Goal: Information Seeking & Learning: Check status

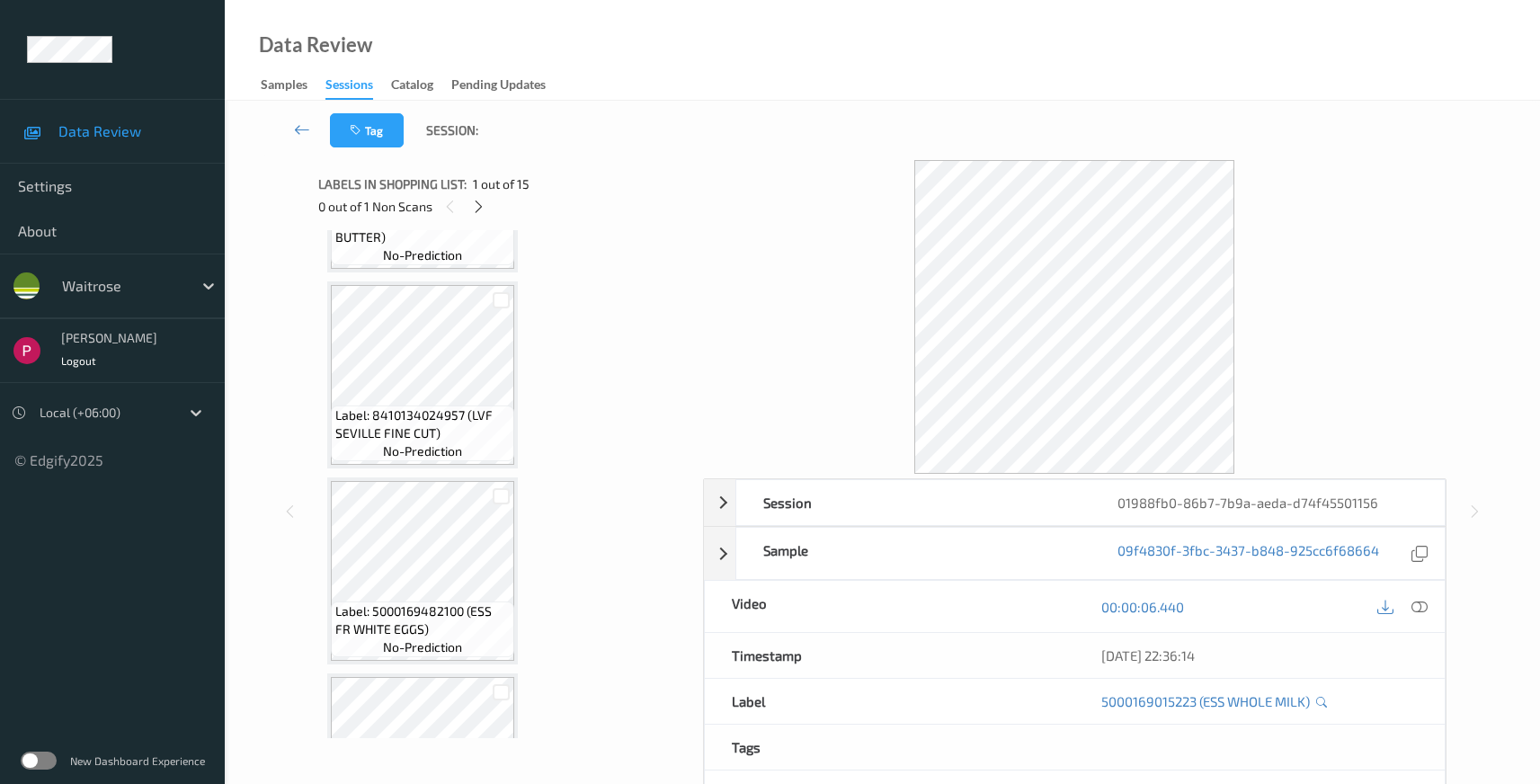
scroll to position [2160, 0]
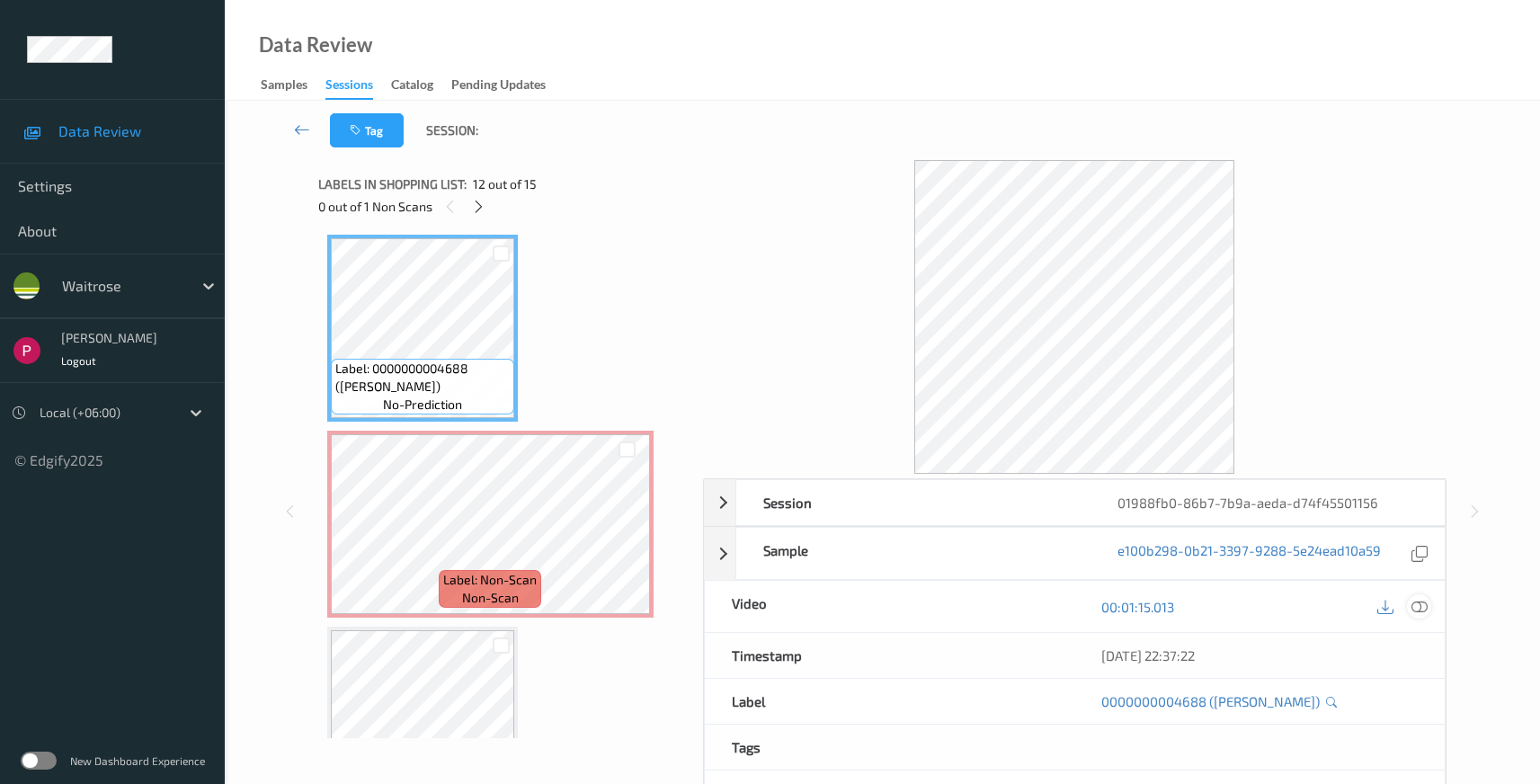
click at [1421, 607] on icon at bounding box center [1419, 606] width 16 height 16
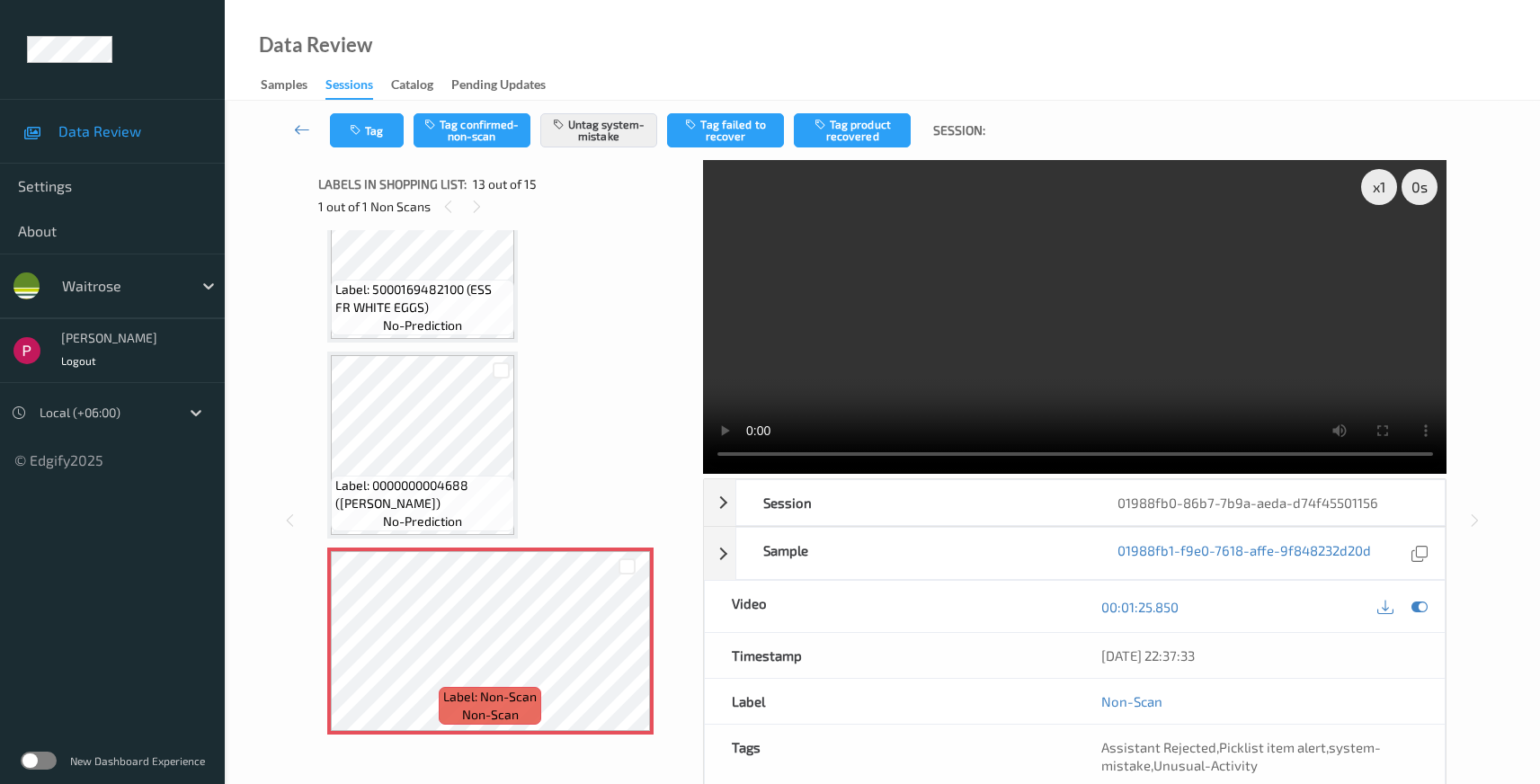
scroll to position [2045, 0]
click at [1365, 505] on div "01988fb0-86b7-7b9a-aeda-d74f45501156" at bounding box center [1268, 501] width 354 height 45
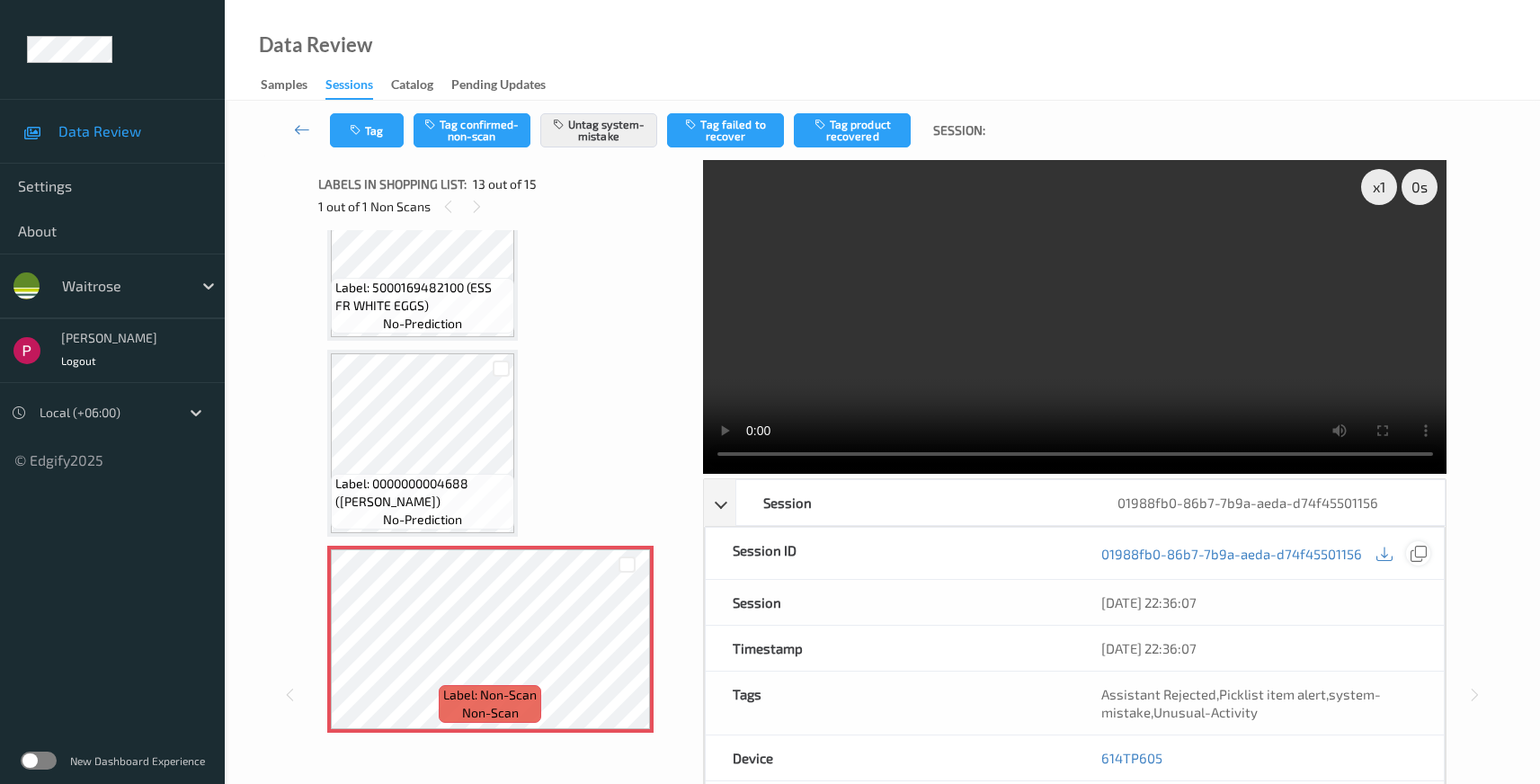
click at [1414, 552] on icon at bounding box center [1418, 553] width 16 height 16
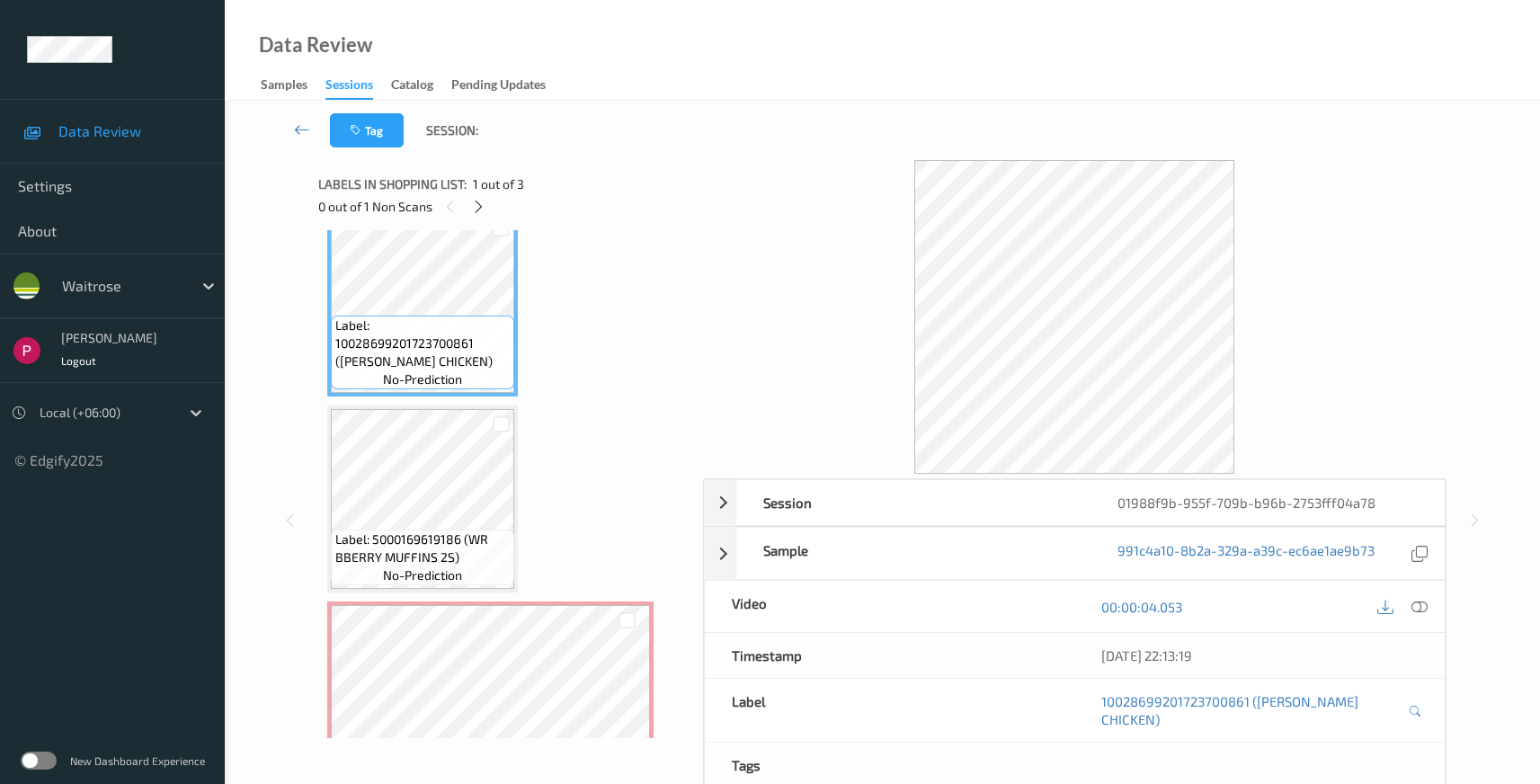
scroll to position [89, 0]
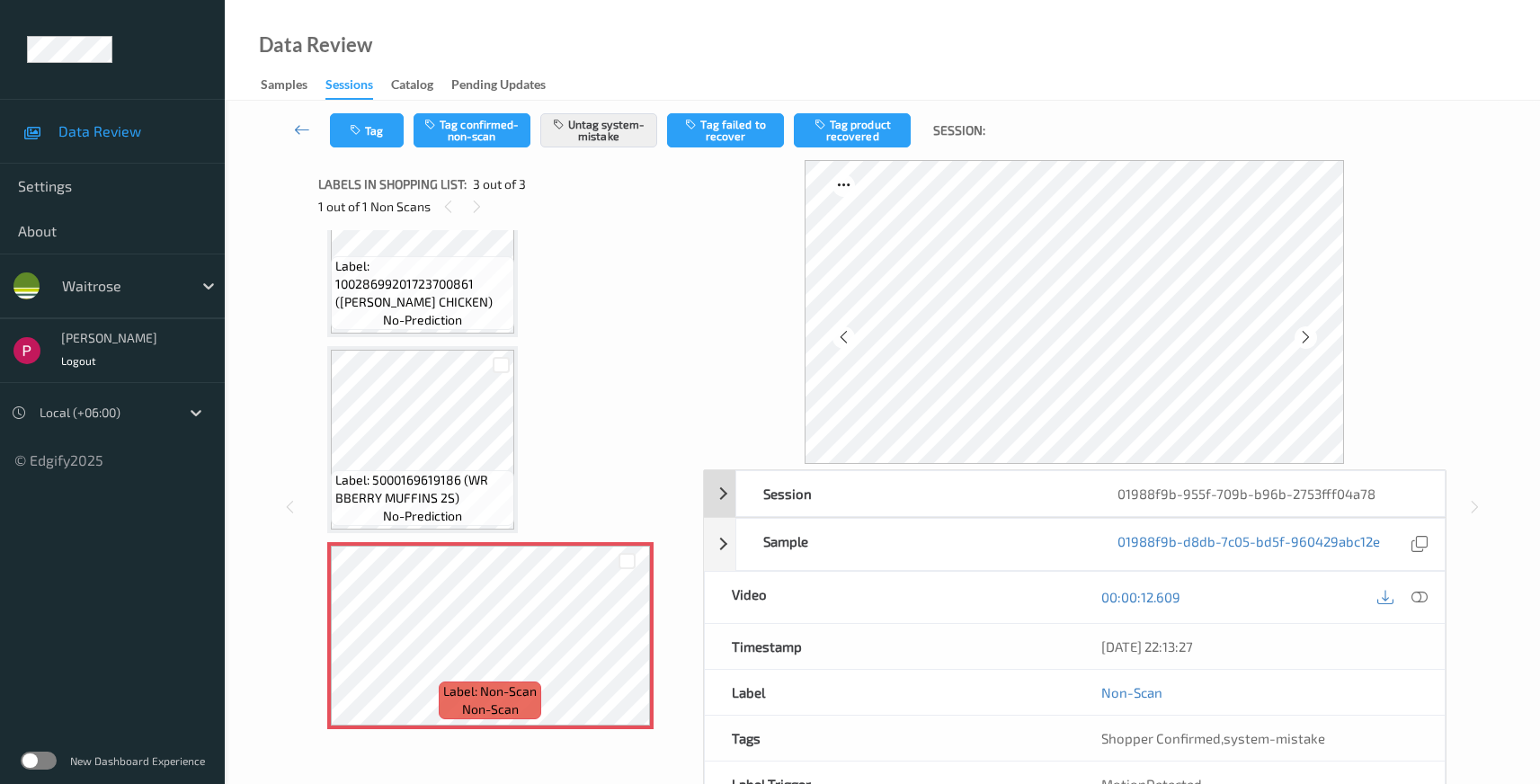
click at [914, 496] on div "Session" at bounding box center [914, 493] width 354 height 45
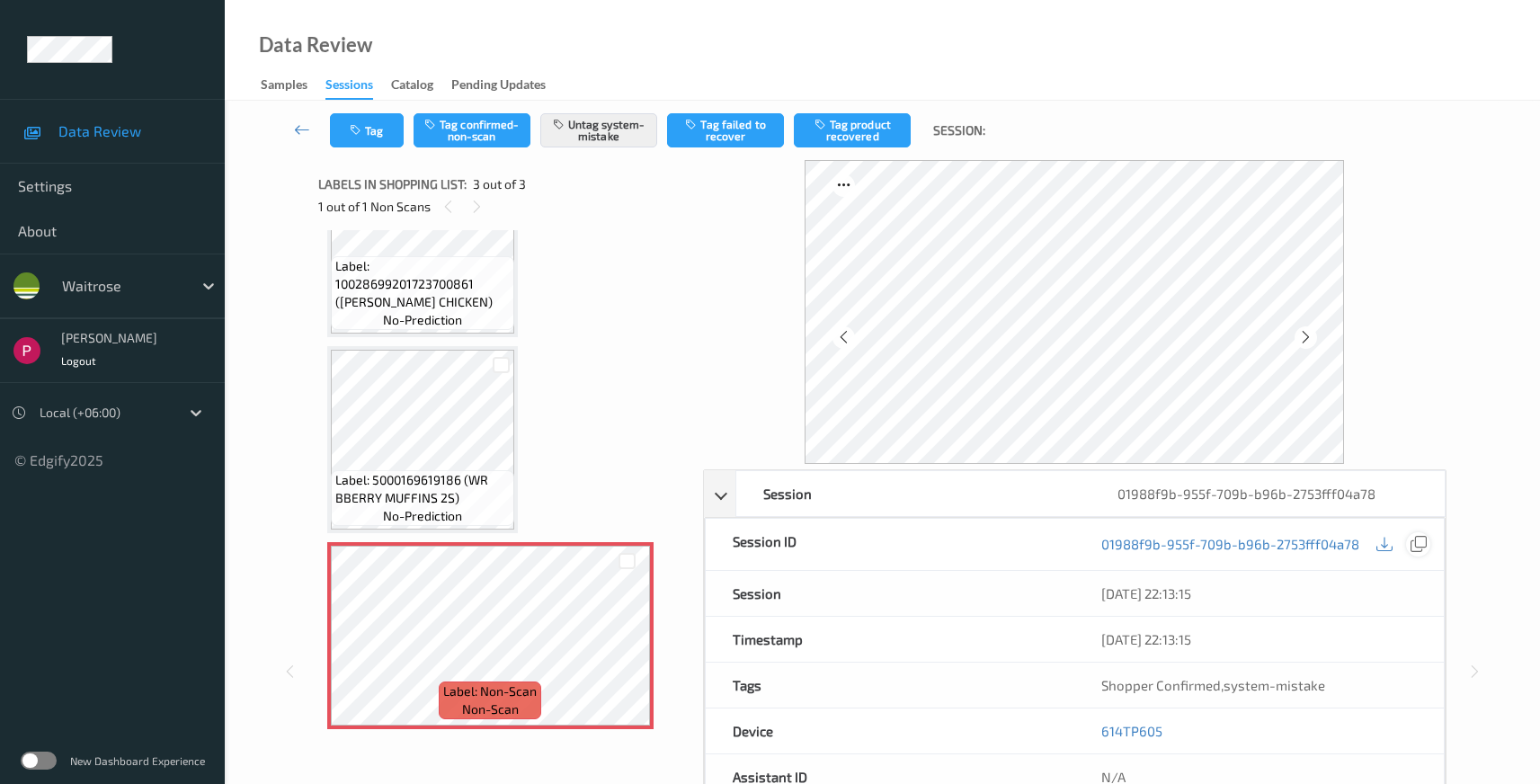
click at [1424, 543] on icon at bounding box center [1418, 543] width 16 height 16
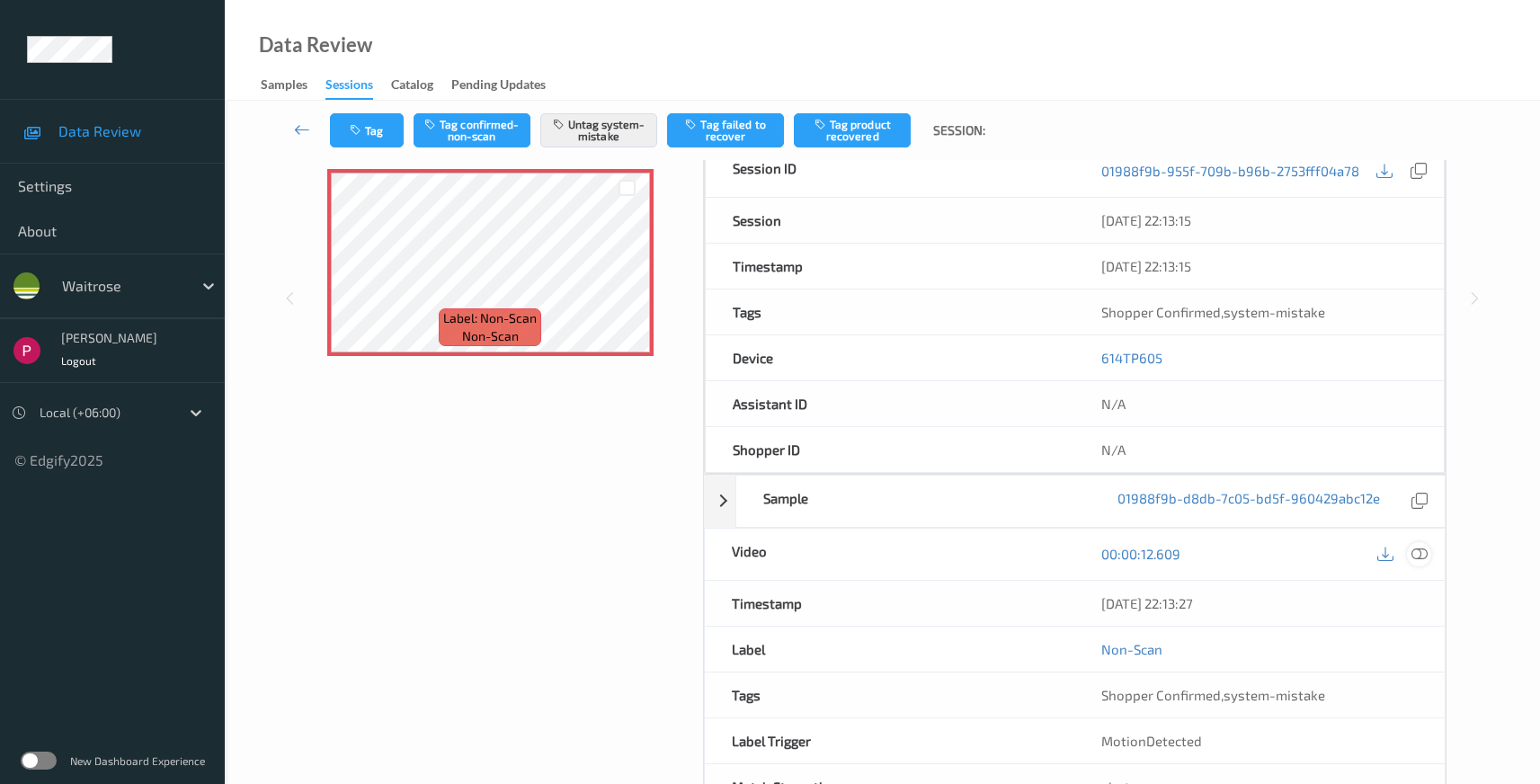
click at [1425, 557] on icon at bounding box center [1419, 553] width 16 height 16
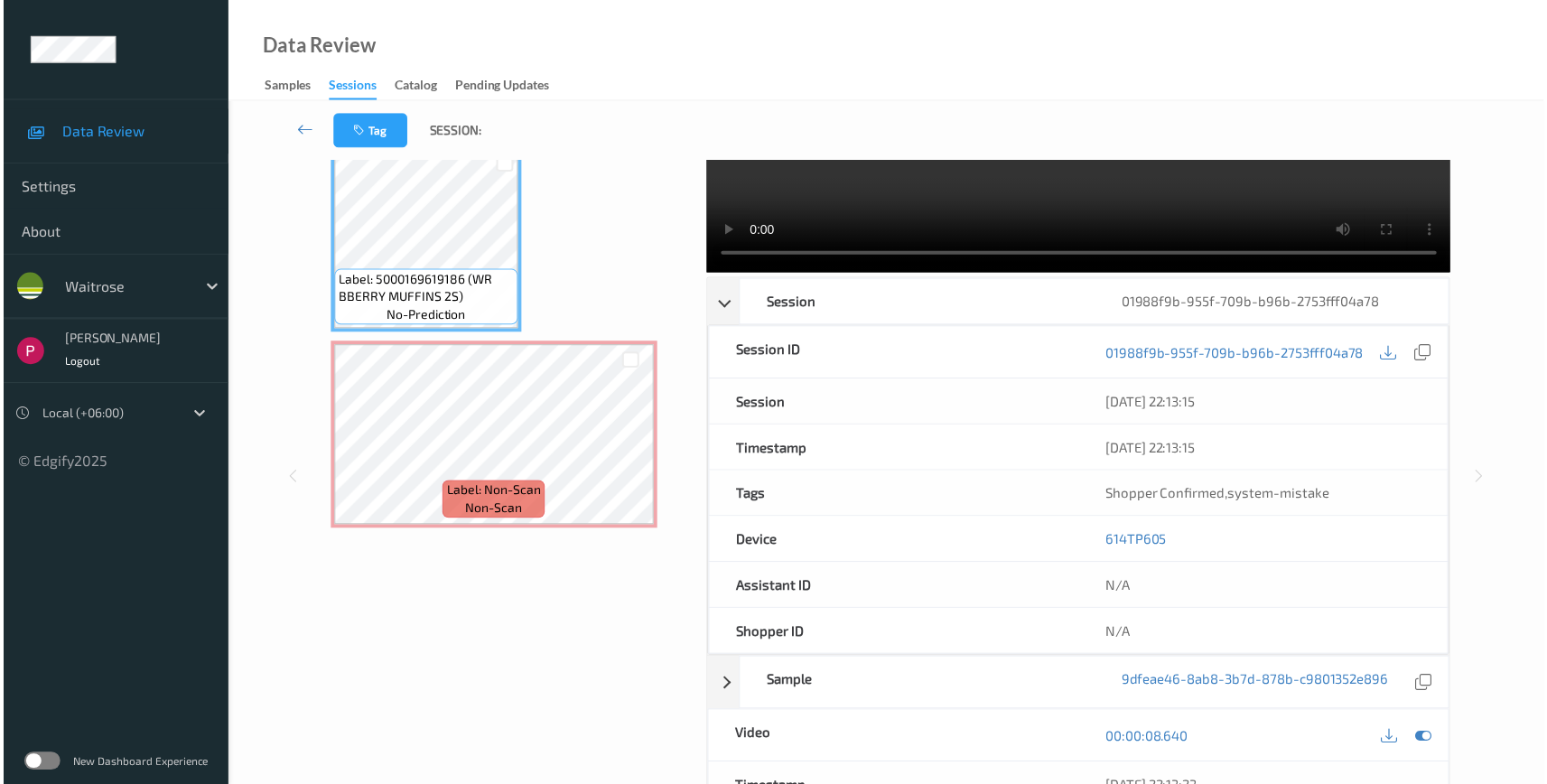
scroll to position [0, 0]
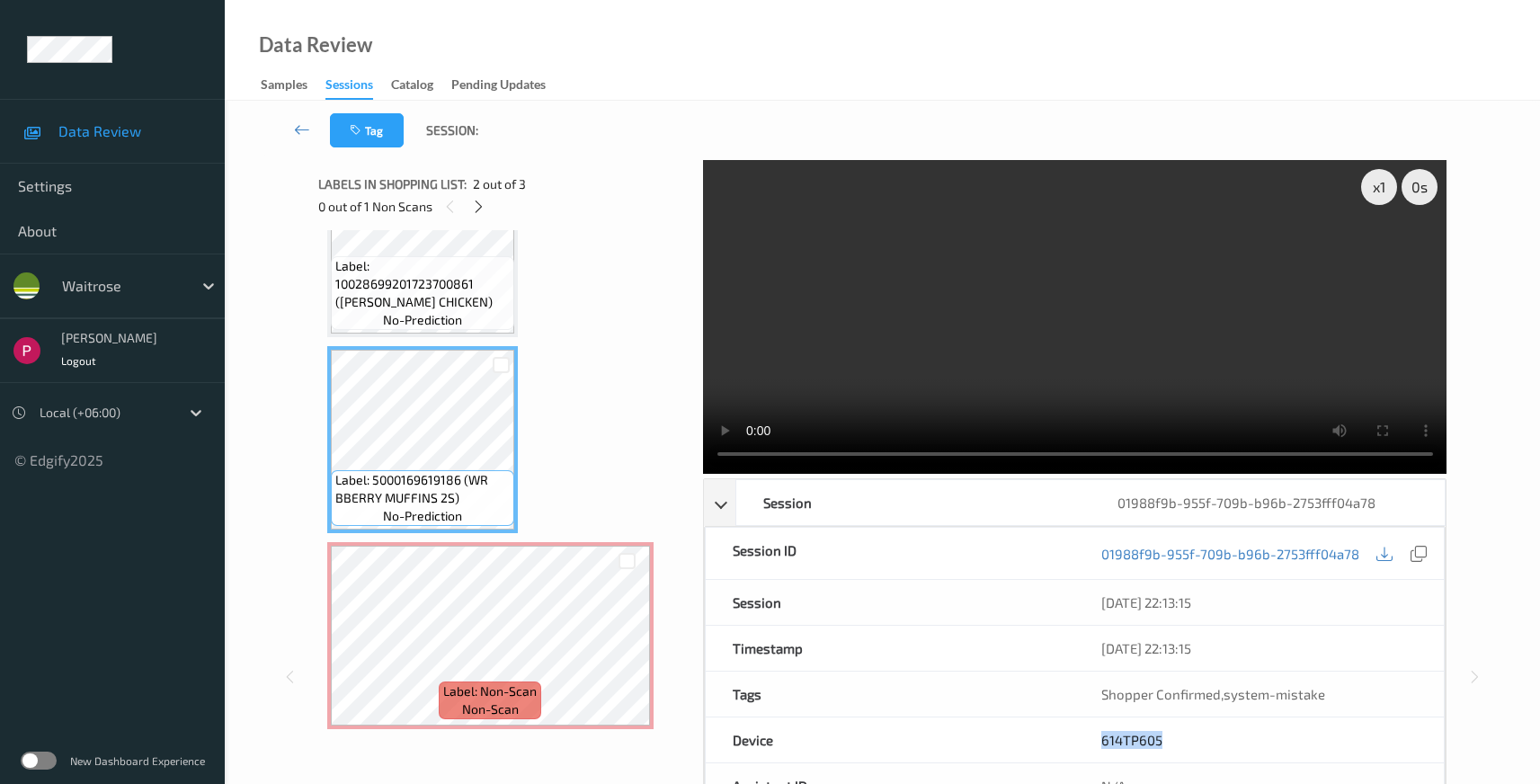
drag, startPoint x: 1182, startPoint y: 738, endPoint x: 1083, endPoint y: 735, distance: 99.0
click at [1076, 732] on div "614TP605" at bounding box center [1259, 739] width 369 height 45
copy link "614TP605"
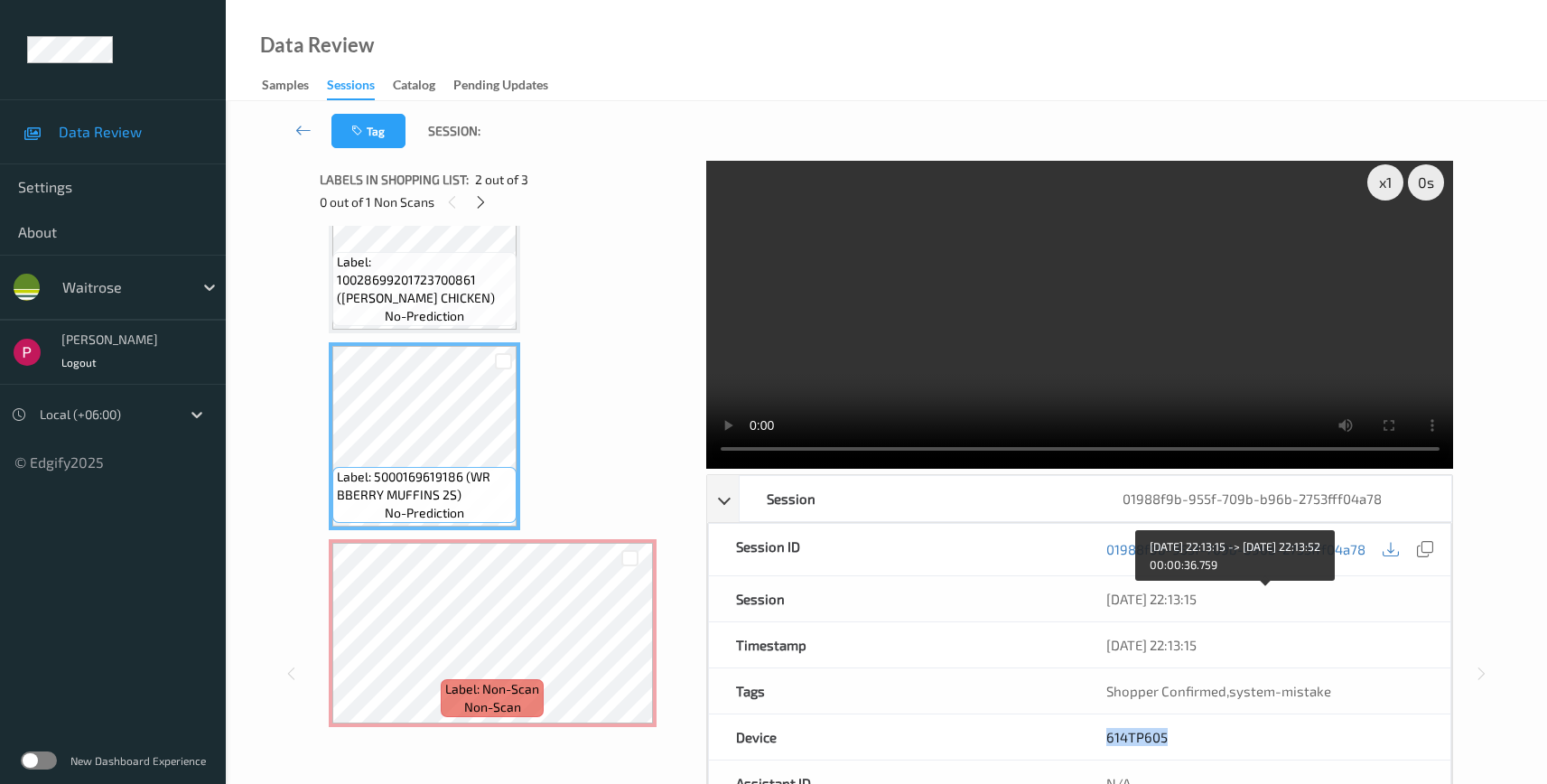
scroll to position [371, 0]
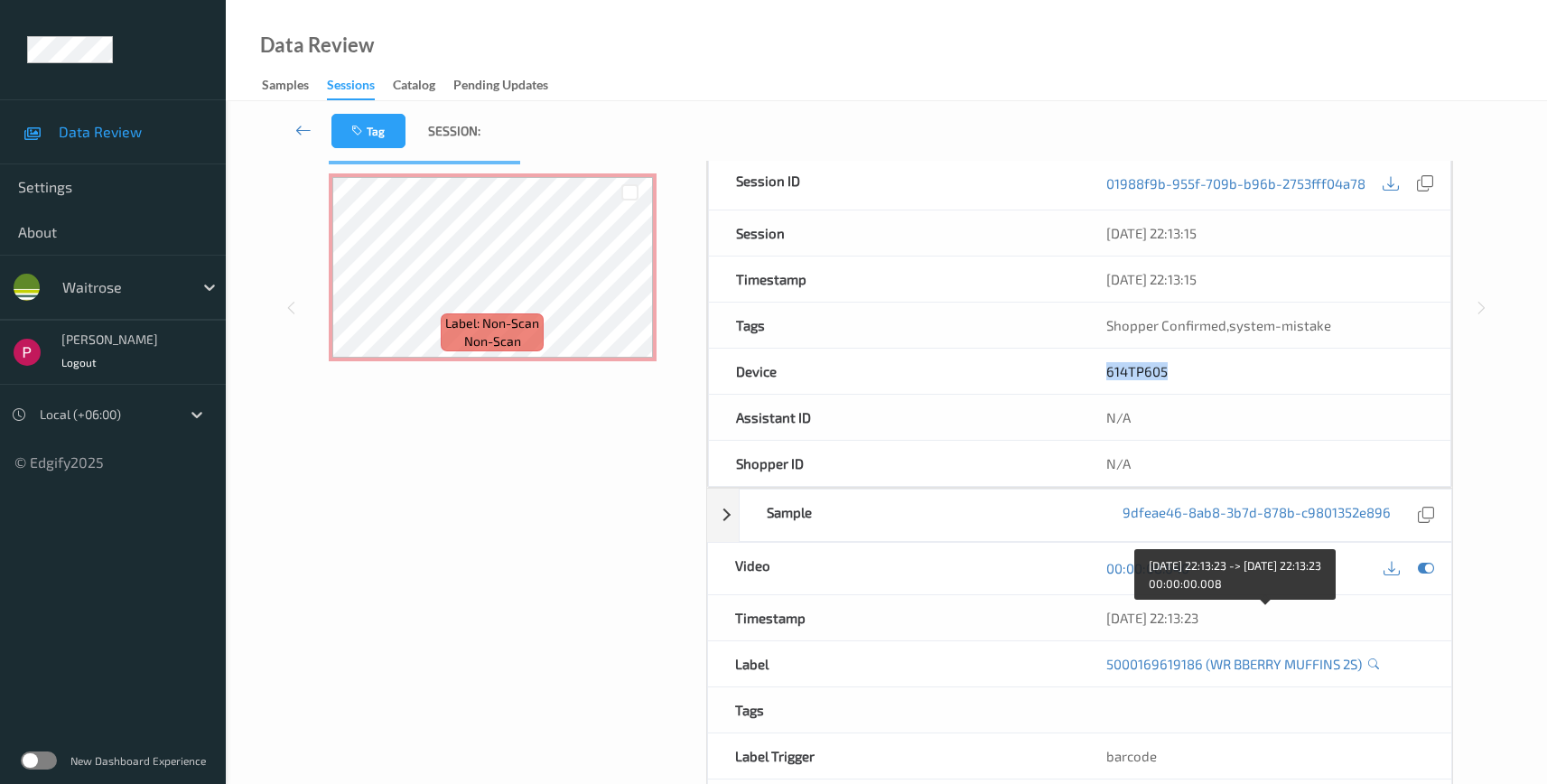
drag, startPoint x: 1247, startPoint y: 623, endPoint x: 1100, endPoint y: 616, distance: 147.2
click at [1100, 616] on div "09/08/2025 22:13:23" at bounding box center [1265, 618] width 372 height 45
copy div "09/08/2025 22:13:23"
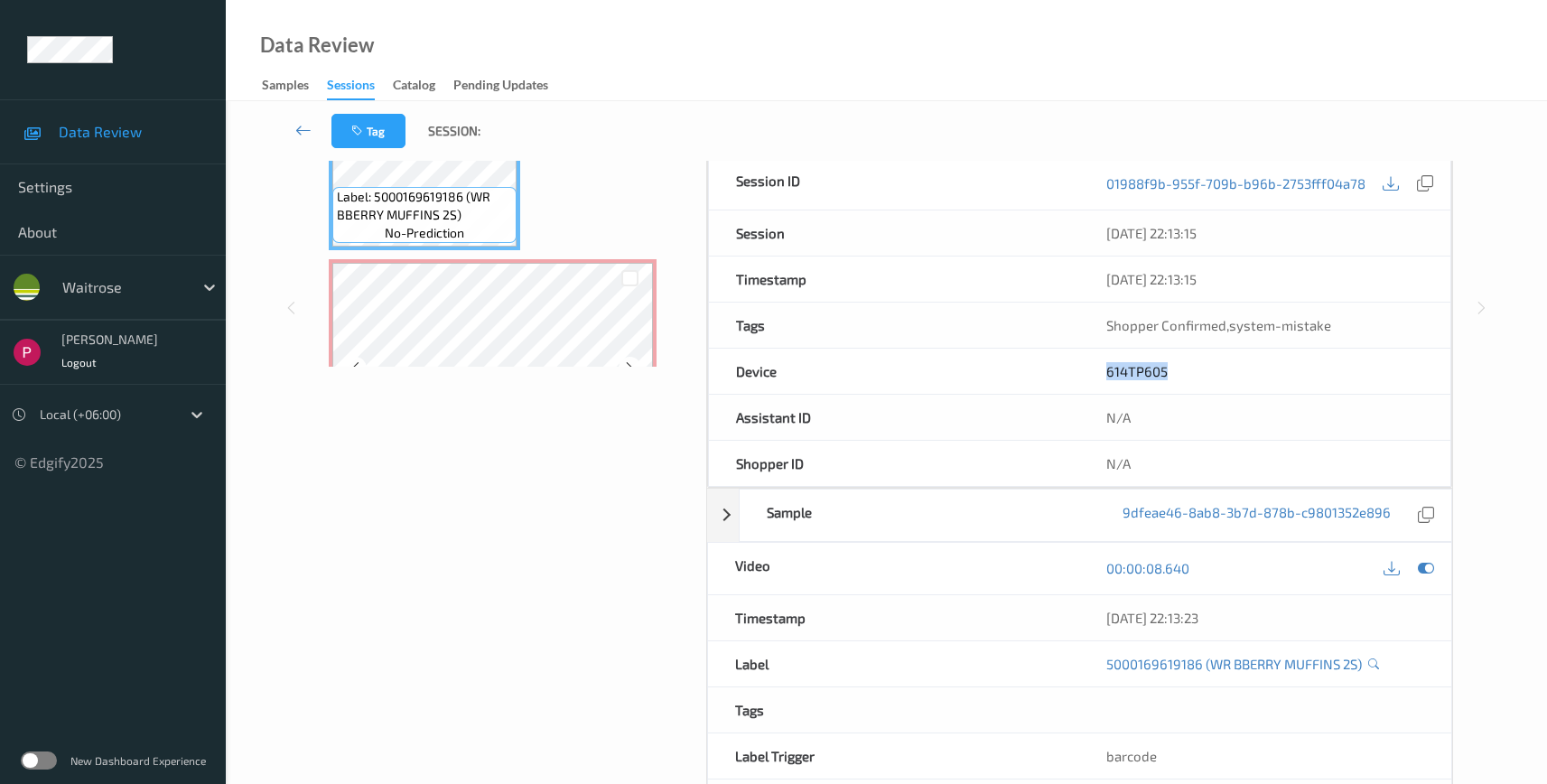
scroll to position [0, 0]
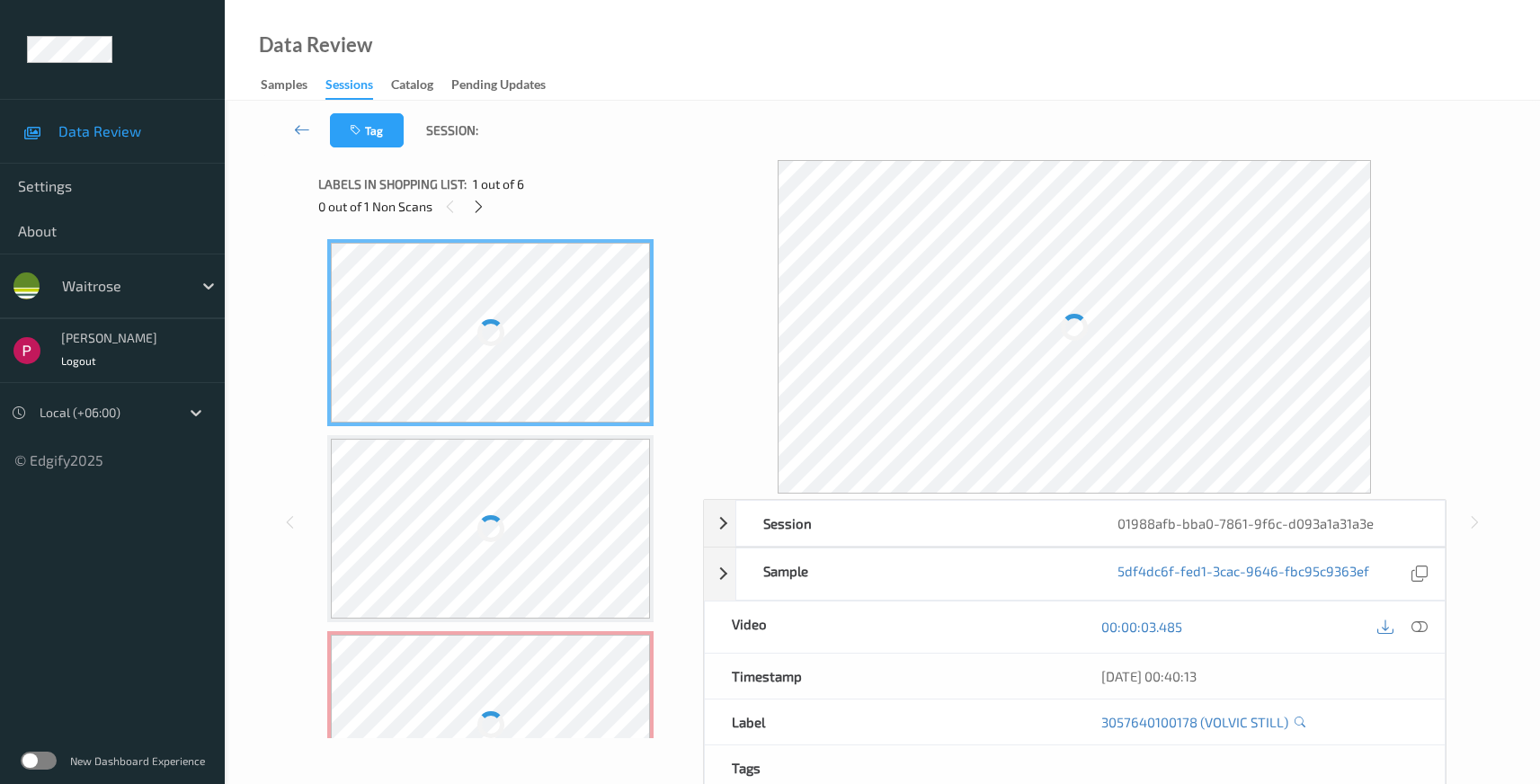
click at [772, 468] on div at bounding box center [1076, 326] width 744 height 333
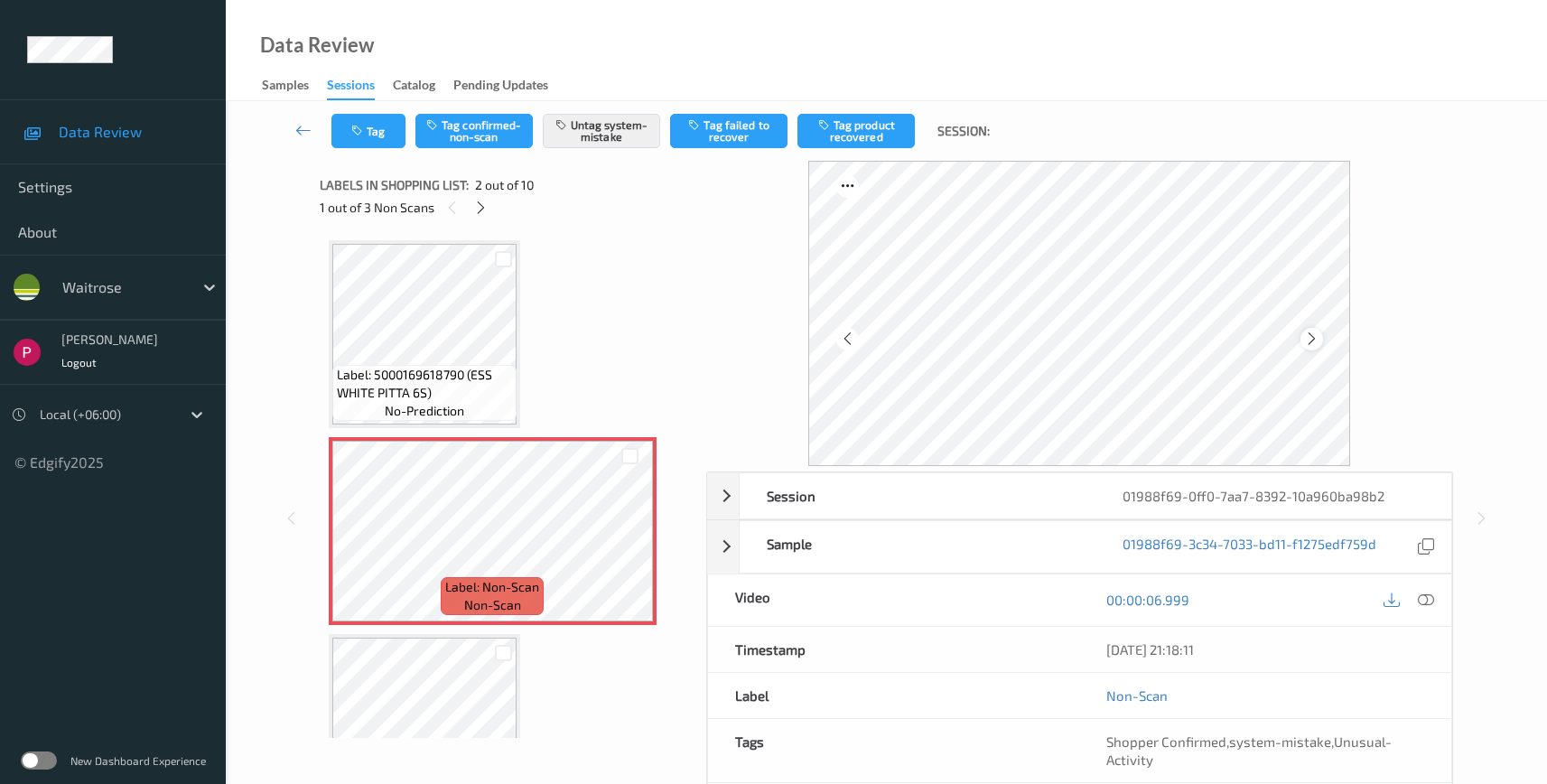
click at [1307, 340] on icon at bounding box center [1312, 338] width 15 height 16
click at [1310, 333] on icon at bounding box center [1312, 338] width 15 height 16
click at [1312, 331] on icon at bounding box center [1312, 338] width 15 height 16
click at [1313, 331] on icon at bounding box center [1312, 338] width 15 height 16
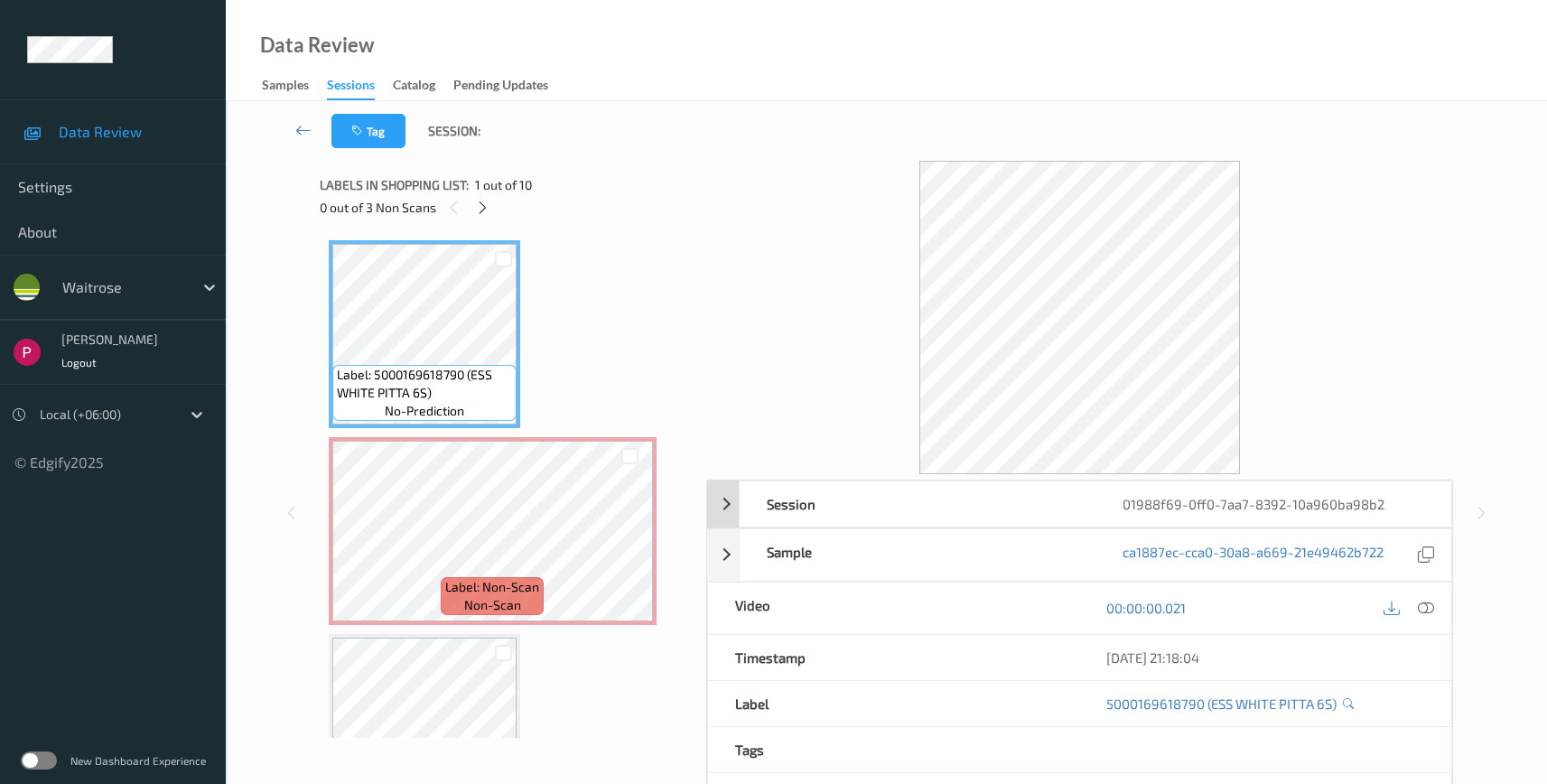
click at [1359, 499] on div "01988f69-0ff0-7aa7-8392-10a960ba98b2" at bounding box center [1274, 503] width 356 height 45
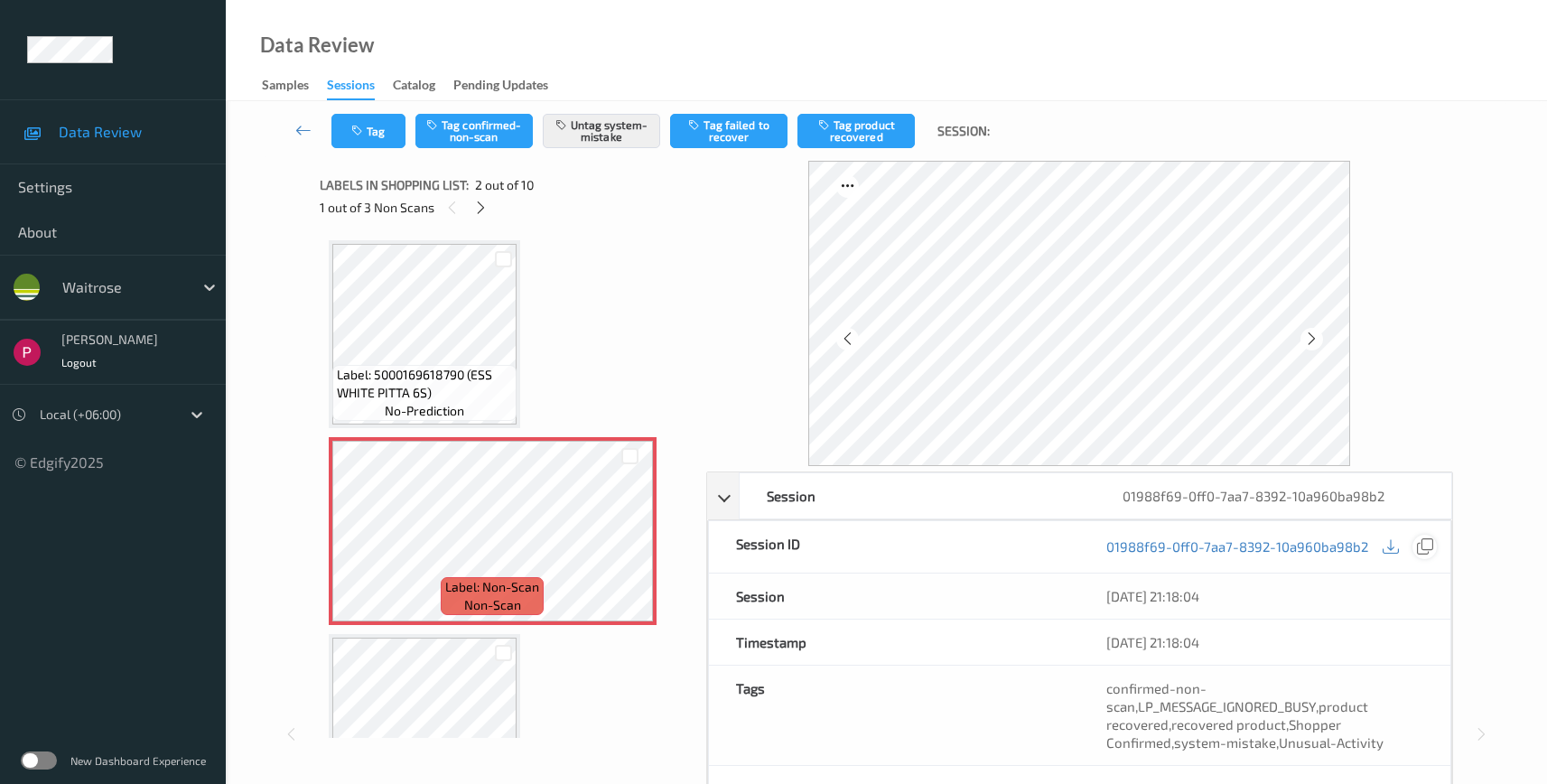
click at [1429, 548] on icon at bounding box center [1425, 546] width 16 height 16
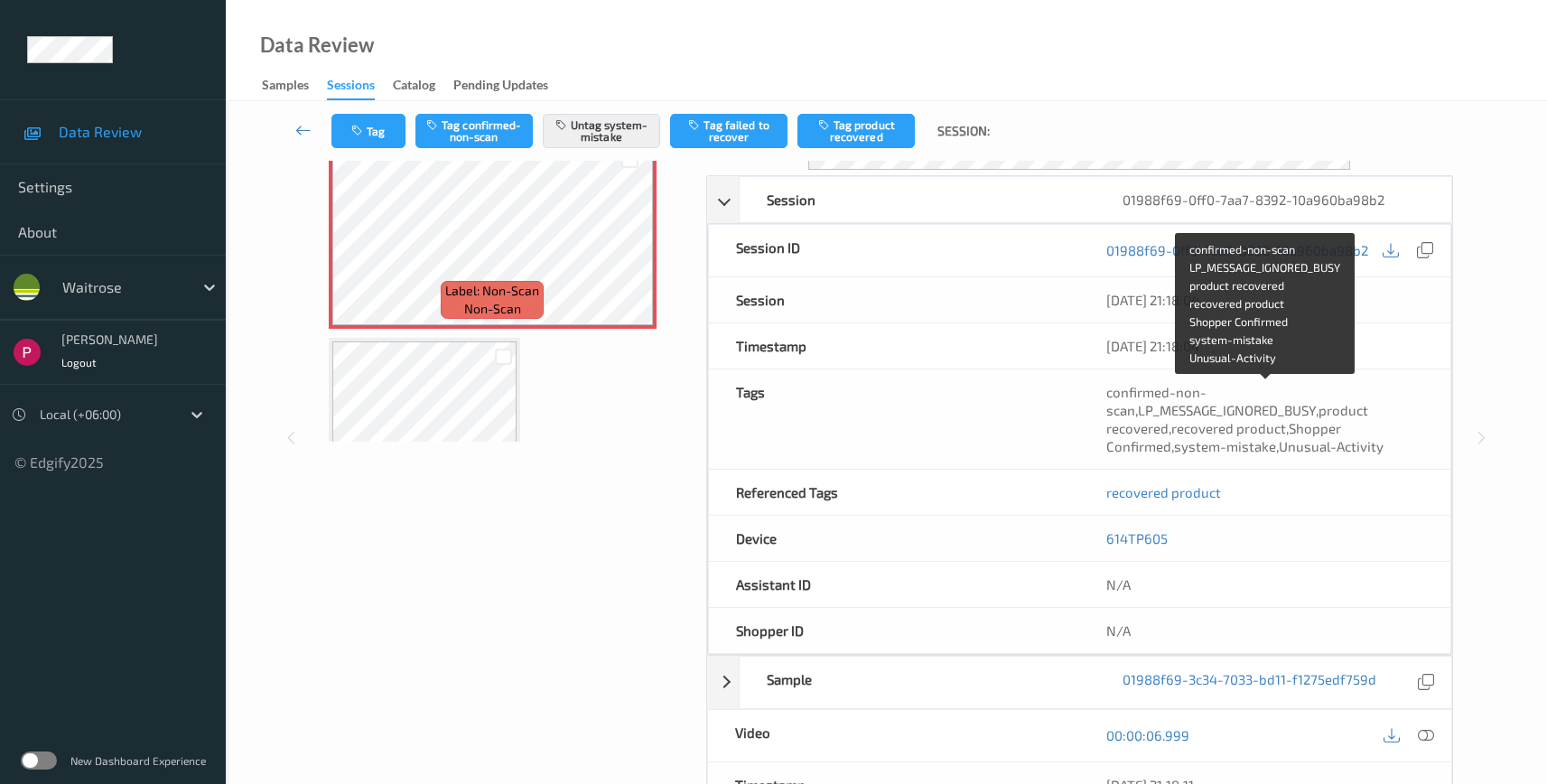
scroll to position [329, 0]
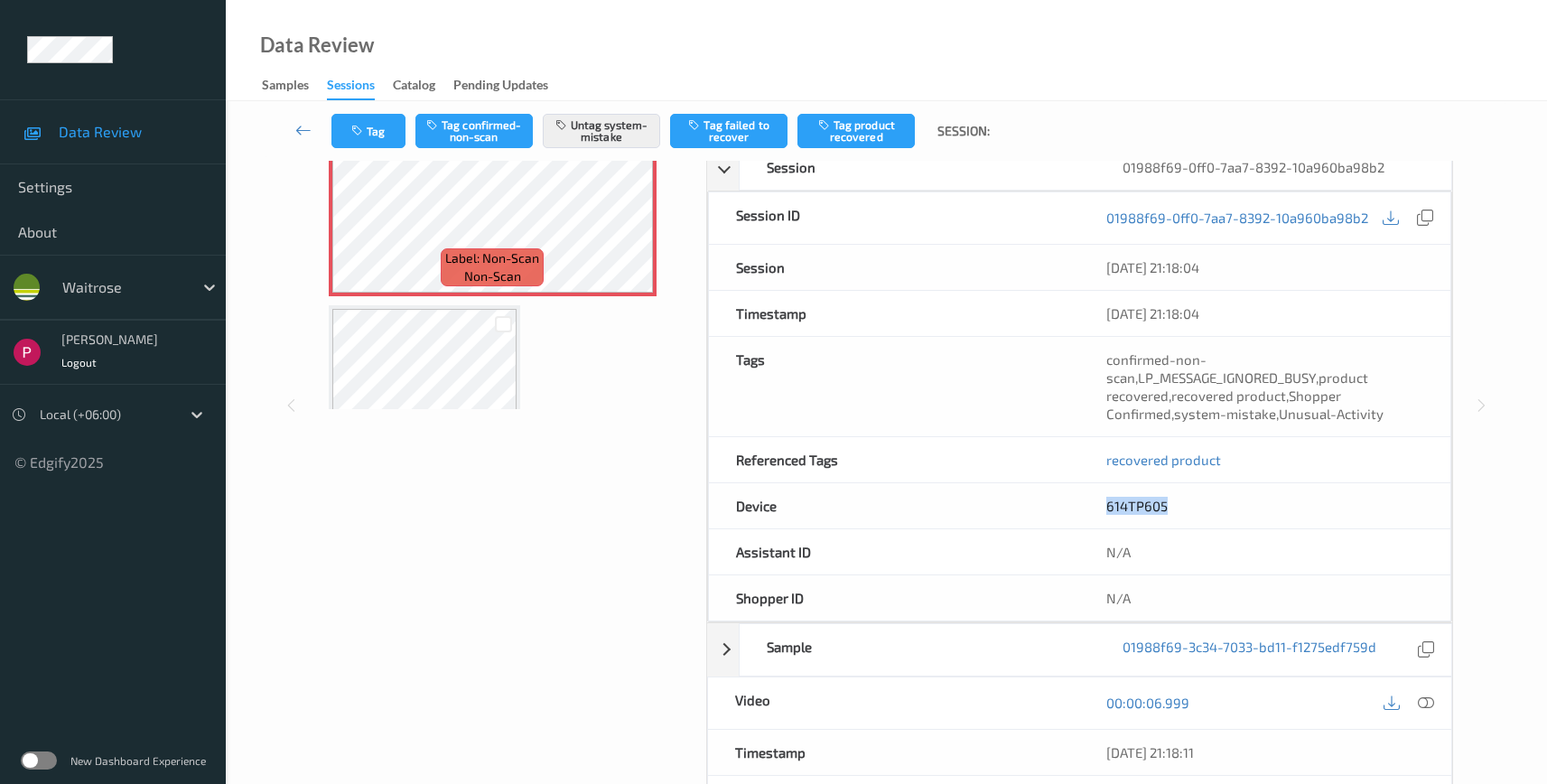
drag, startPoint x: 1143, startPoint y: 513, endPoint x: 1083, endPoint y: 512, distance: 60.0
click at [1083, 512] on div "614TP605" at bounding box center [1265, 505] width 371 height 45
copy link "614TP605"
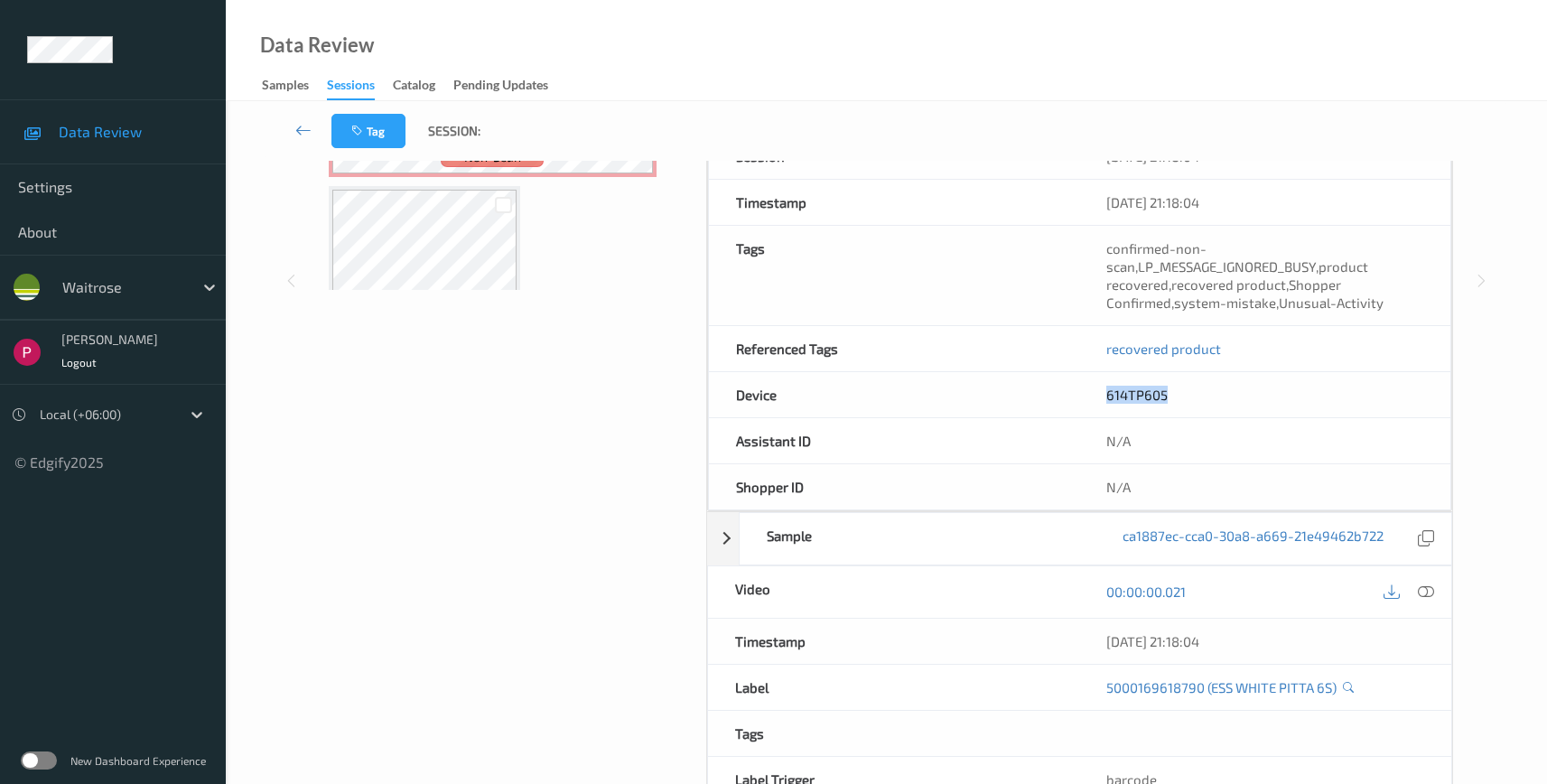
scroll to position [375, 0]
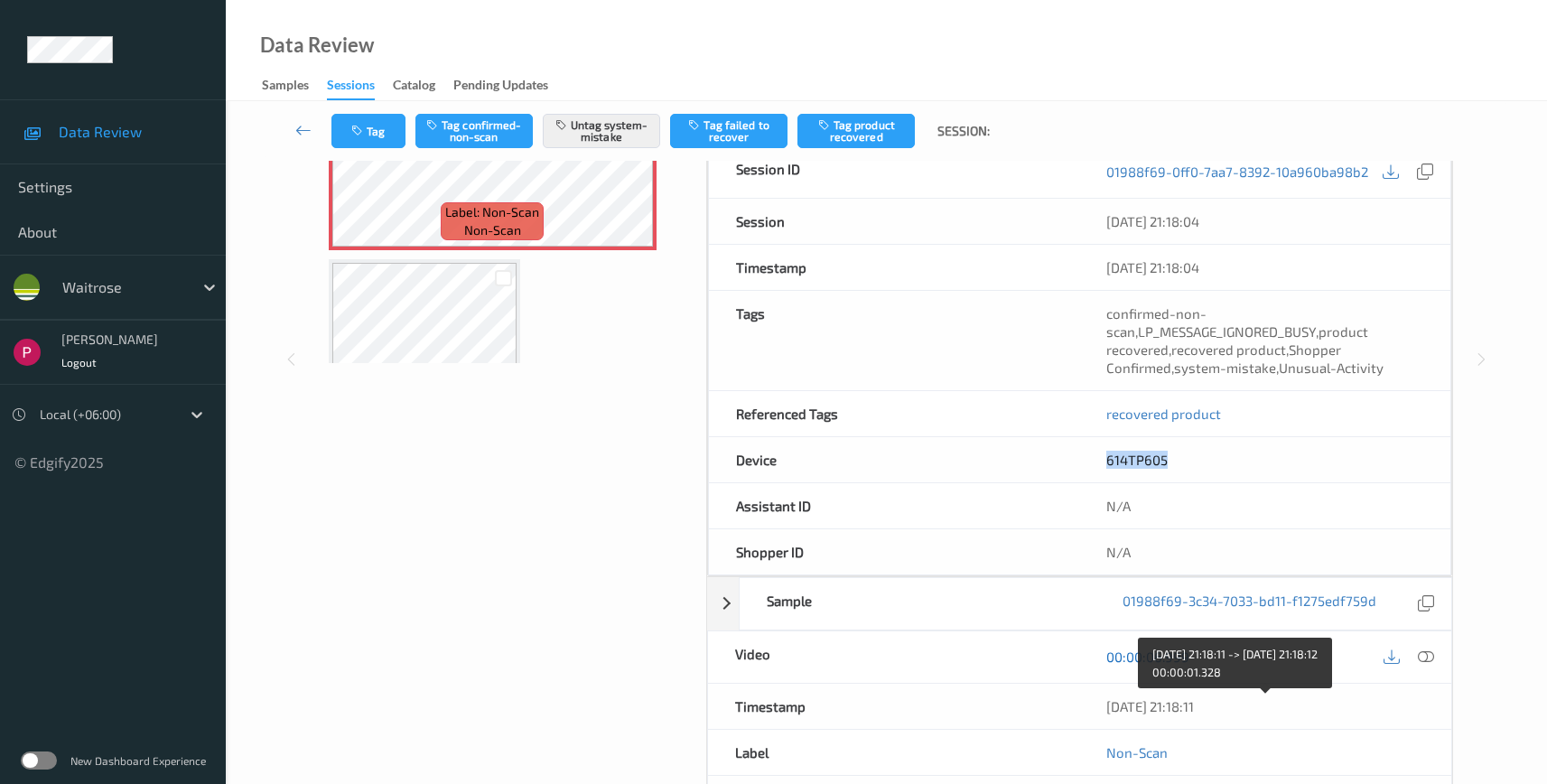
drag, startPoint x: 1247, startPoint y: 706, endPoint x: 1124, endPoint y: 648, distance: 136.0
click at [1111, 697] on div "09/08/2025 21:18:11" at bounding box center [1265, 706] width 318 height 18
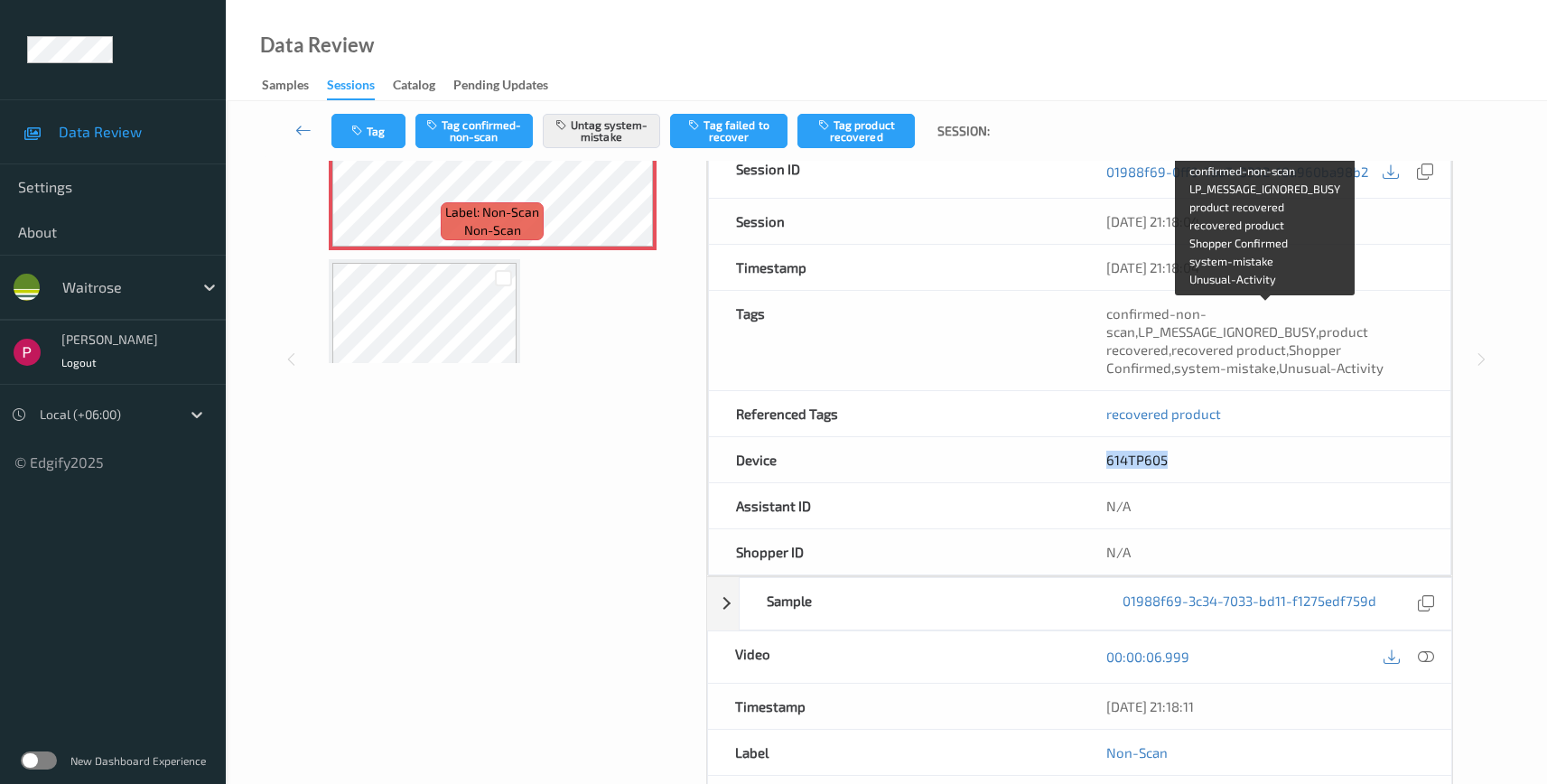
copy div "09/08/2025 21:18:11"
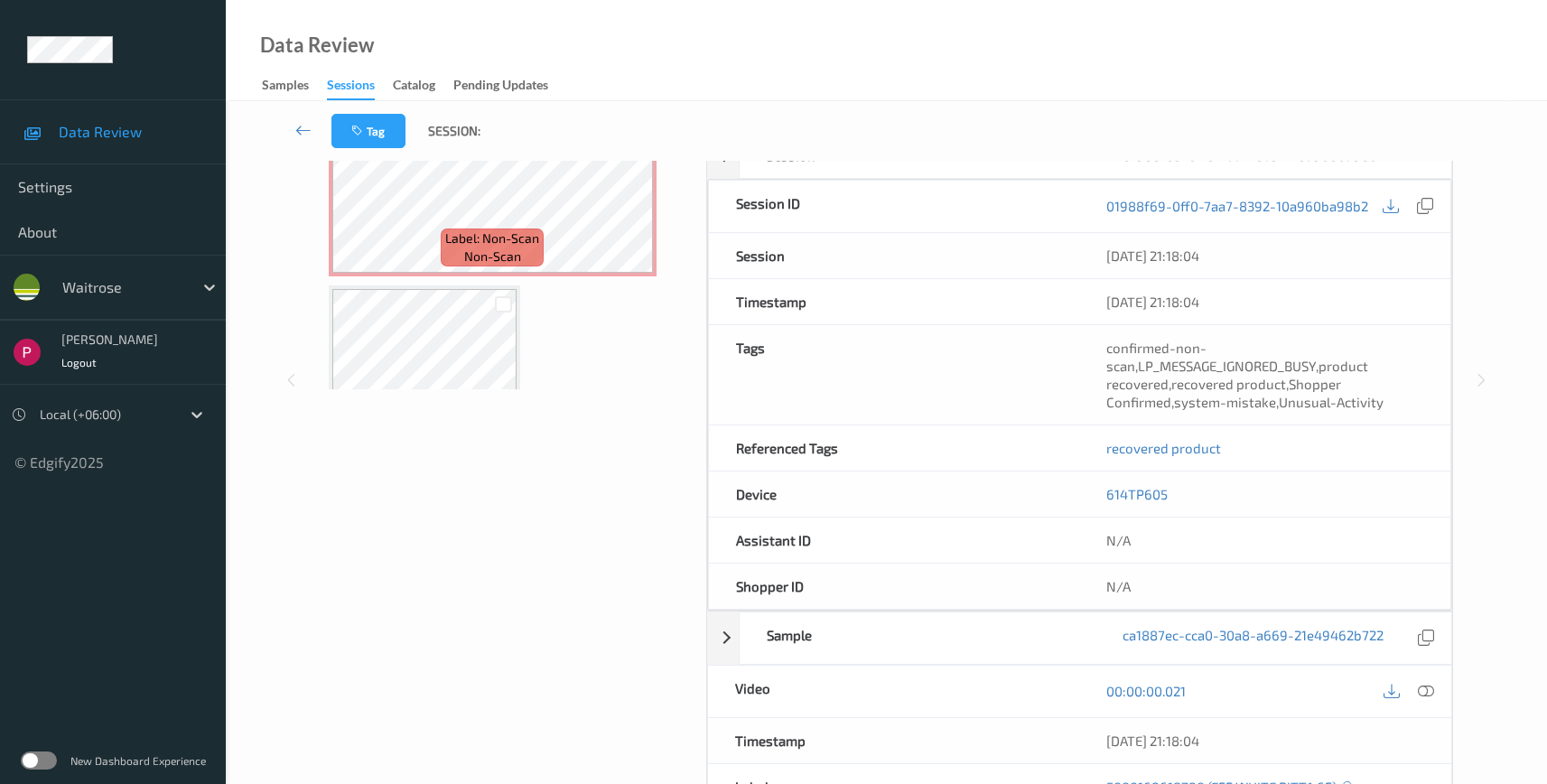
scroll to position [364, 0]
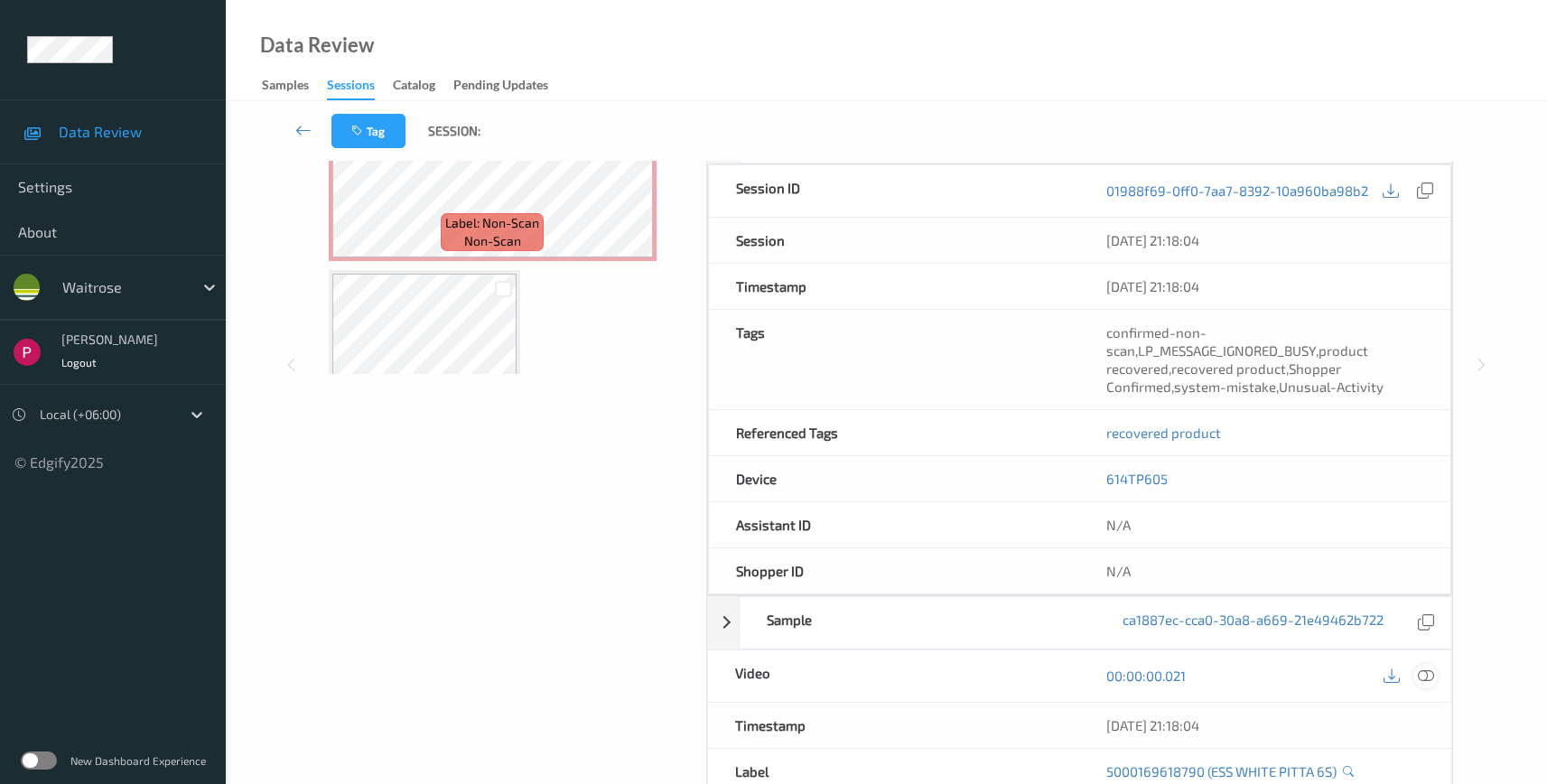
click at [1420, 679] on icon at bounding box center [1426, 675] width 16 height 16
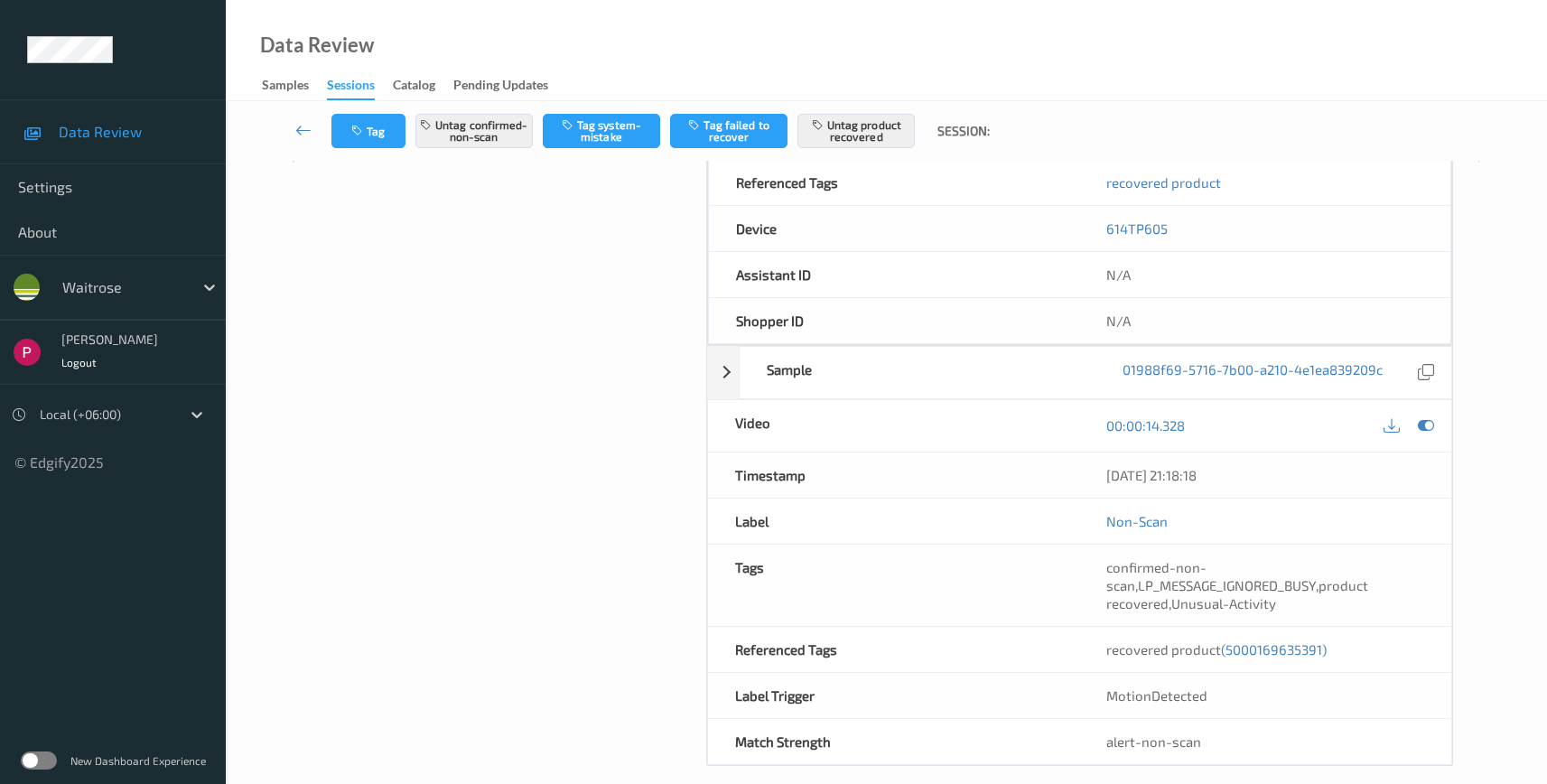
scroll to position [614, 0]
drag, startPoint x: 1248, startPoint y: 471, endPoint x: 1104, endPoint y: 470, distance: 144.0
click at [1104, 471] on div "09/08/2025 21:18:18" at bounding box center [1265, 474] width 372 height 45
copy div "09/08/2025 21:18:18"
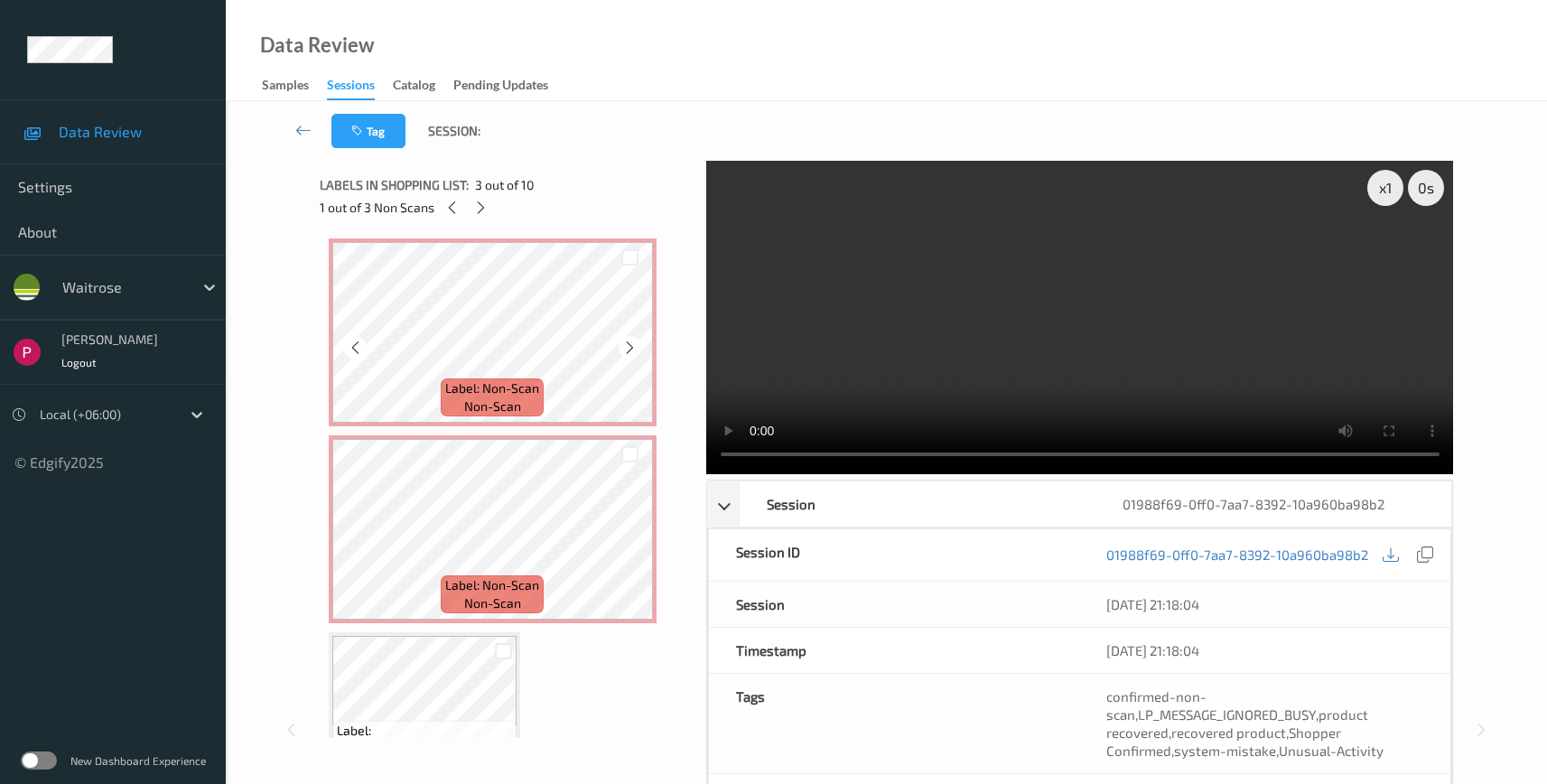
scroll to position [665, 0]
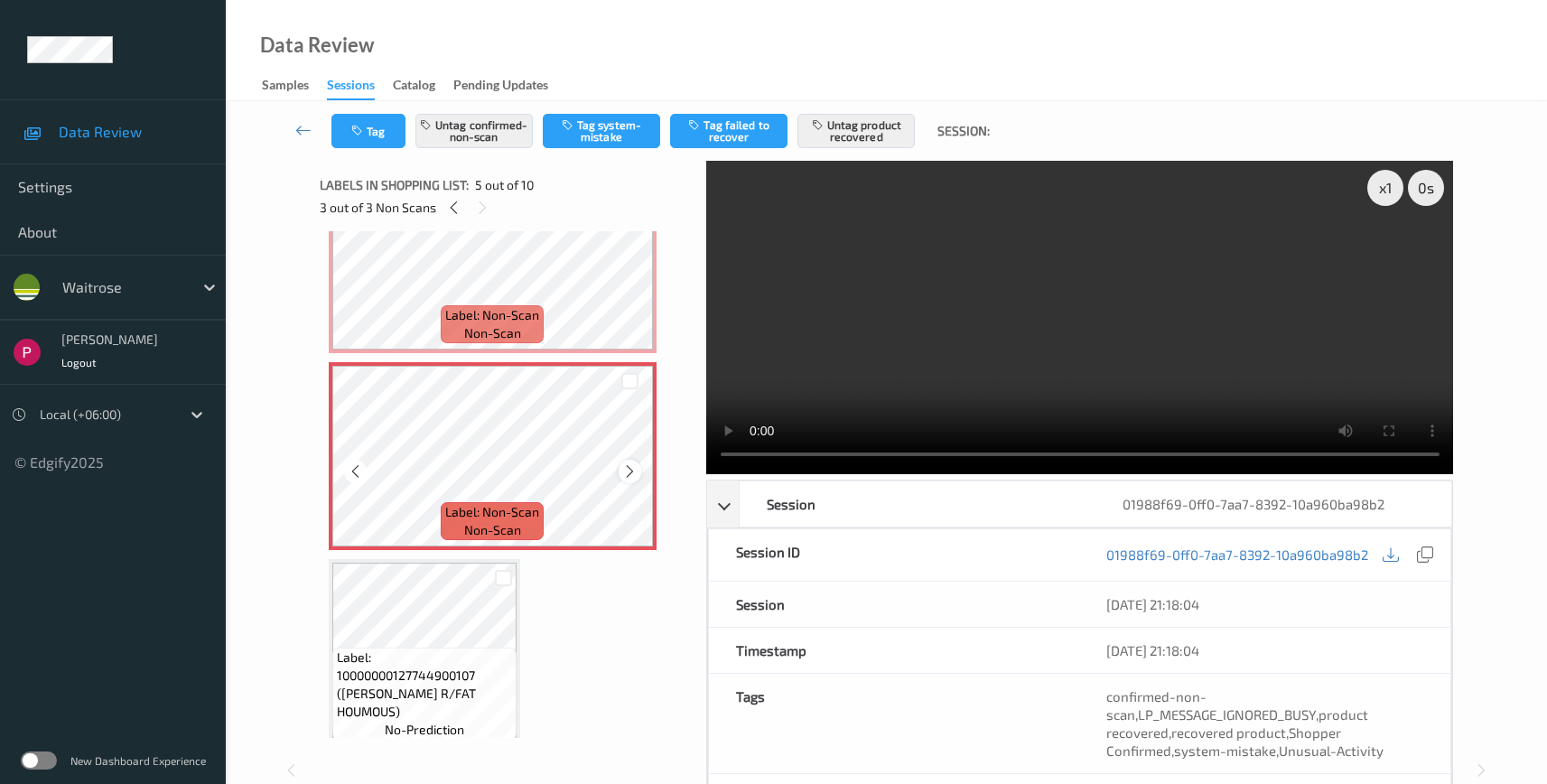
click at [628, 477] on icon at bounding box center [630, 471] width 15 height 16
click at [628, 470] on icon at bounding box center [630, 471] width 15 height 16
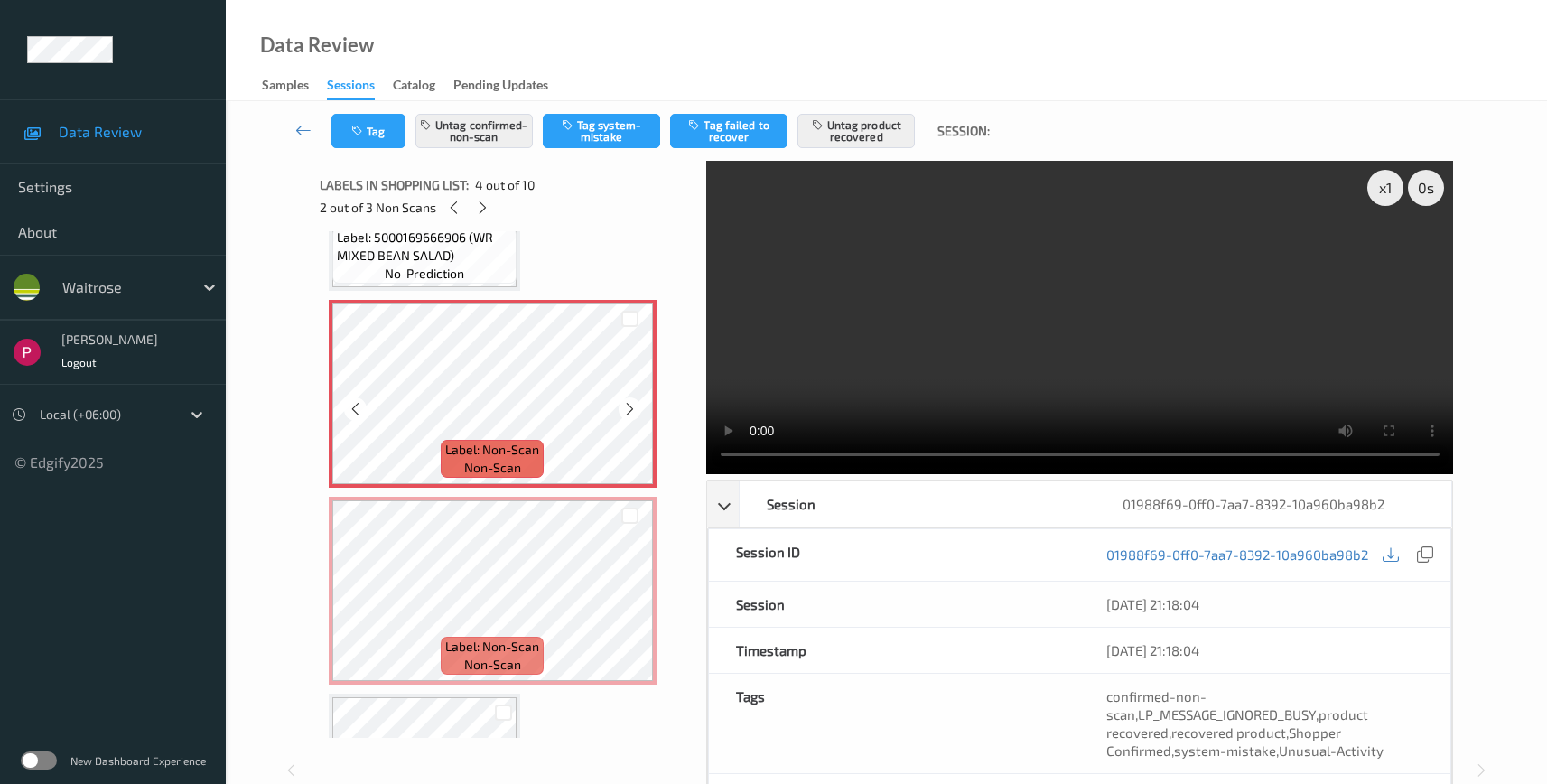
scroll to position [297, 0]
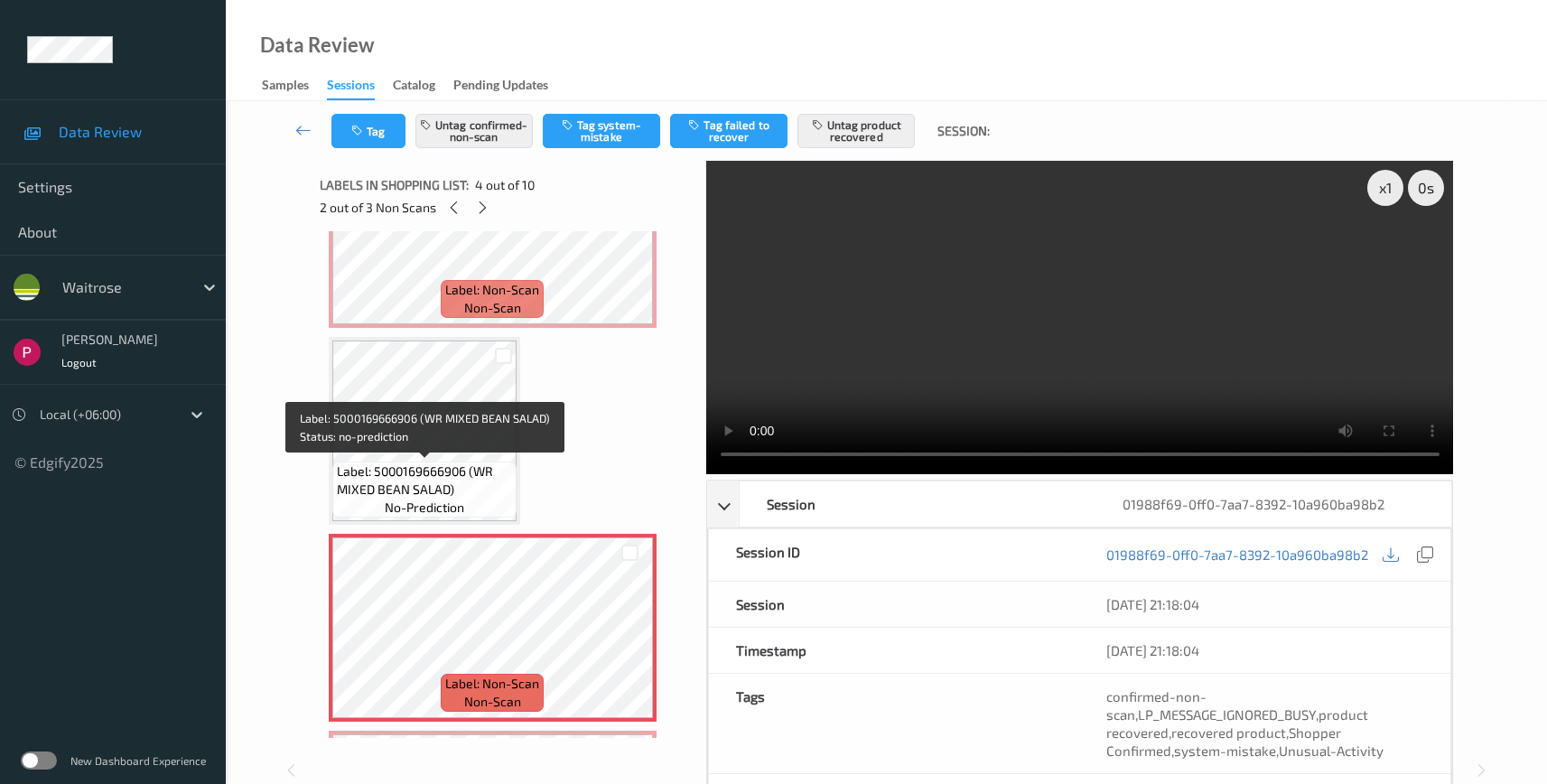
click at [452, 478] on span "Label: 5000169666906 (WR MIXED BEAN SALAD)" at bounding box center [424, 481] width 175 height 36
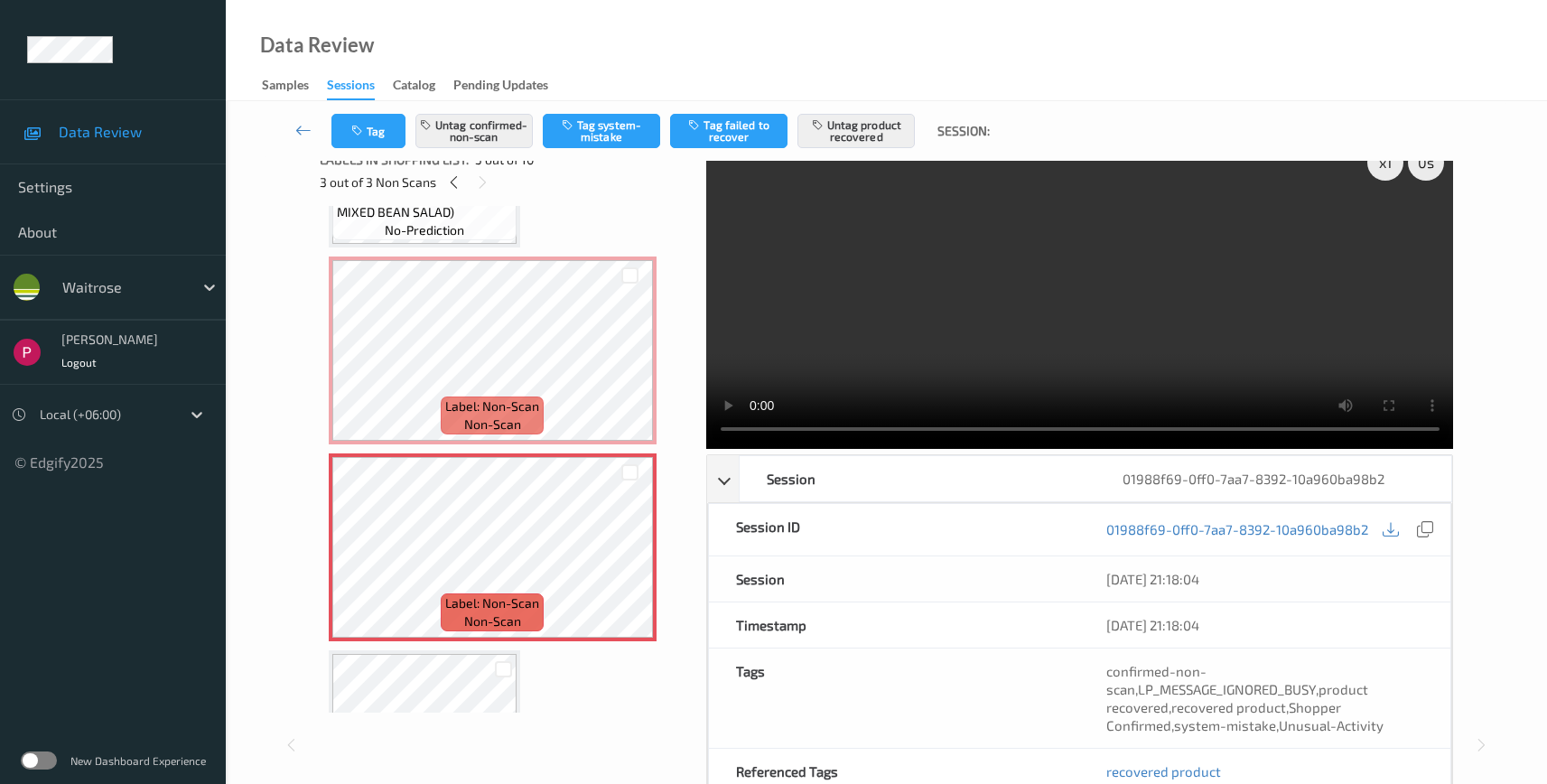
scroll to position [381, 0]
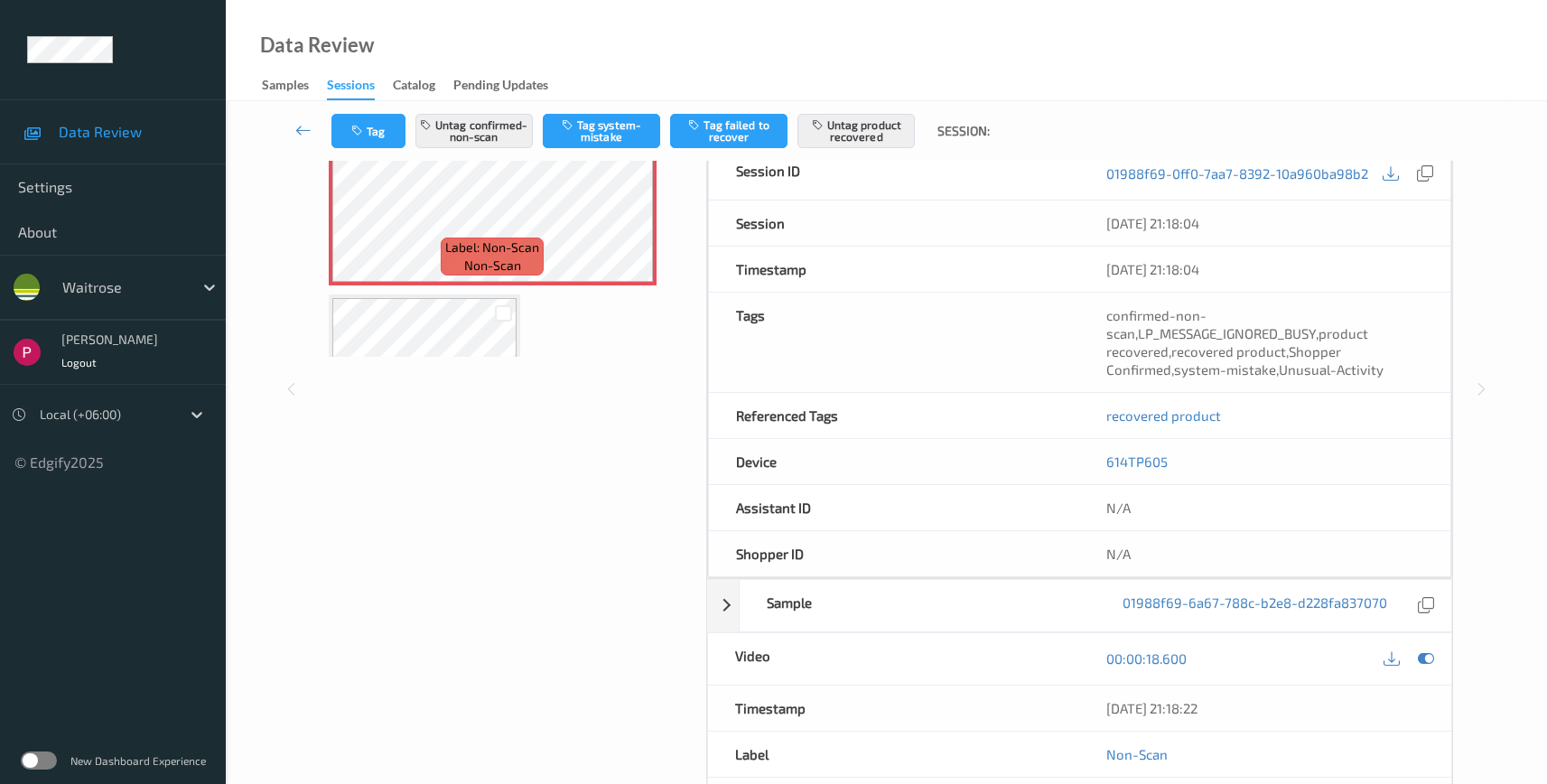
drag, startPoint x: 1217, startPoint y: 717, endPoint x: 1068, endPoint y: 705, distance: 149.5
click at [1068, 705] on div "Timestamp 09/08/2025 21:18:22" at bounding box center [1080, 708] width 746 height 46
click at [462, 238] on span "Label: Non-Scan" at bounding box center [492, 247] width 94 height 18
drag, startPoint x: 1248, startPoint y: 712, endPoint x: 1079, endPoint y: 708, distance: 169.0
click at [1079, 708] on div "09/08/2025 21:18:22" at bounding box center [1265, 708] width 372 height 45
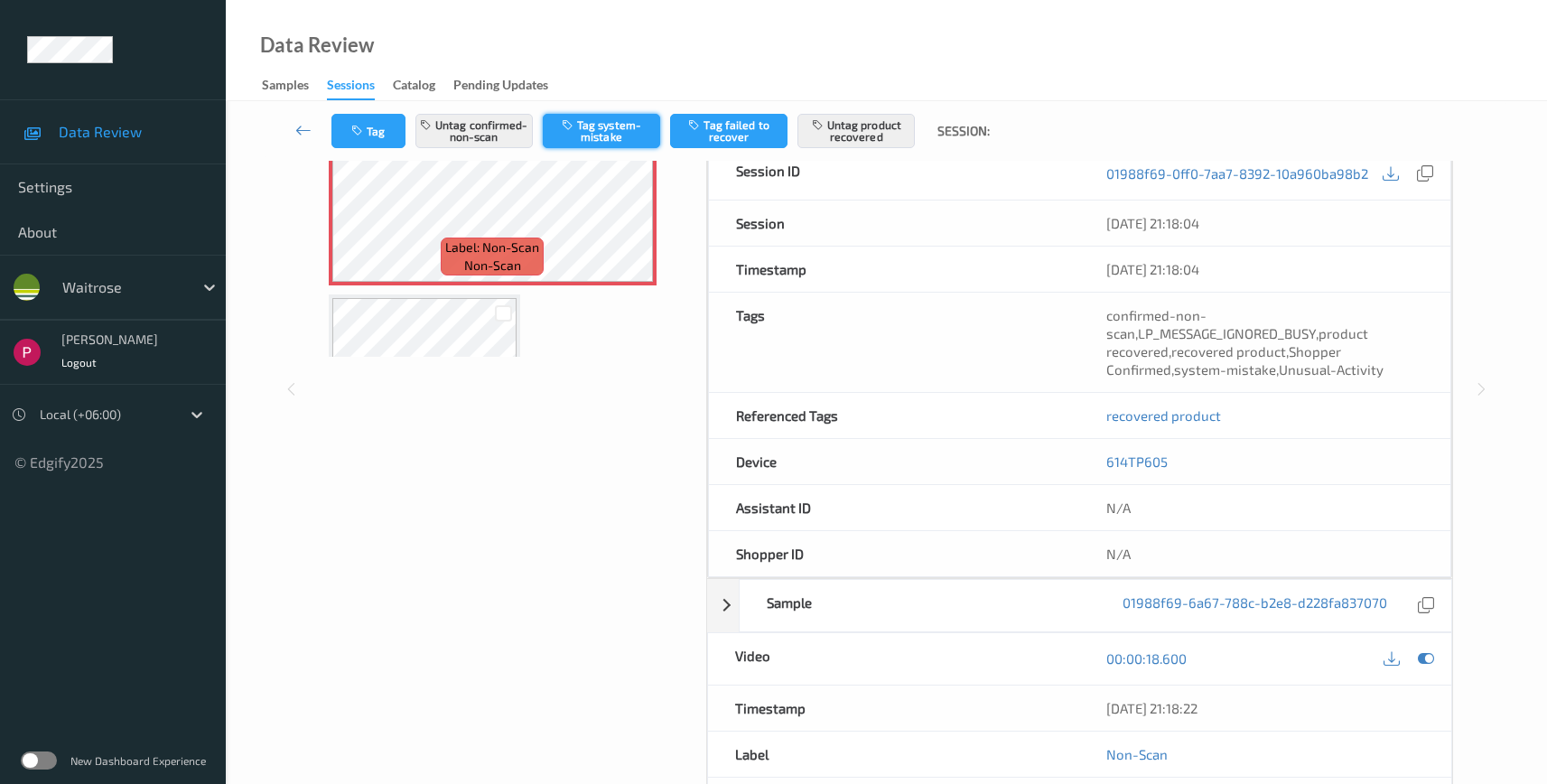
copy div "09/08/2025 21:18:22"
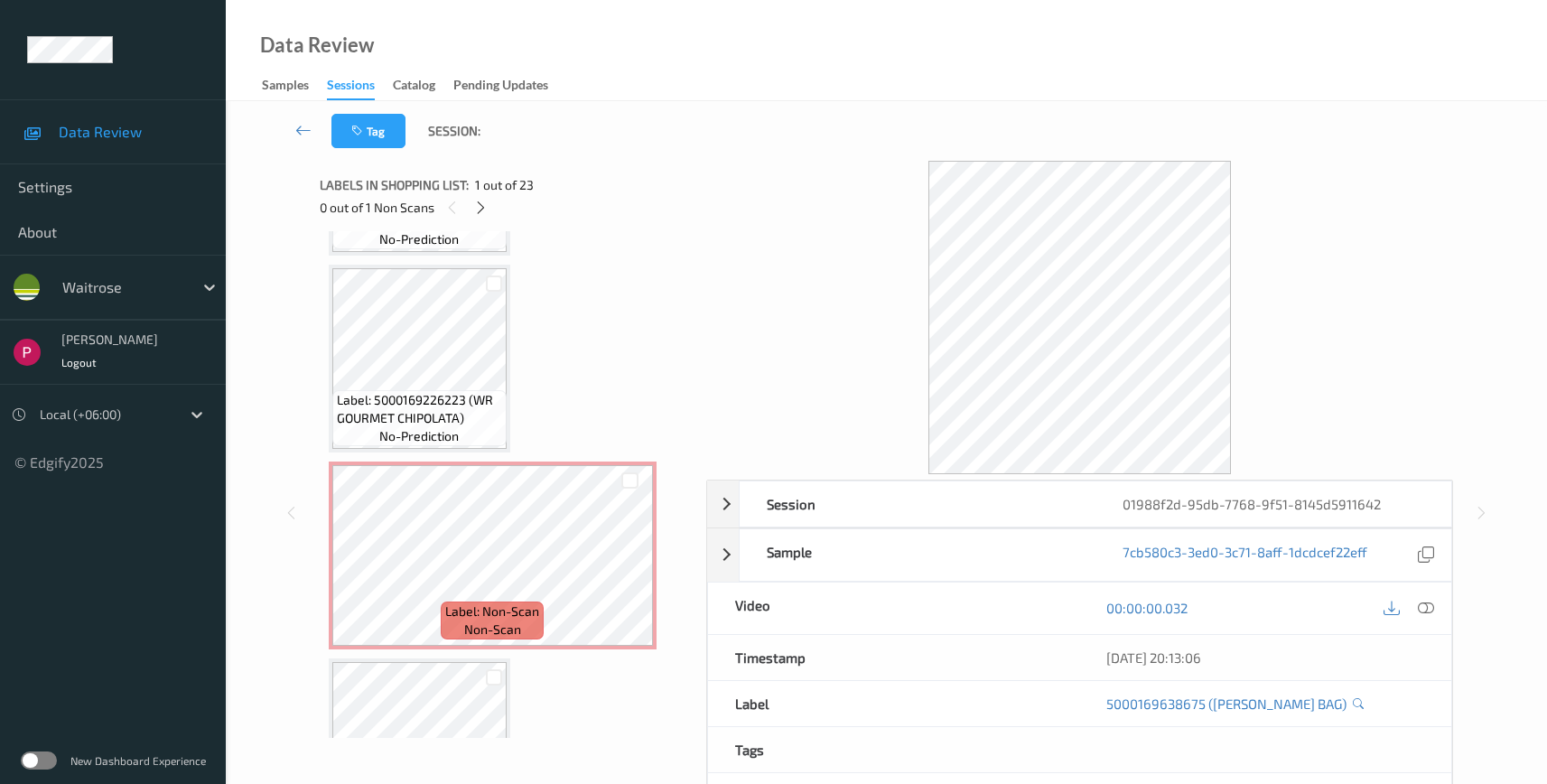
scroll to position [326, 0]
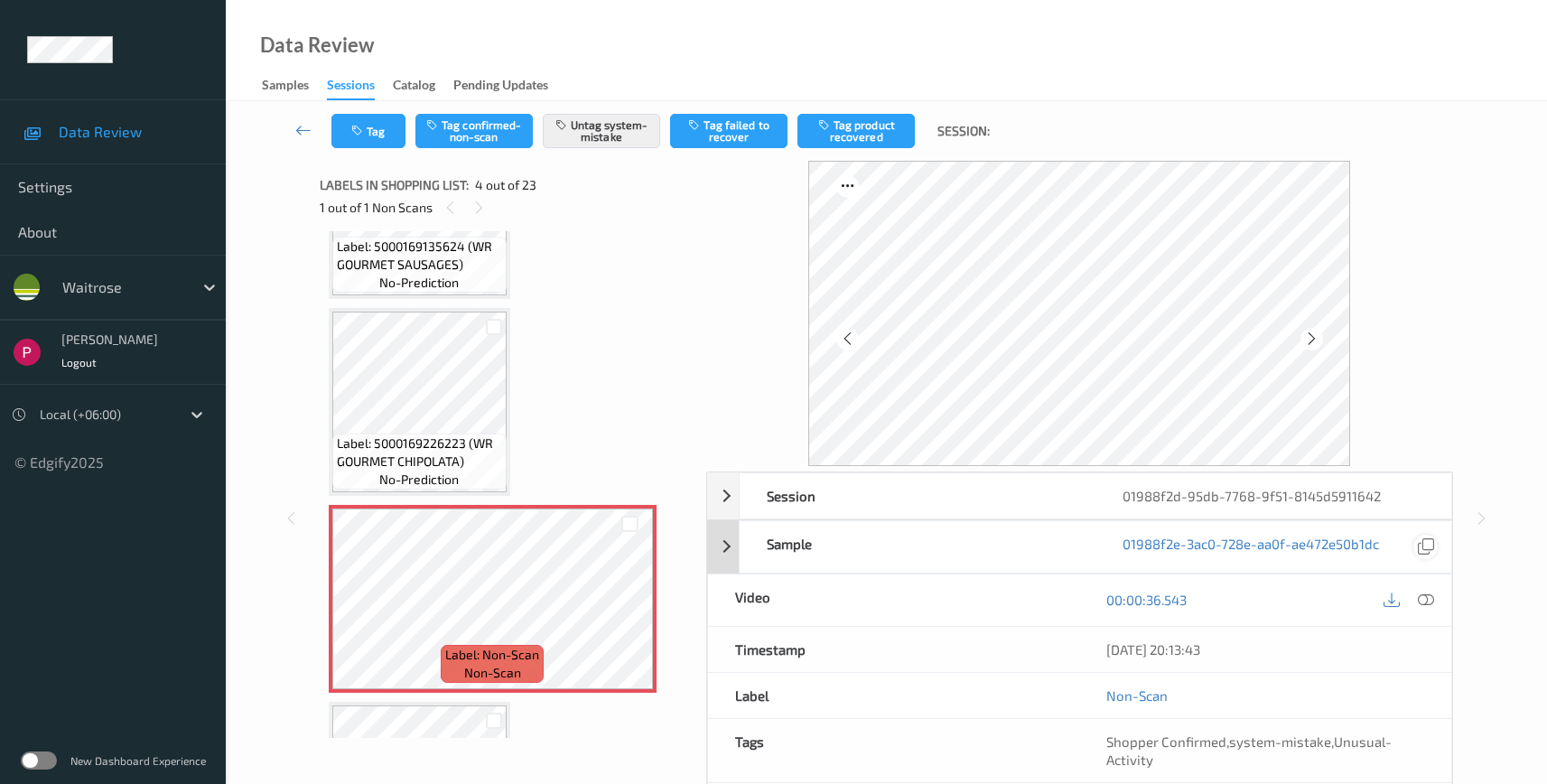
click at [1430, 546] on icon at bounding box center [1426, 546] width 16 height 16
click at [970, 494] on div "Session" at bounding box center [918, 495] width 356 height 45
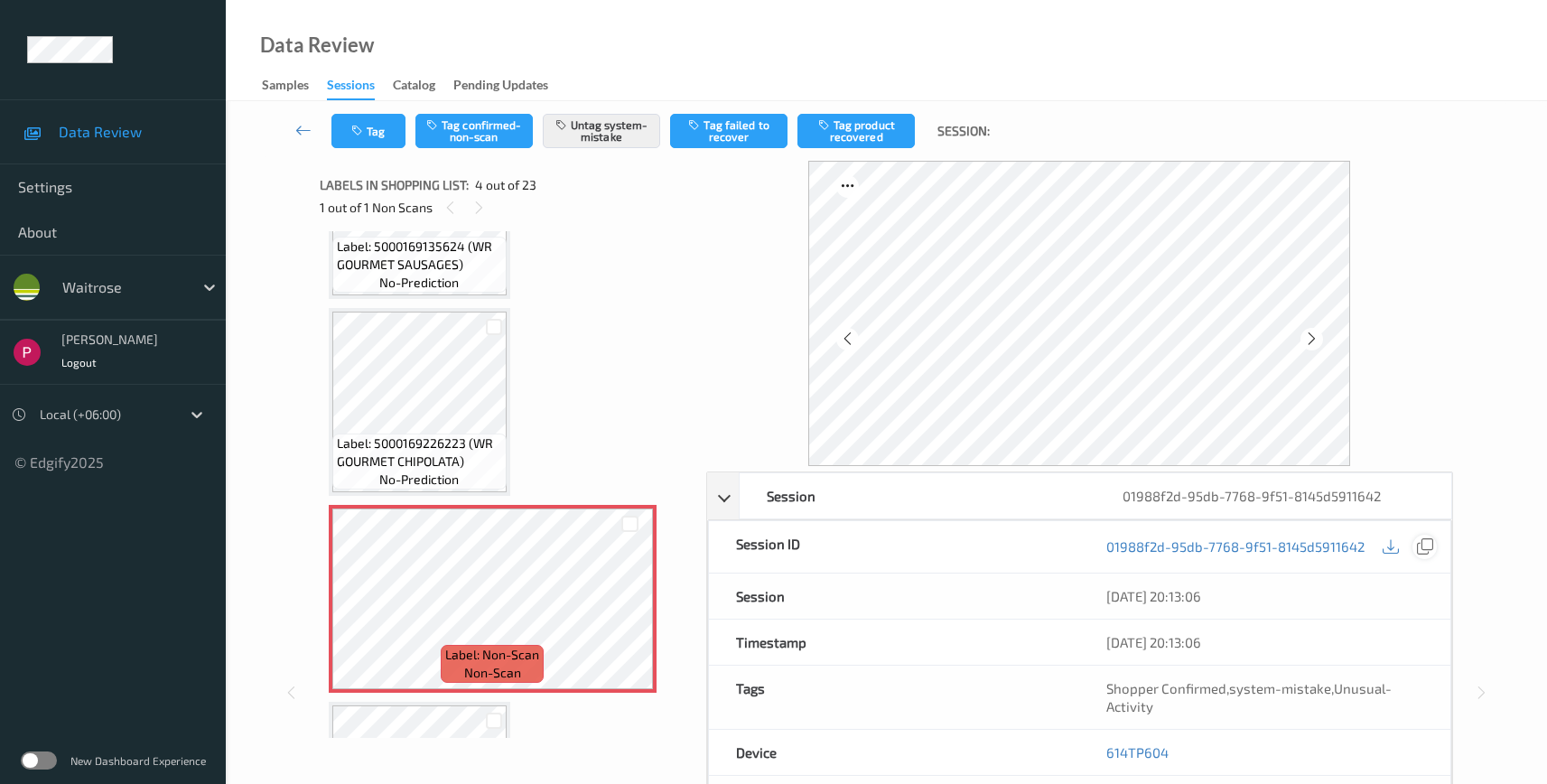
click at [1433, 549] on div at bounding box center [1425, 547] width 25 height 25
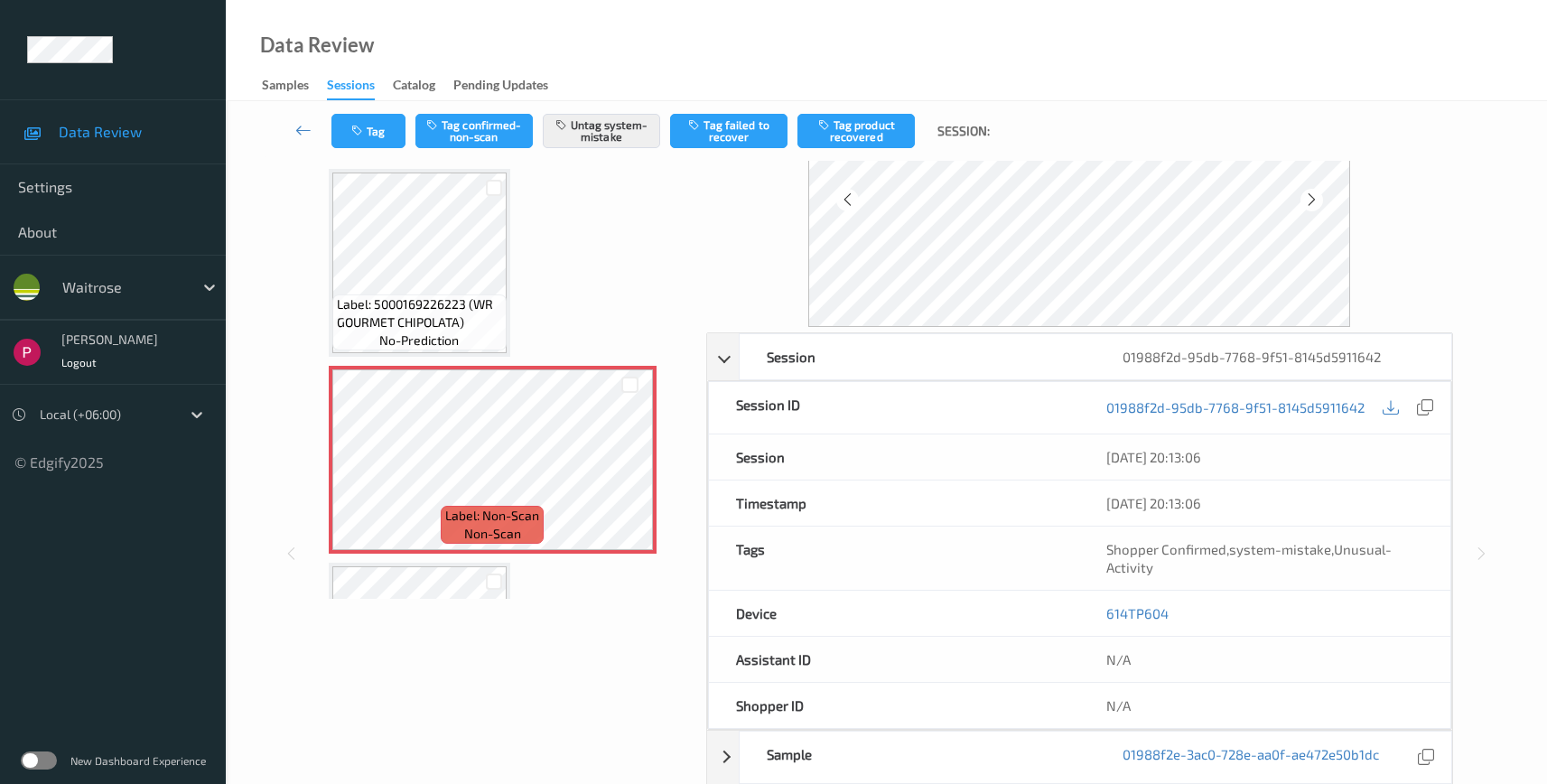
scroll to position [144, 0]
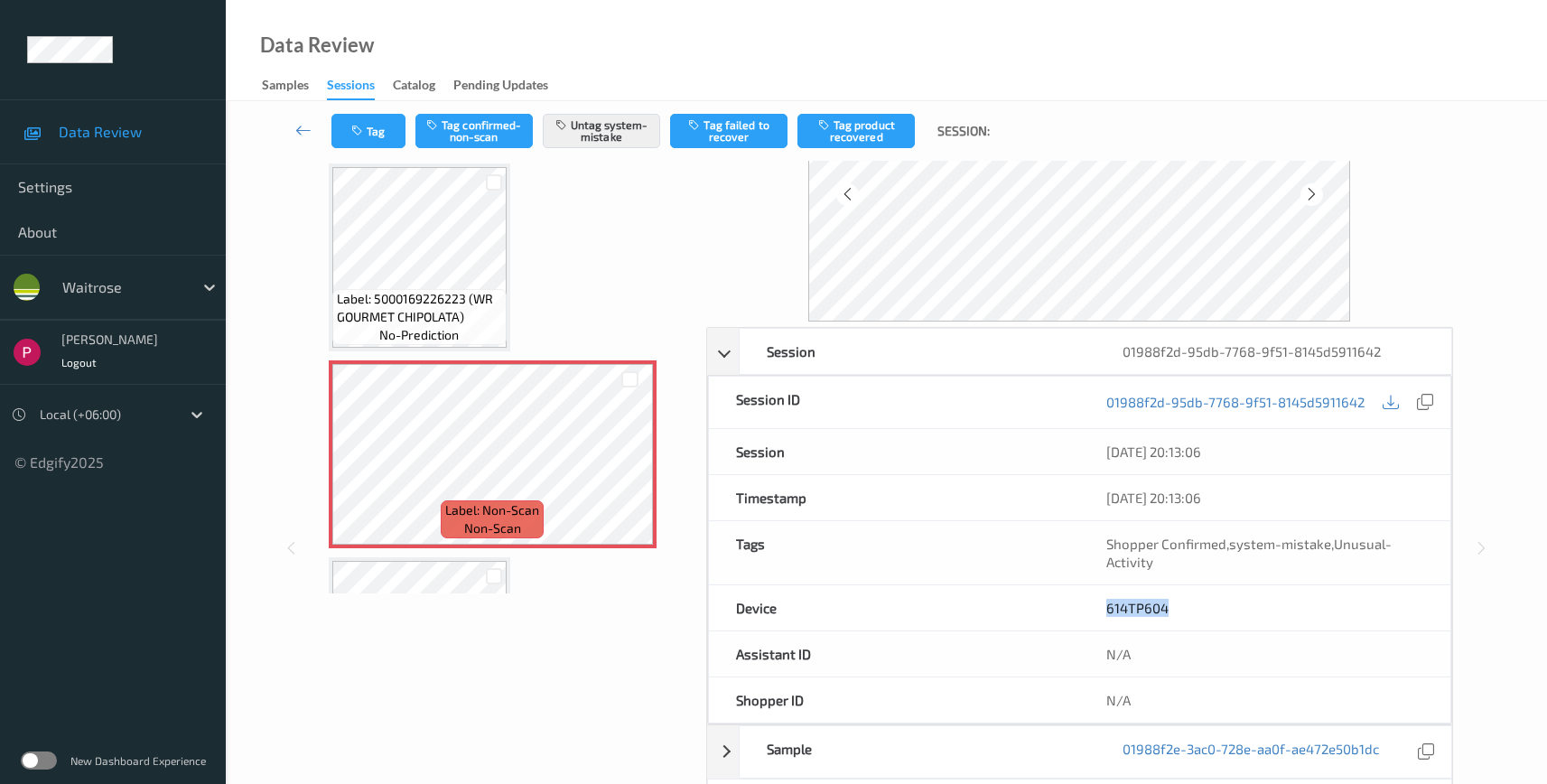
drag, startPoint x: 1183, startPoint y: 603, endPoint x: 1043, endPoint y: 600, distance: 140.0
click at [1043, 600] on div "Device 614TP604" at bounding box center [1080, 608] width 744 height 46
copy div "614TP604"
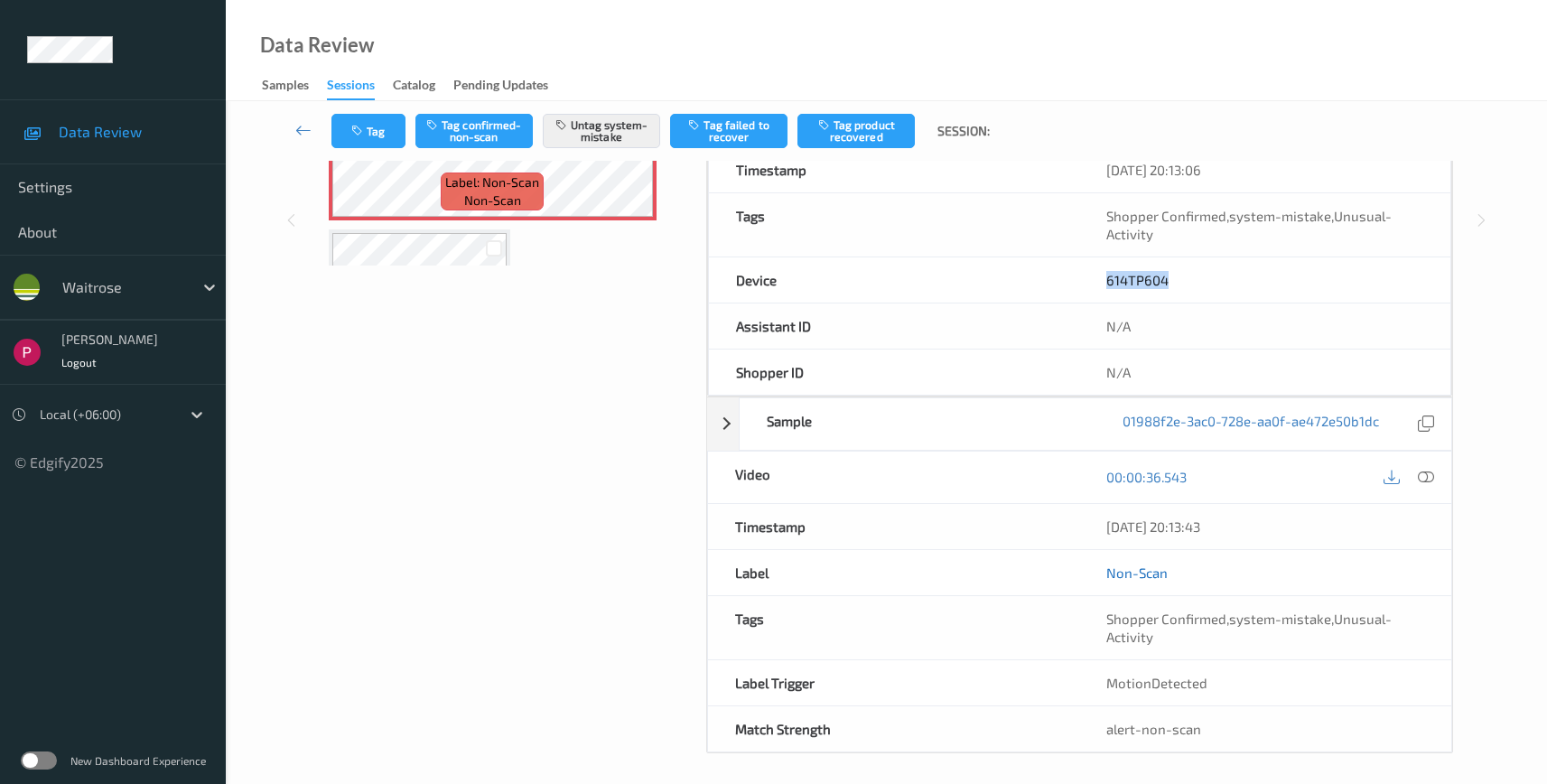
scroll to position [478, 0]
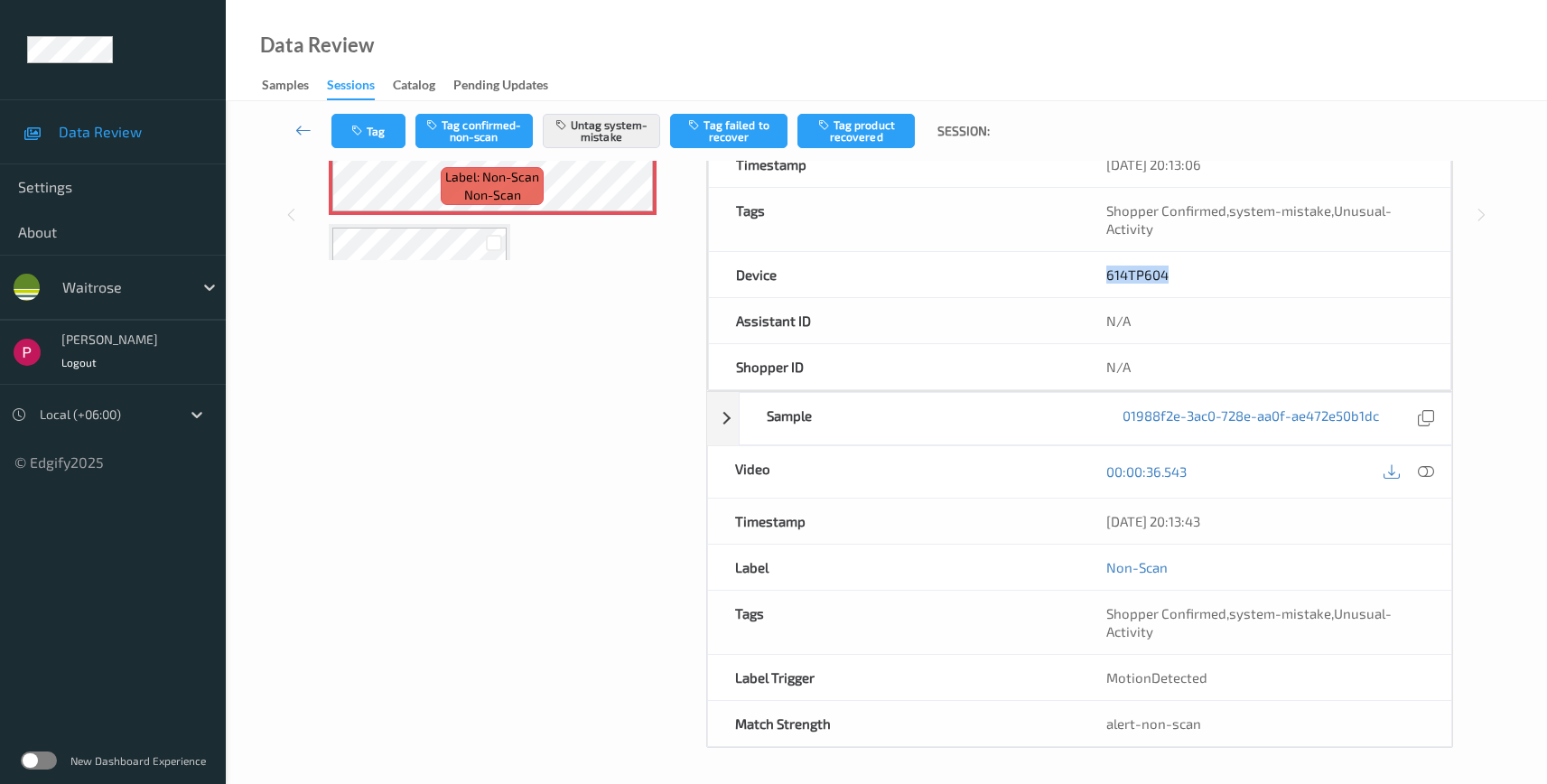
drag, startPoint x: 1149, startPoint y: 520, endPoint x: 1005, endPoint y: 513, distance: 144.2
click at [1005, 513] on div "Timestamp 09/08/2025 20:13:43" at bounding box center [1080, 521] width 746 height 46
copy div "09/08/2025 20:13:43"
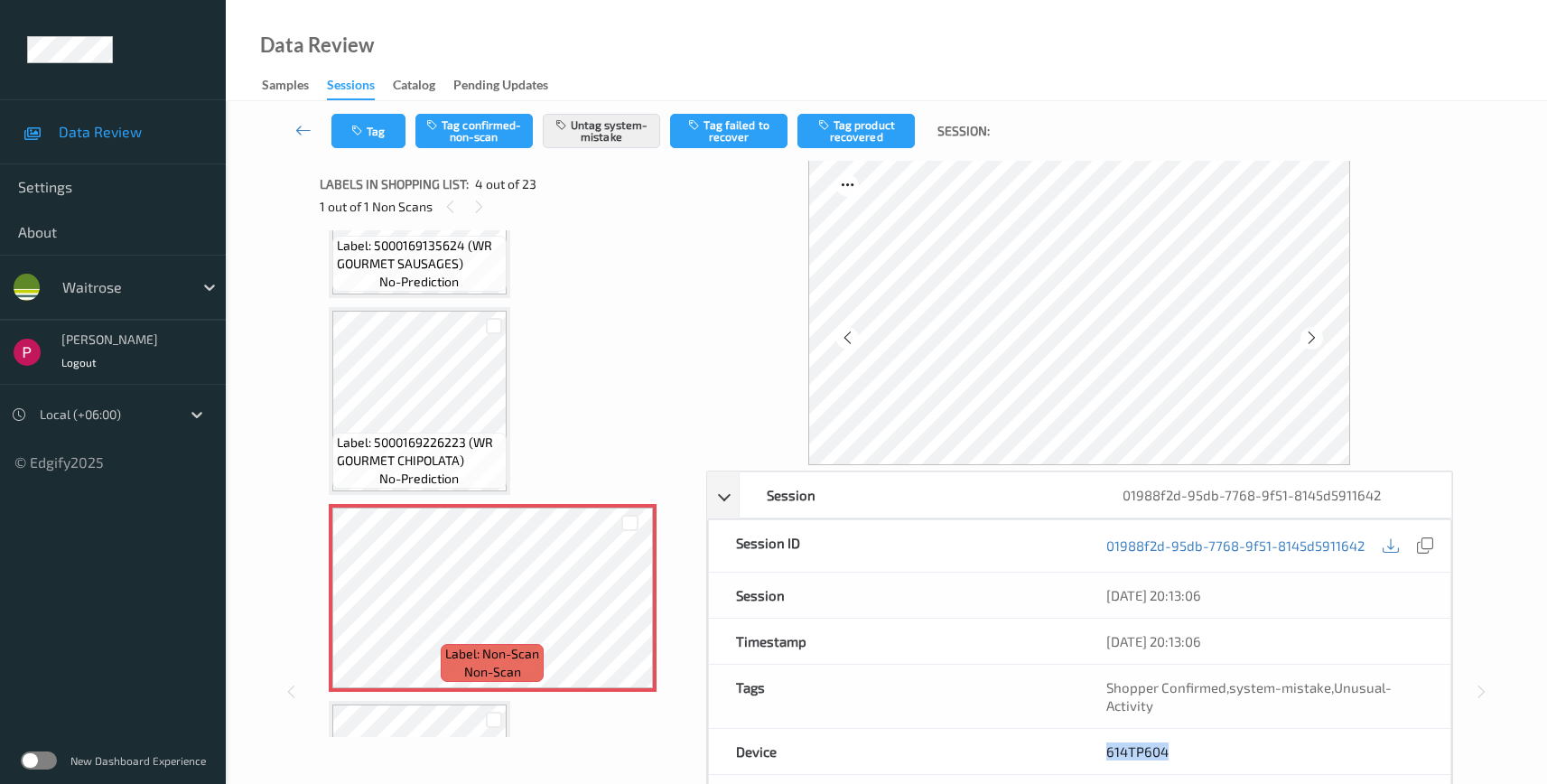
scroll to position [0, 0]
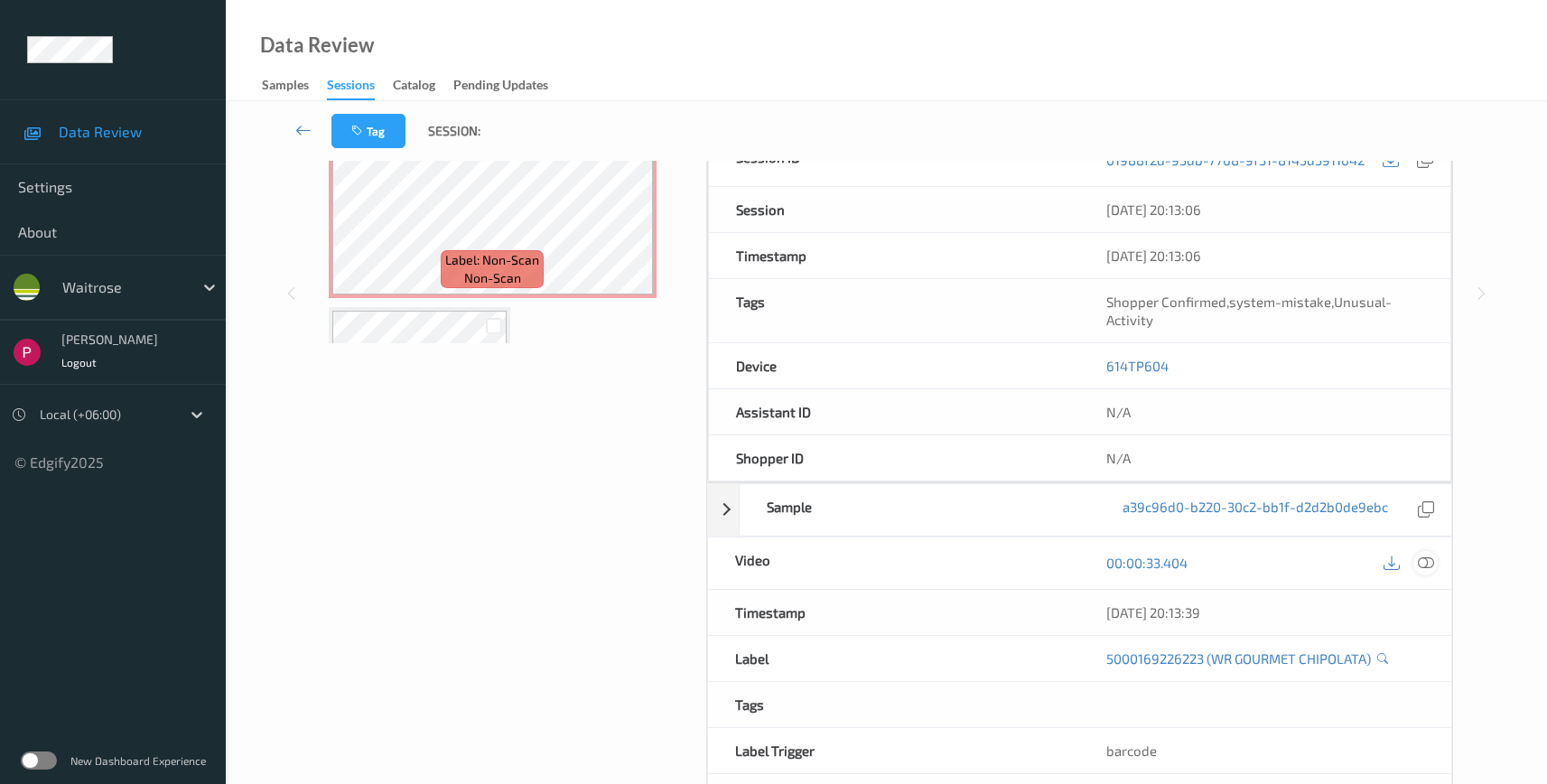
click at [1425, 567] on icon at bounding box center [1426, 562] width 16 height 16
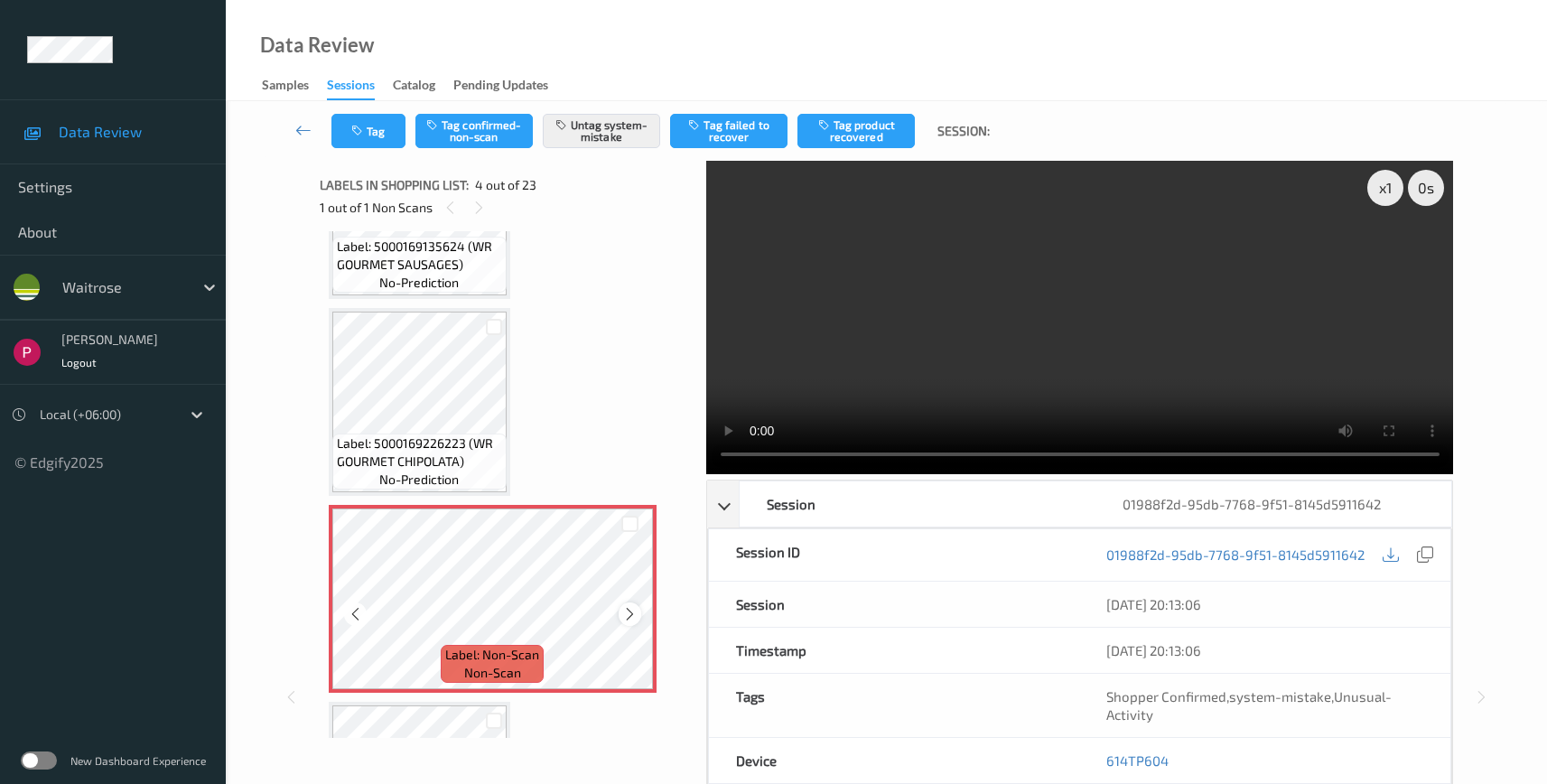
click at [629, 613] on icon at bounding box center [630, 614] width 15 height 16
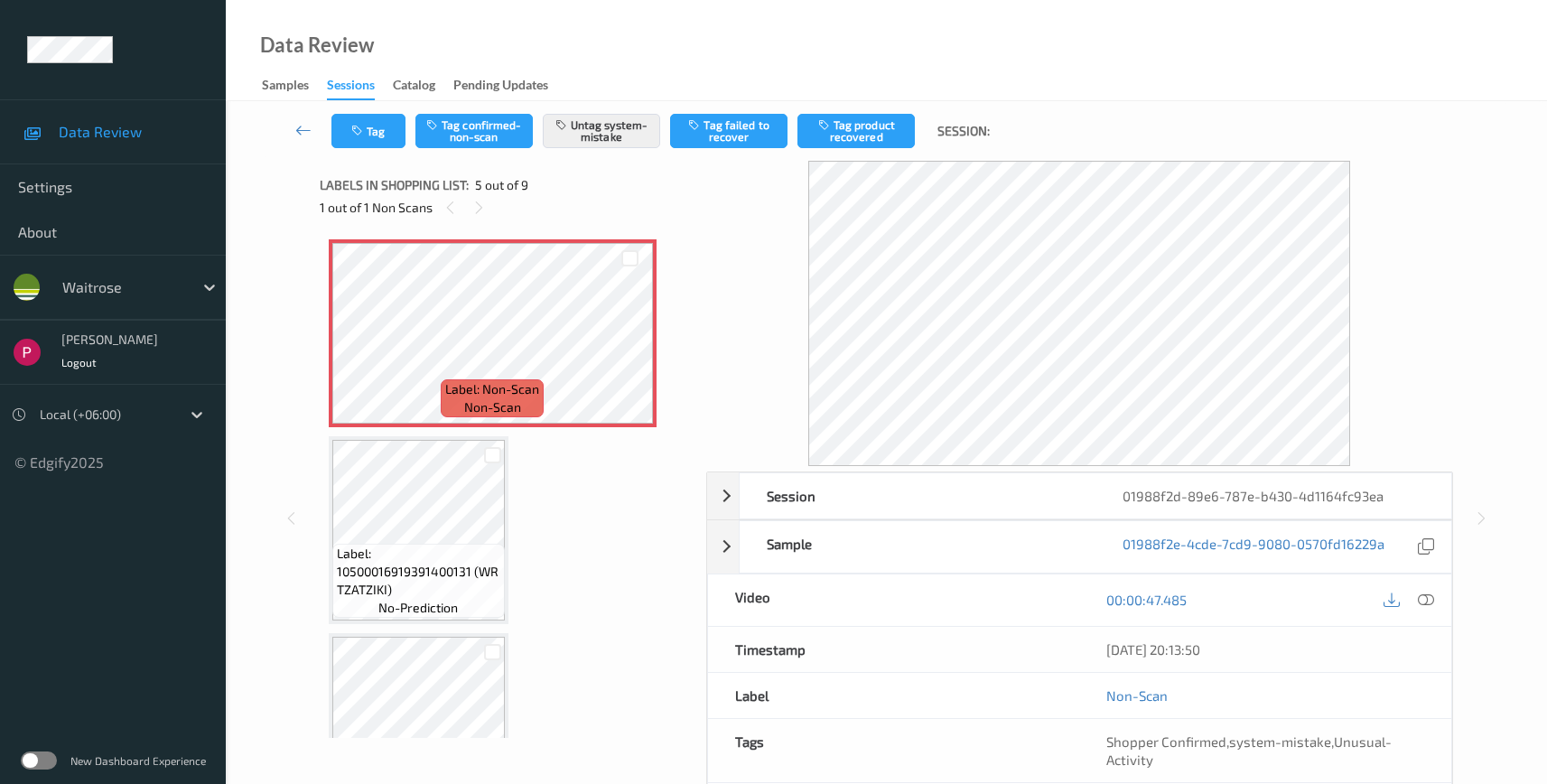
scroll to position [623, 0]
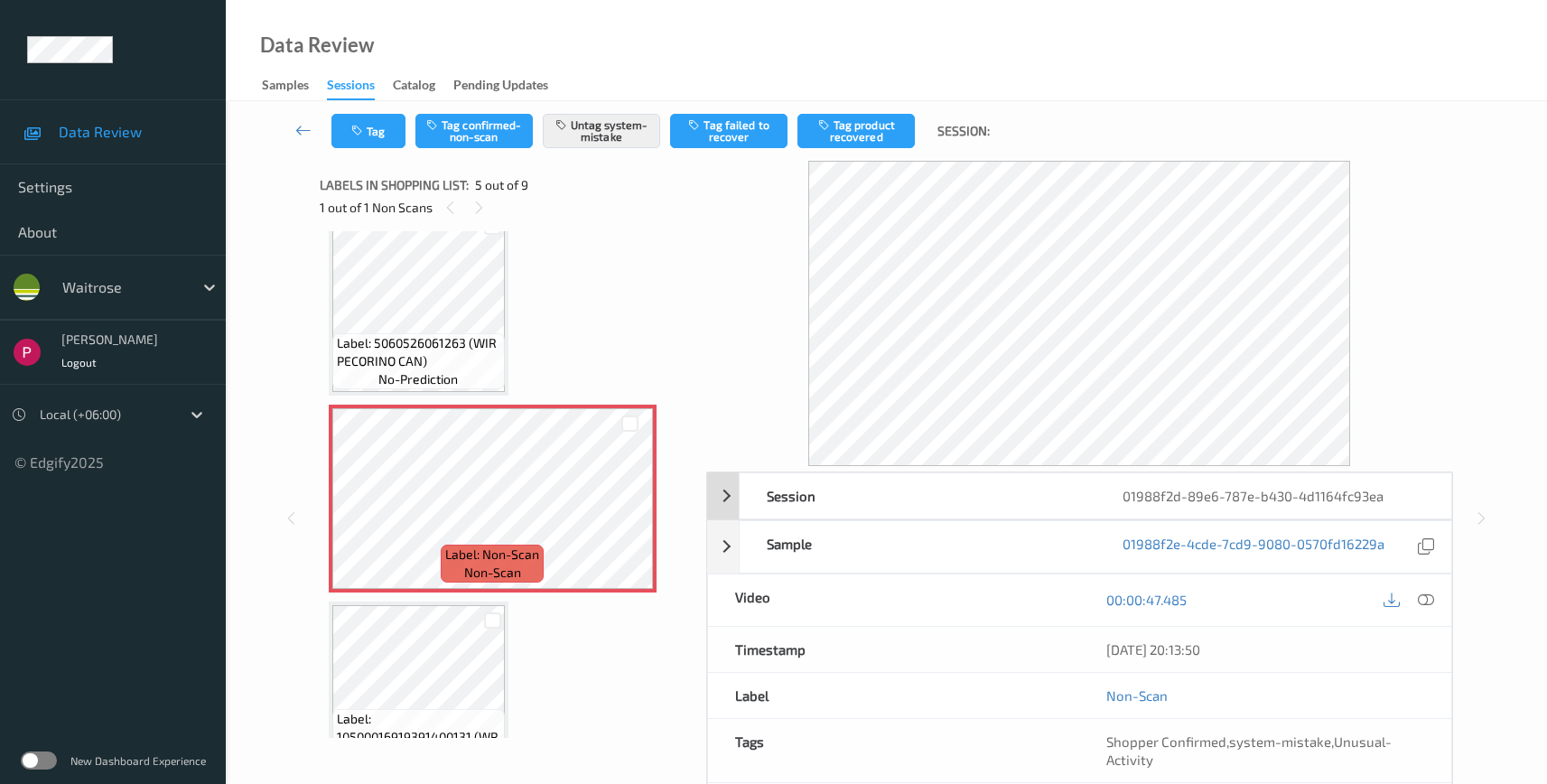
click at [1296, 491] on div "01988f2d-89e6-787e-b430-4d1164fc93ea" at bounding box center [1274, 495] width 356 height 45
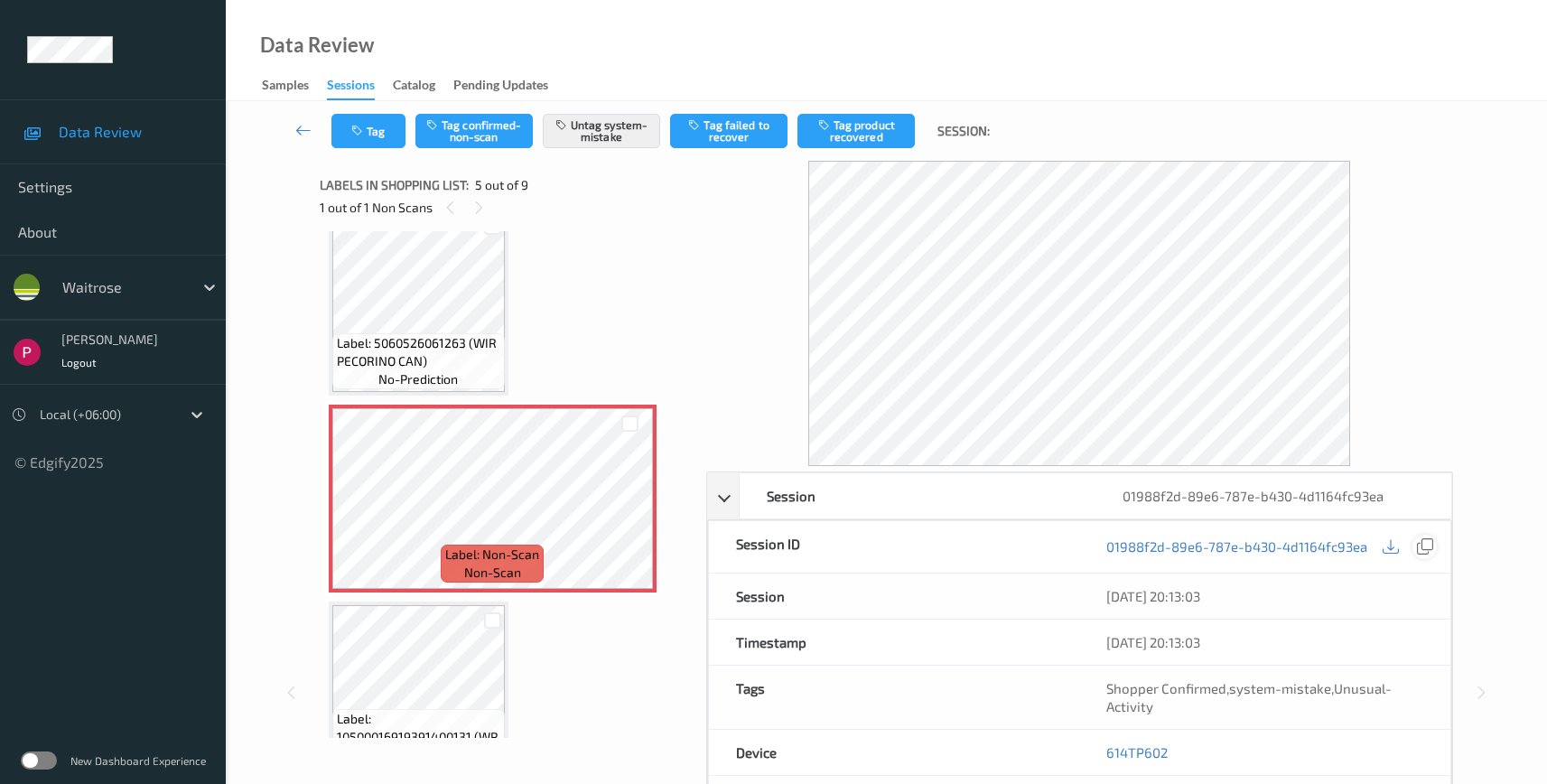
click at [1422, 545] on icon at bounding box center [1425, 546] width 16 height 16
drag, startPoint x: 1147, startPoint y: 751, endPoint x: 1084, endPoint y: 744, distance: 63.4
click at [1084, 744] on div "614TP602" at bounding box center [1265, 751] width 371 height 45
copy link "614TP602"
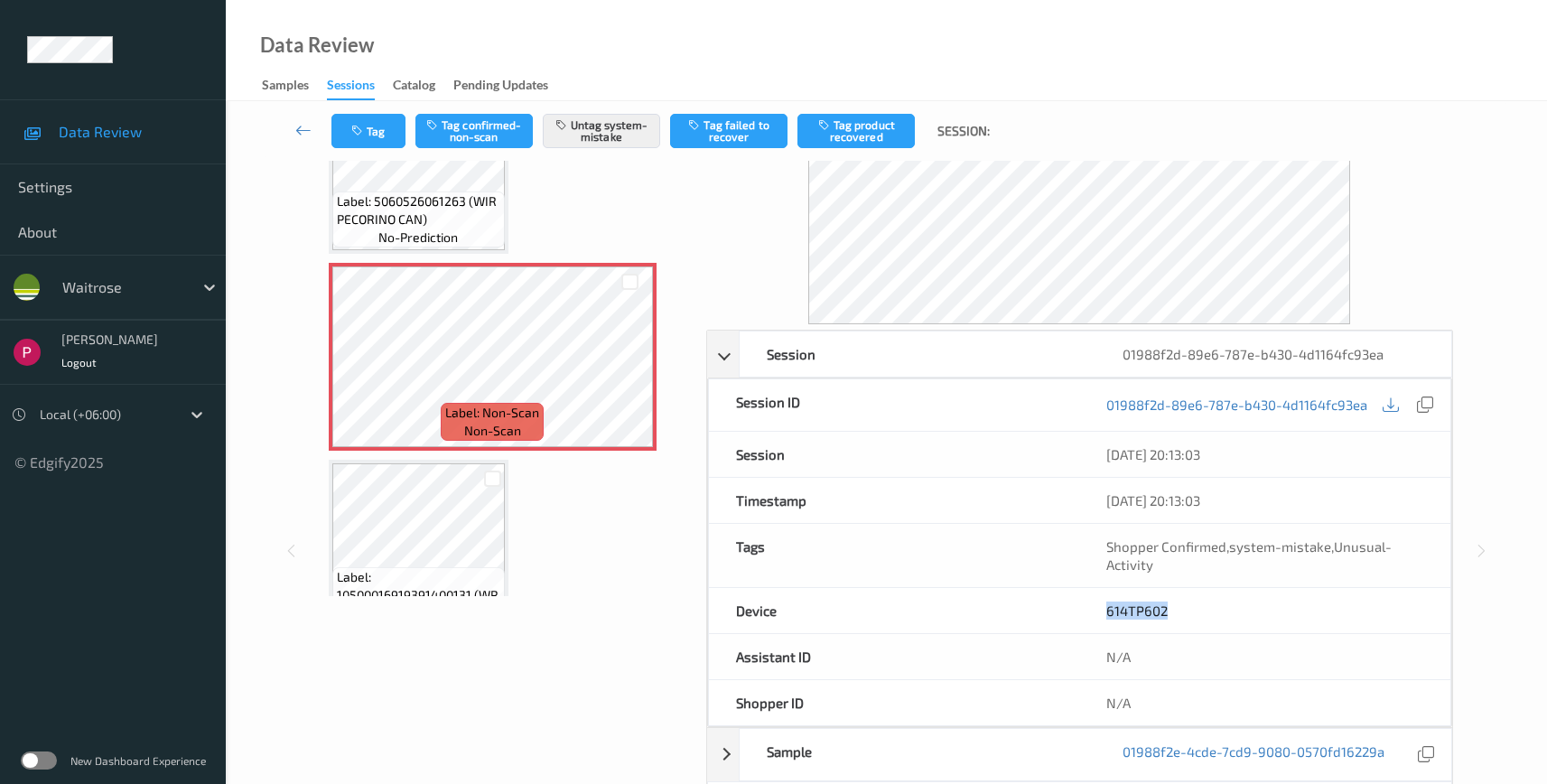
scroll to position [365, 0]
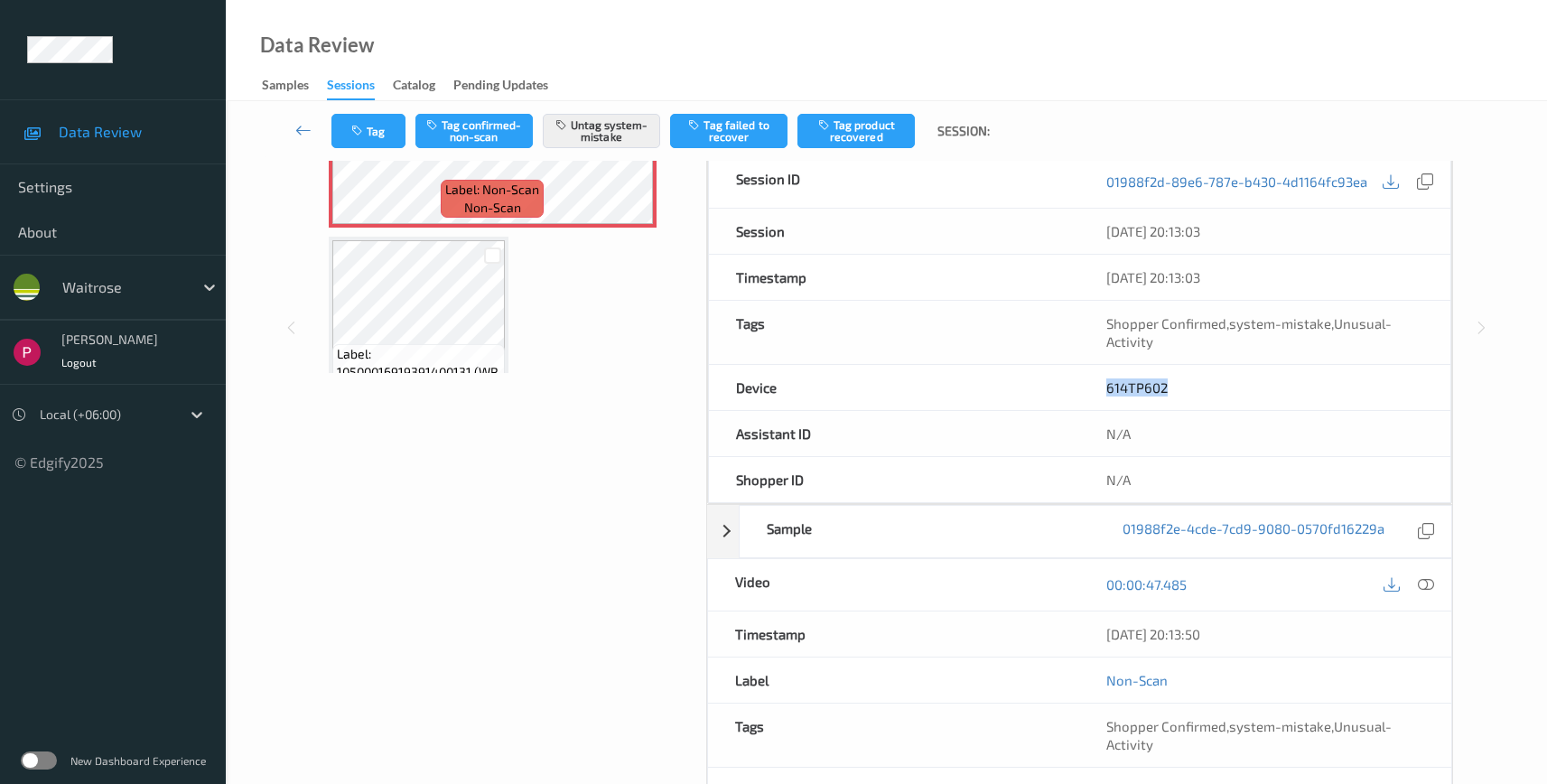
drag, startPoint x: 1258, startPoint y: 639, endPoint x: 1094, endPoint y: 612, distance: 166.2
click at [1094, 614] on div "[DATE] 20:13:50" at bounding box center [1265, 634] width 372 height 45
copy div "[DATE] 20:13:50"
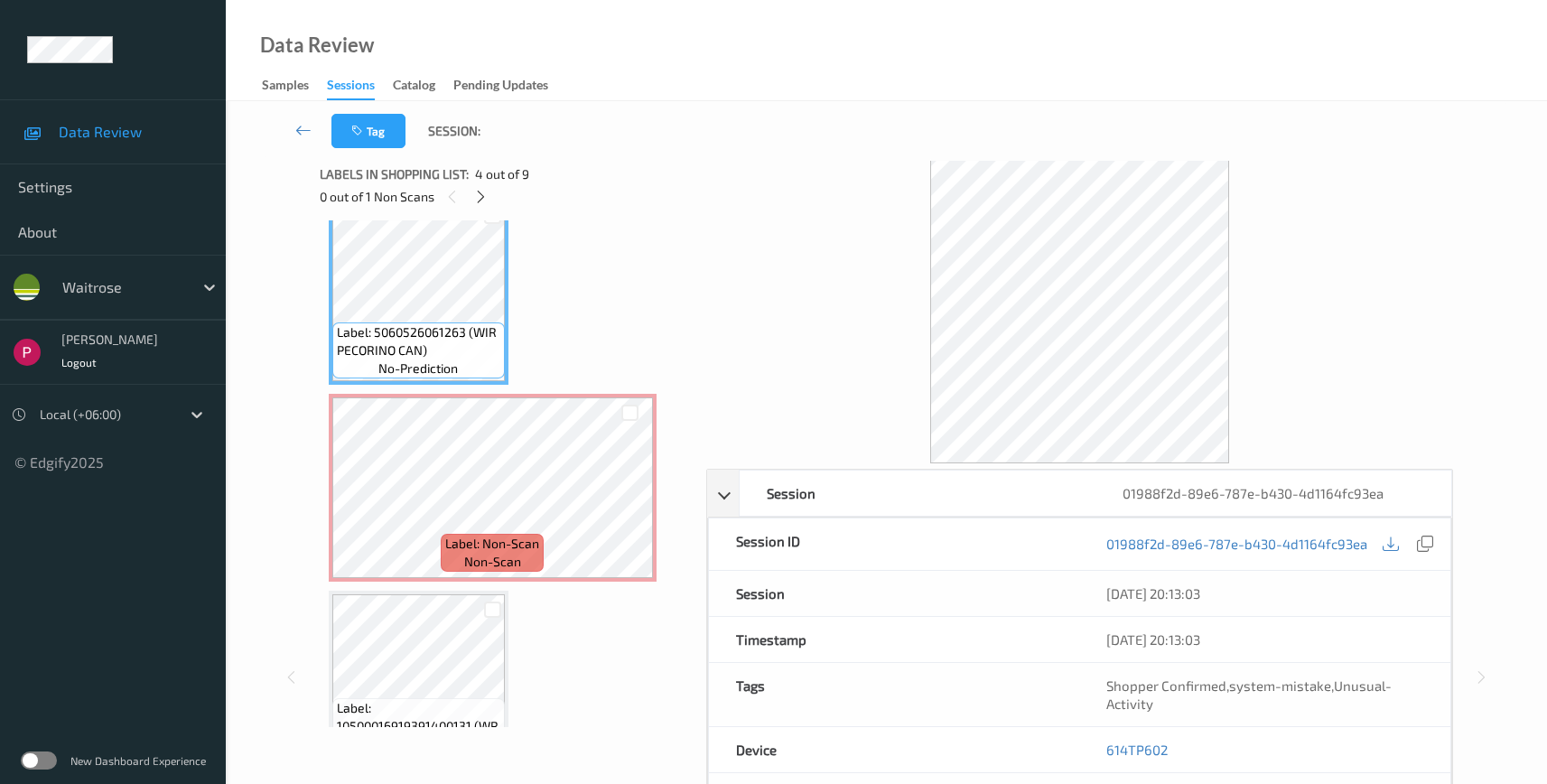
scroll to position [181, 0]
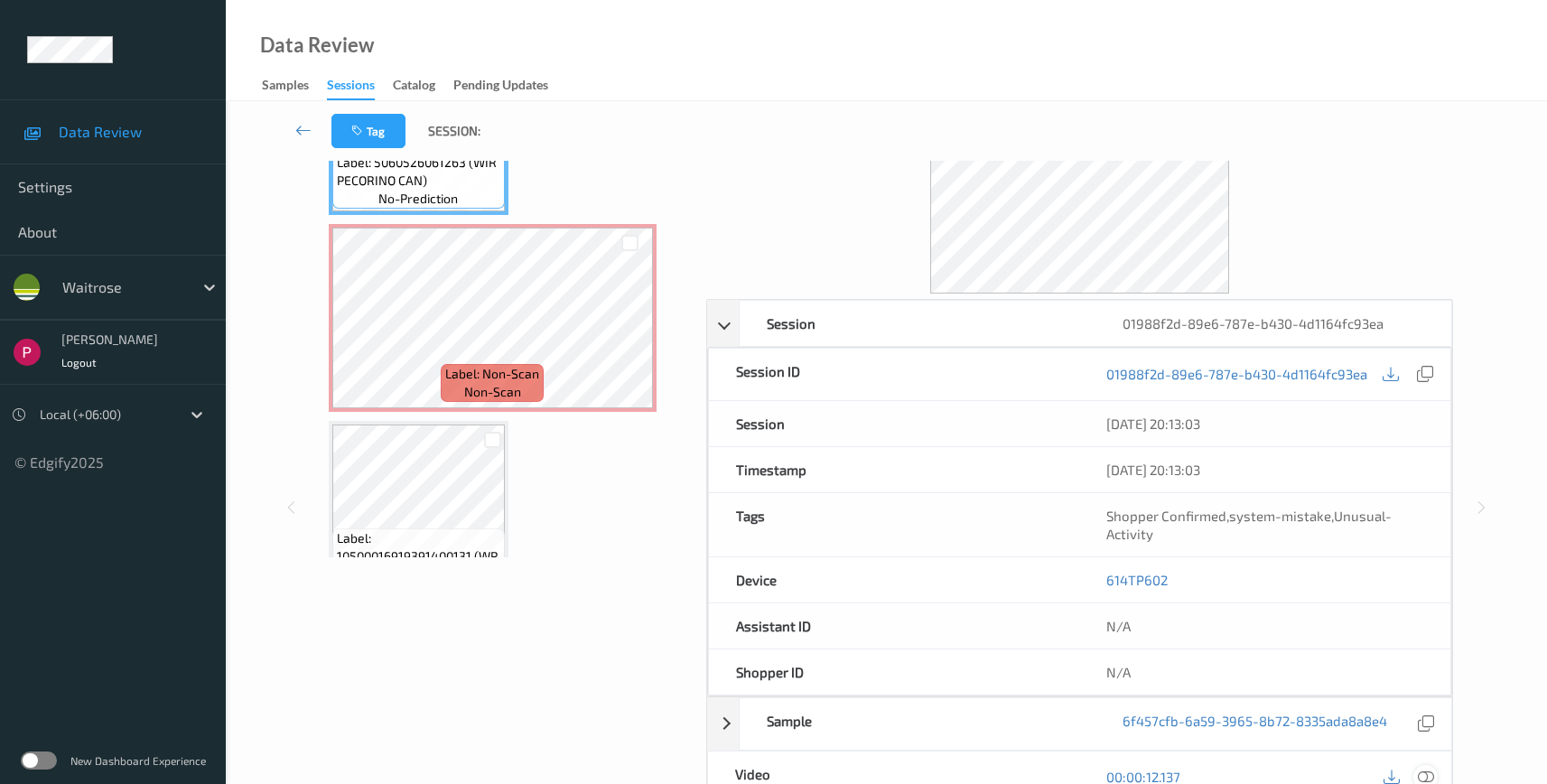
click at [1427, 774] on icon at bounding box center [1426, 776] width 16 height 16
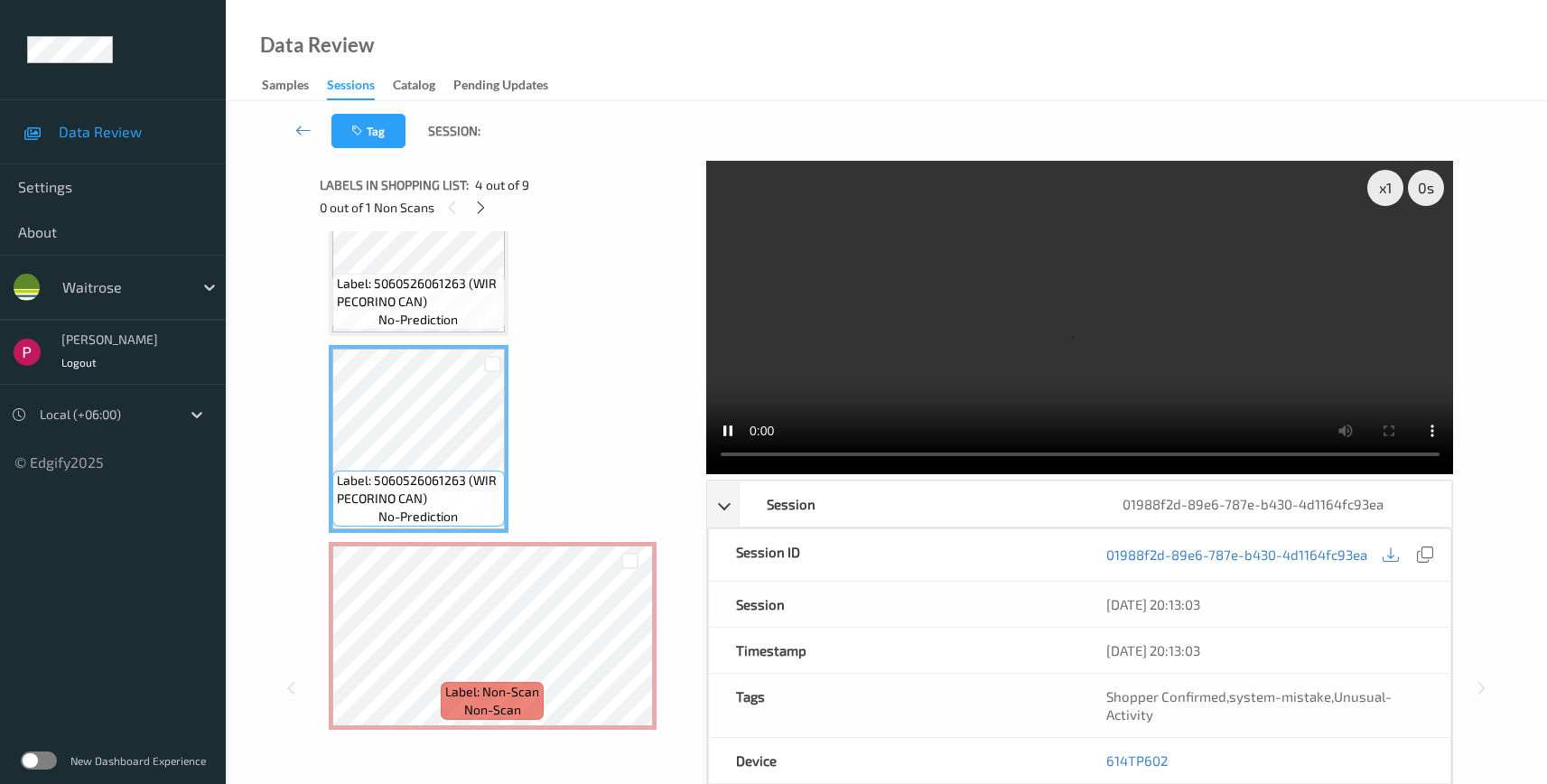
scroll to position [476, 0]
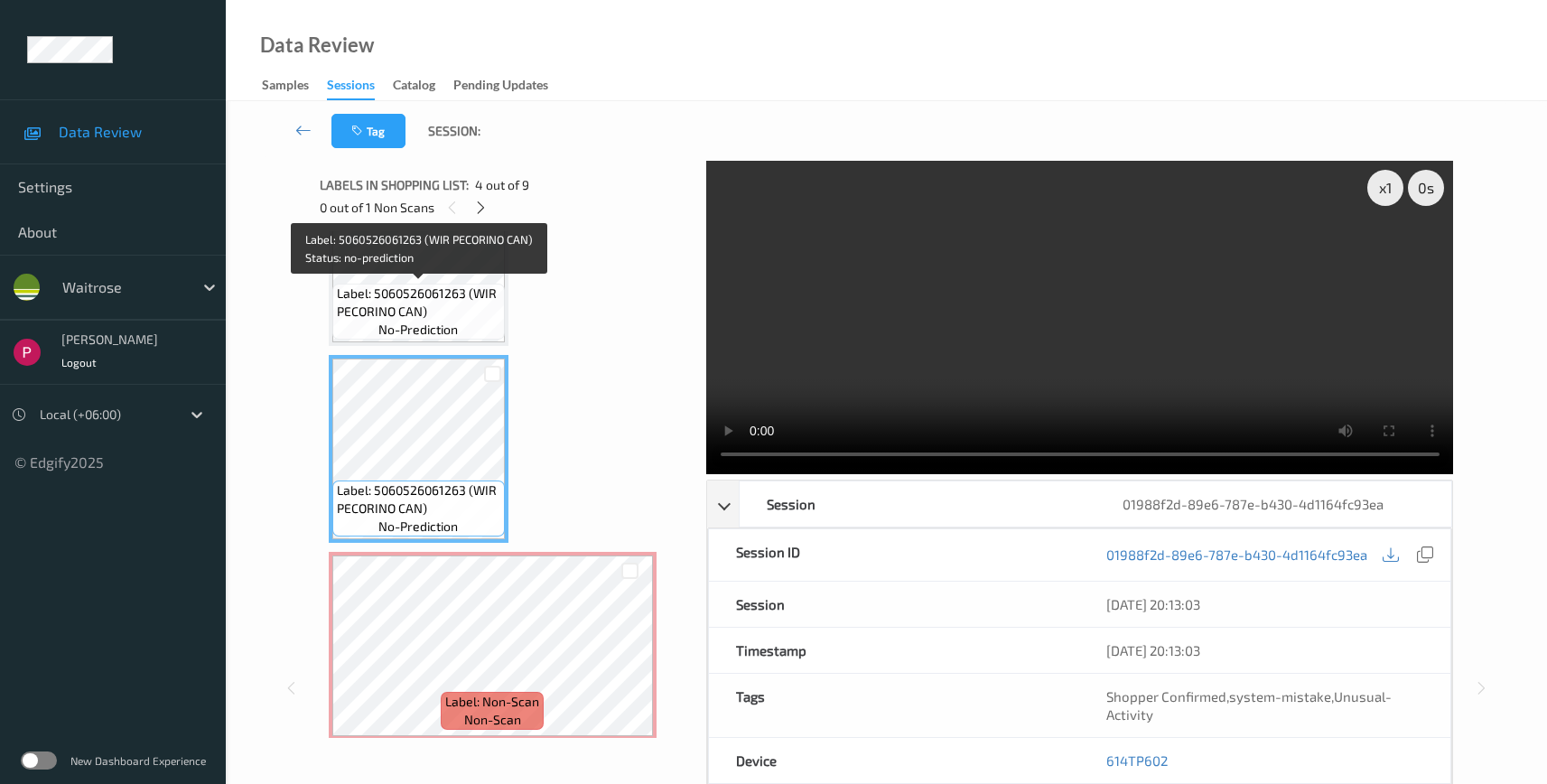
click at [424, 295] on span "Label: 5060526061263 (WIR PECORINO CAN)" at bounding box center [418, 303] width 163 height 36
click at [425, 284] on div "Label: 5060526061263 (WIR PECORINO CAN) no-prediction" at bounding box center [419, 312] width 172 height 56
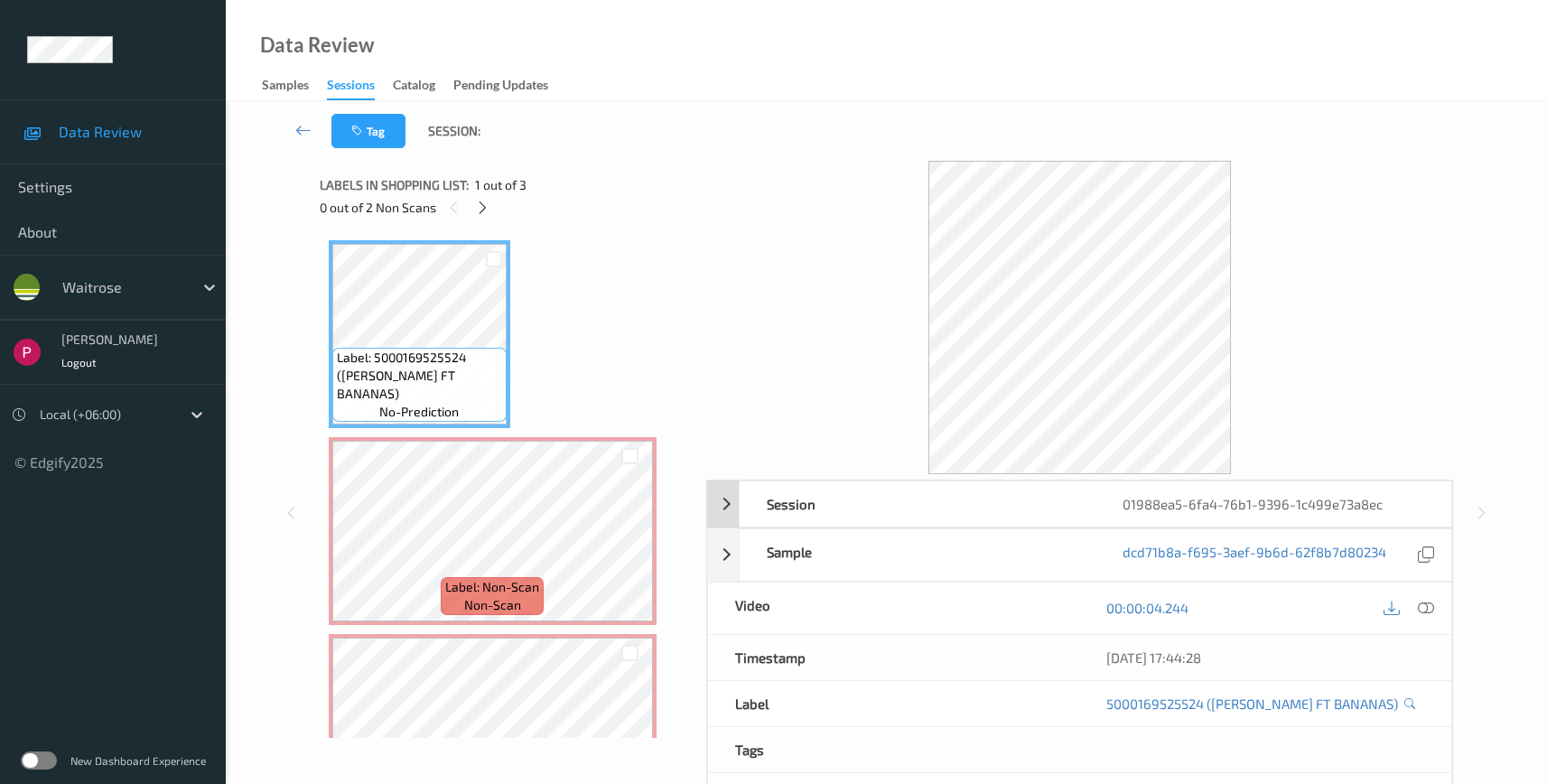
click at [1366, 513] on div "01988ea5-6fa4-76b1-9396-1c499e73a8ec" at bounding box center [1274, 503] width 356 height 45
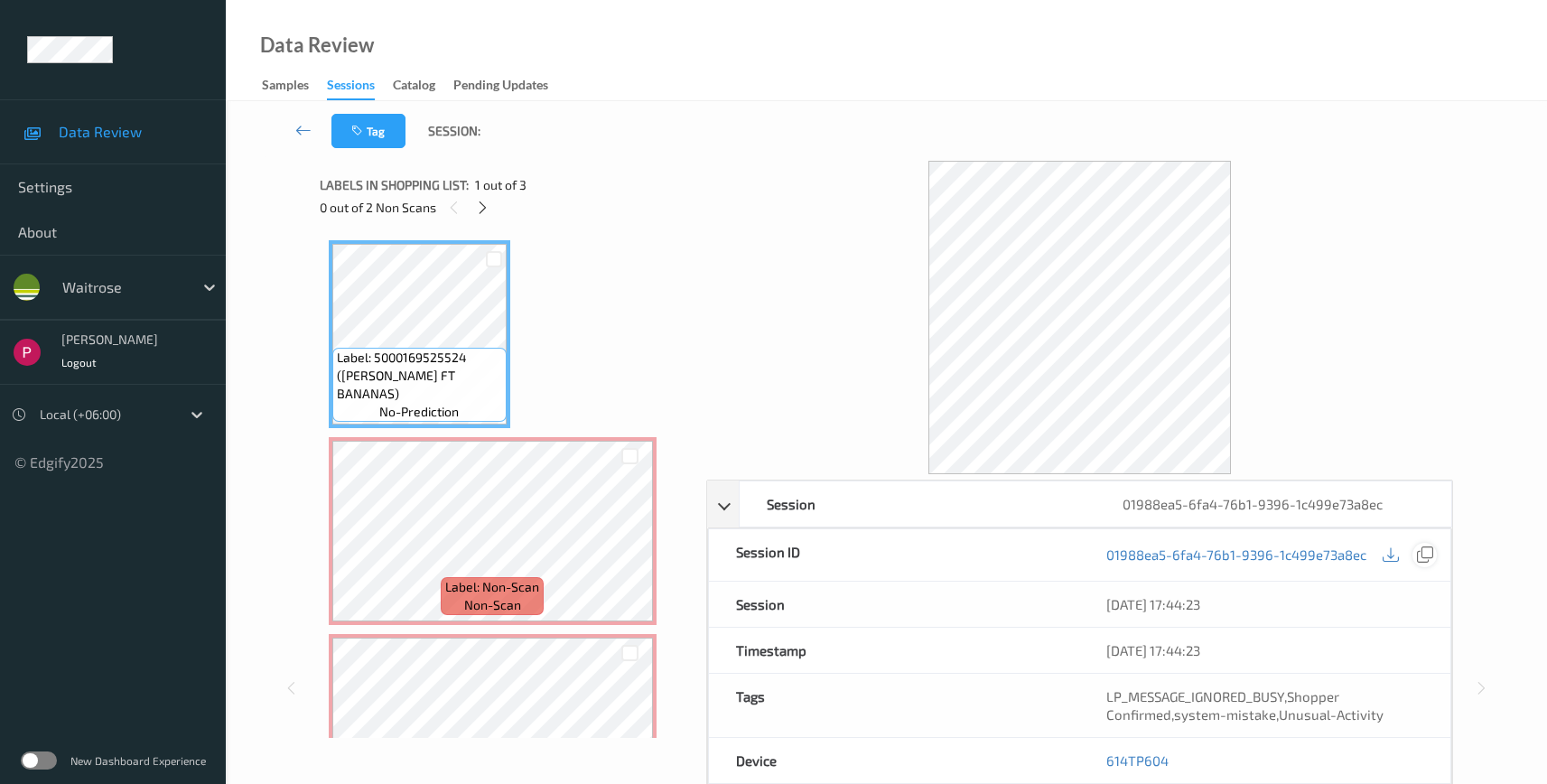
click at [1427, 557] on icon at bounding box center [1425, 554] width 16 height 16
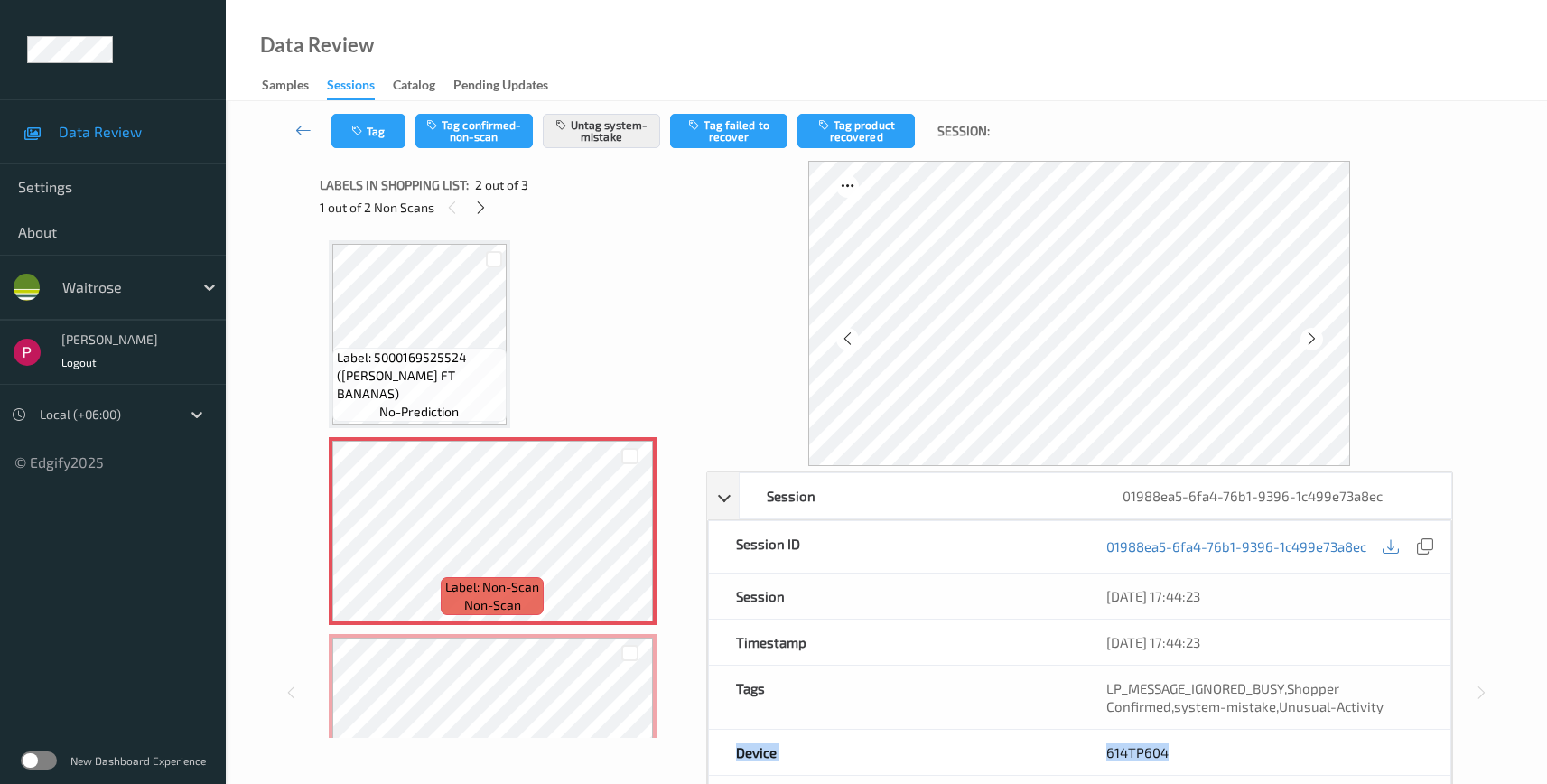
click at [1063, 738] on div "Device 614TP604" at bounding box center [1080, 752] width 744 height 46
click at [1224, 744] on div "614TP604" at bounding box center [1265, 751] width 371 height 45
drag, startPoint x: 1187, startPoint y: 761, endPoint x: 1096, endPoint y: 752, distance: 91.4
click at [1096, 752] on div "614TP604" at bounding box center [1265, 751] width 371 height 45
copy link "614TP604"
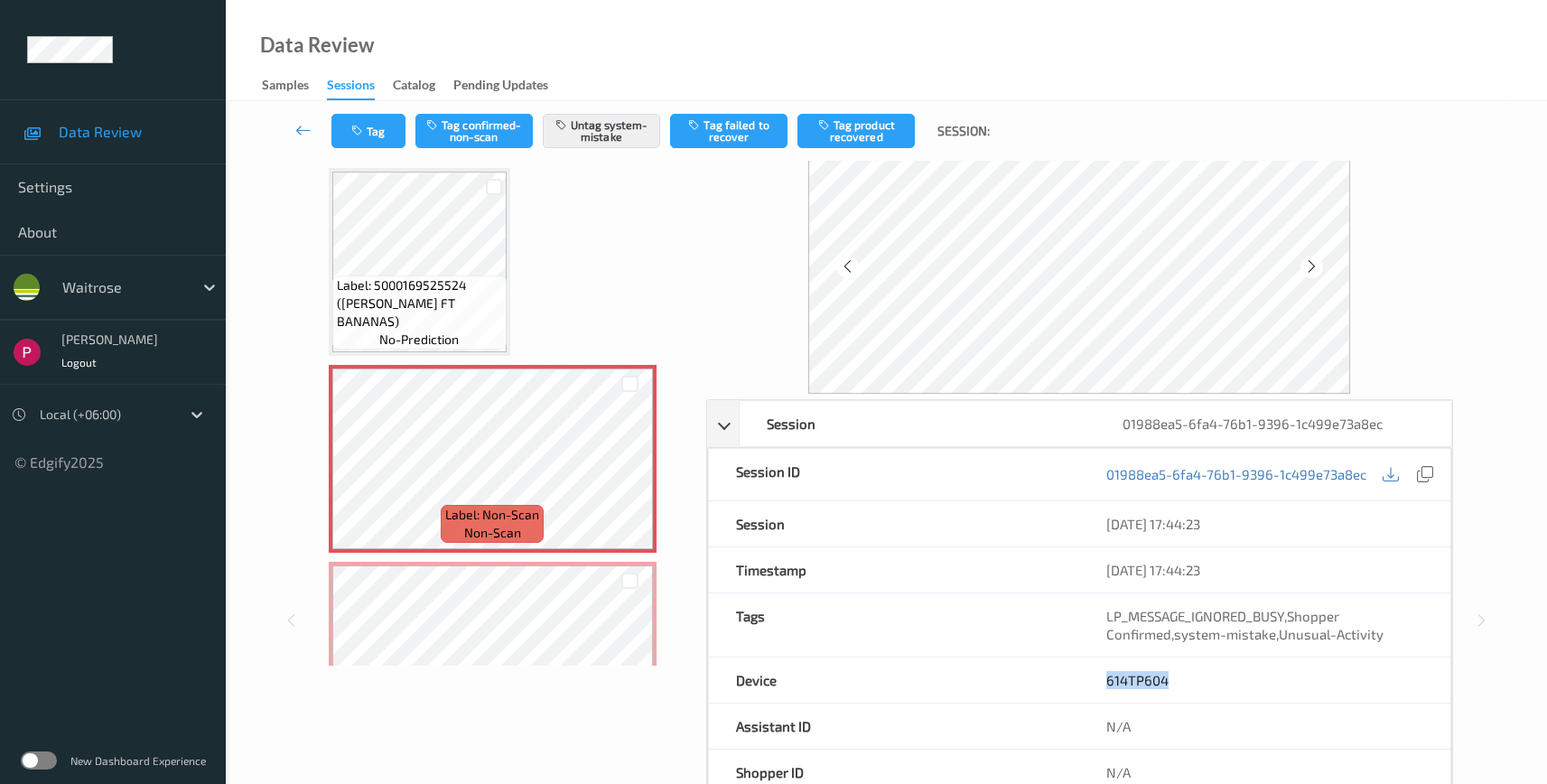
scroll to position [345, 0]
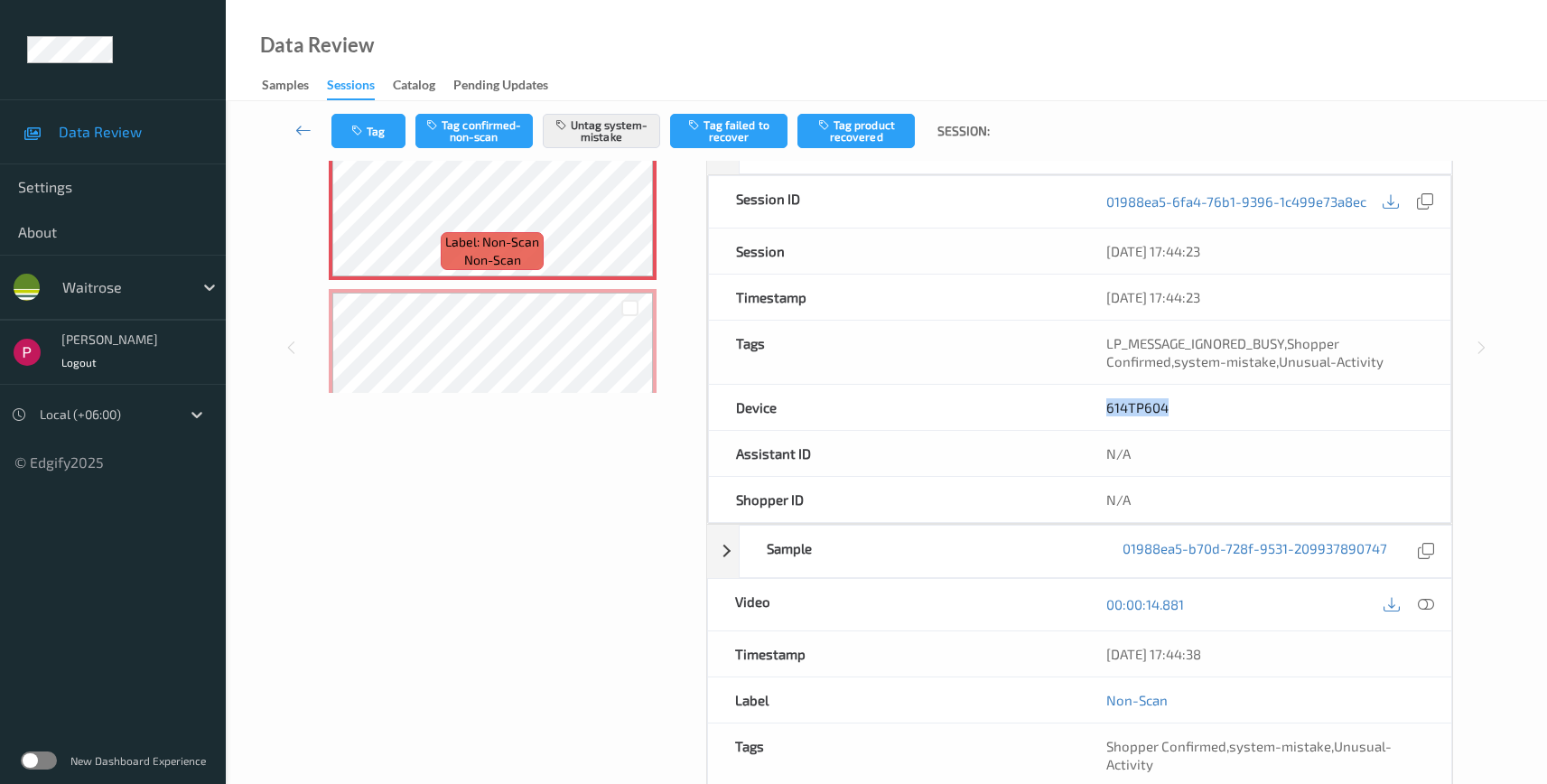
drag, startPoint x: 1155, startPoint y: 647, endPoint x: 1105, endPoint y: 648, distance: 50.0
click at [1105, 648] on div "09/08/2025 17:44:38" at bounding box center [1265, 653] width 372 height 45
copy div "09/08/2025 17:44:38"
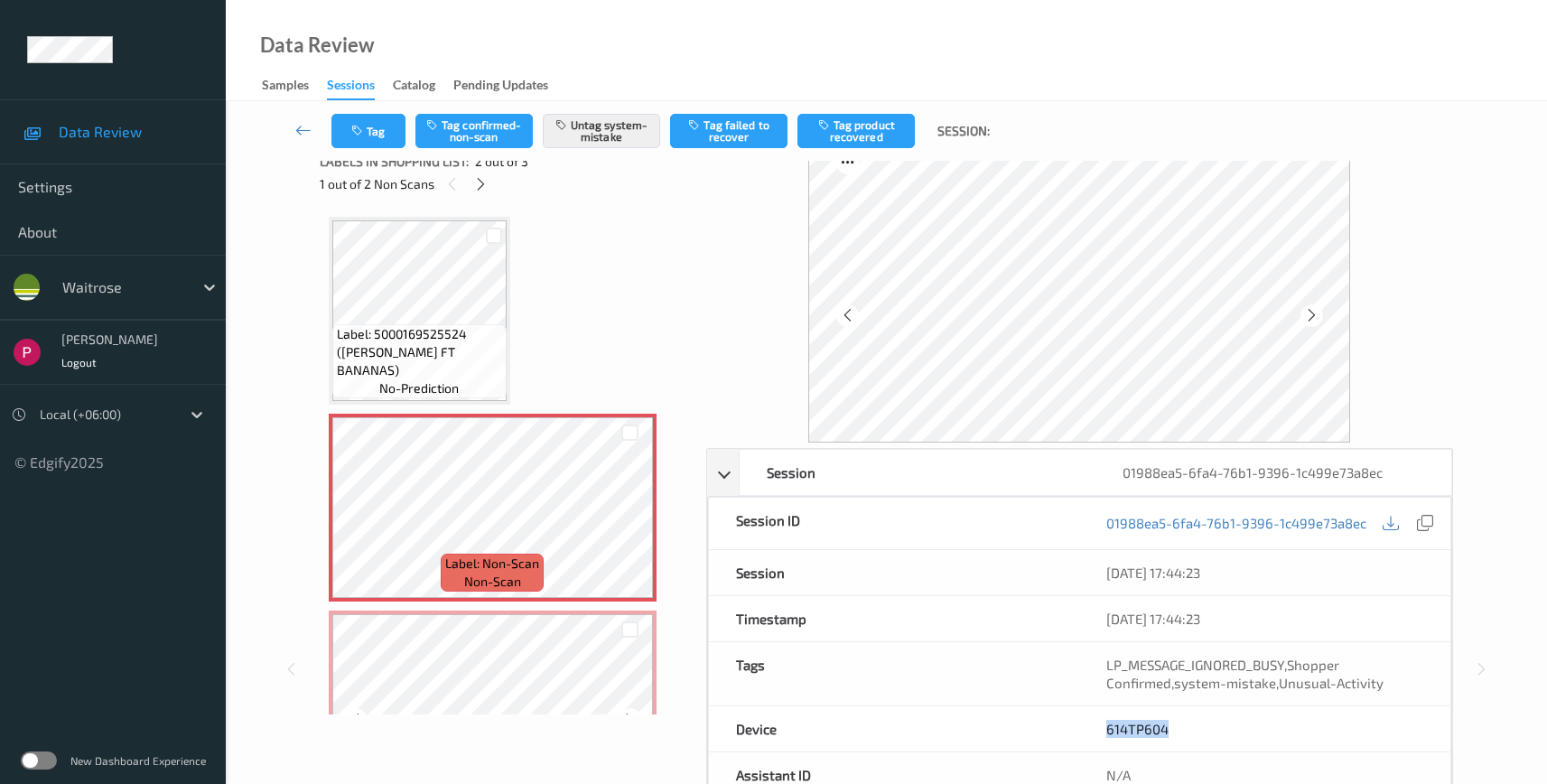
scroll to position [11, 0]
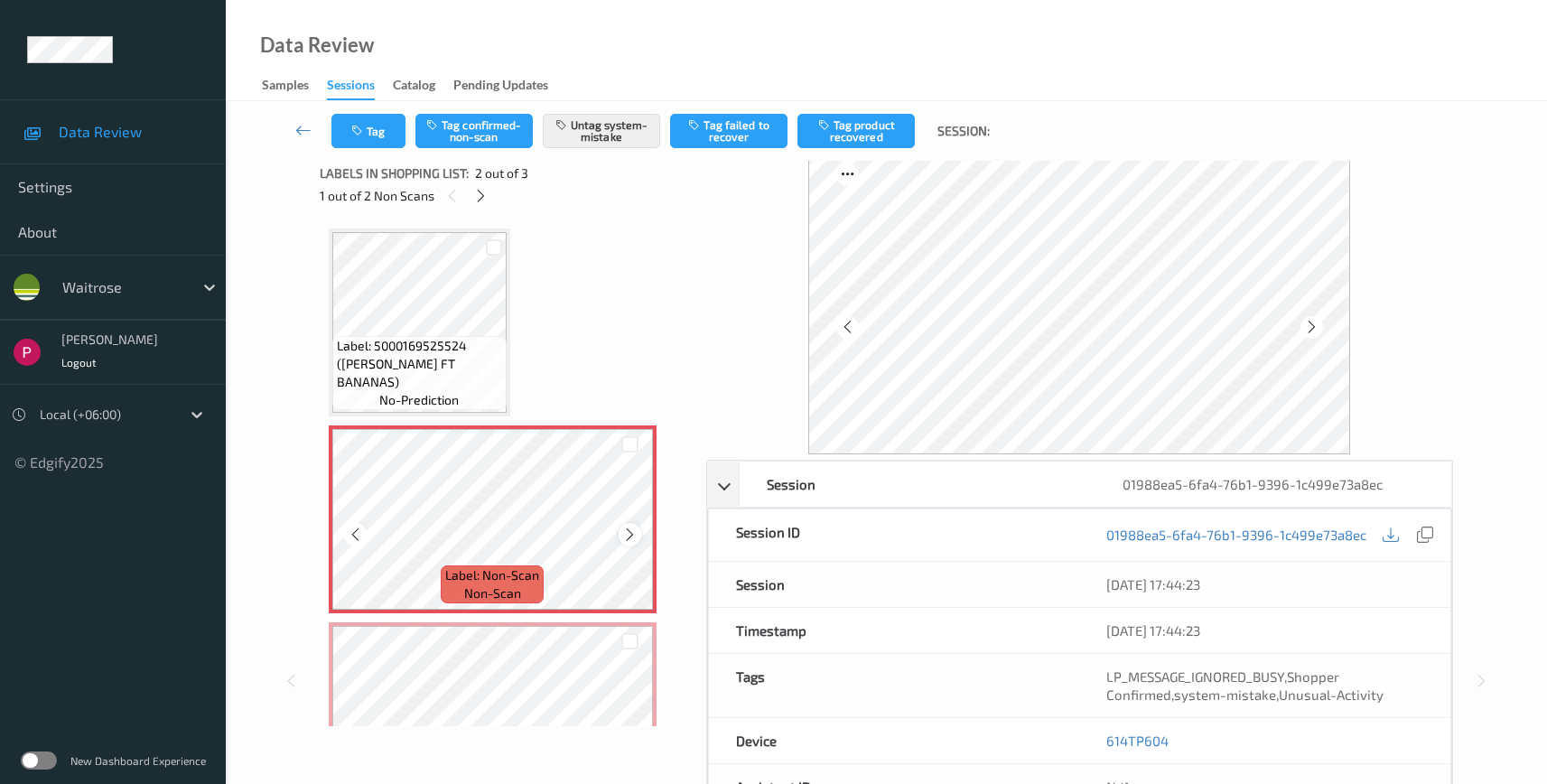
click at [632, 534] on icon at bounding box center [630, 534] width 15 height 16
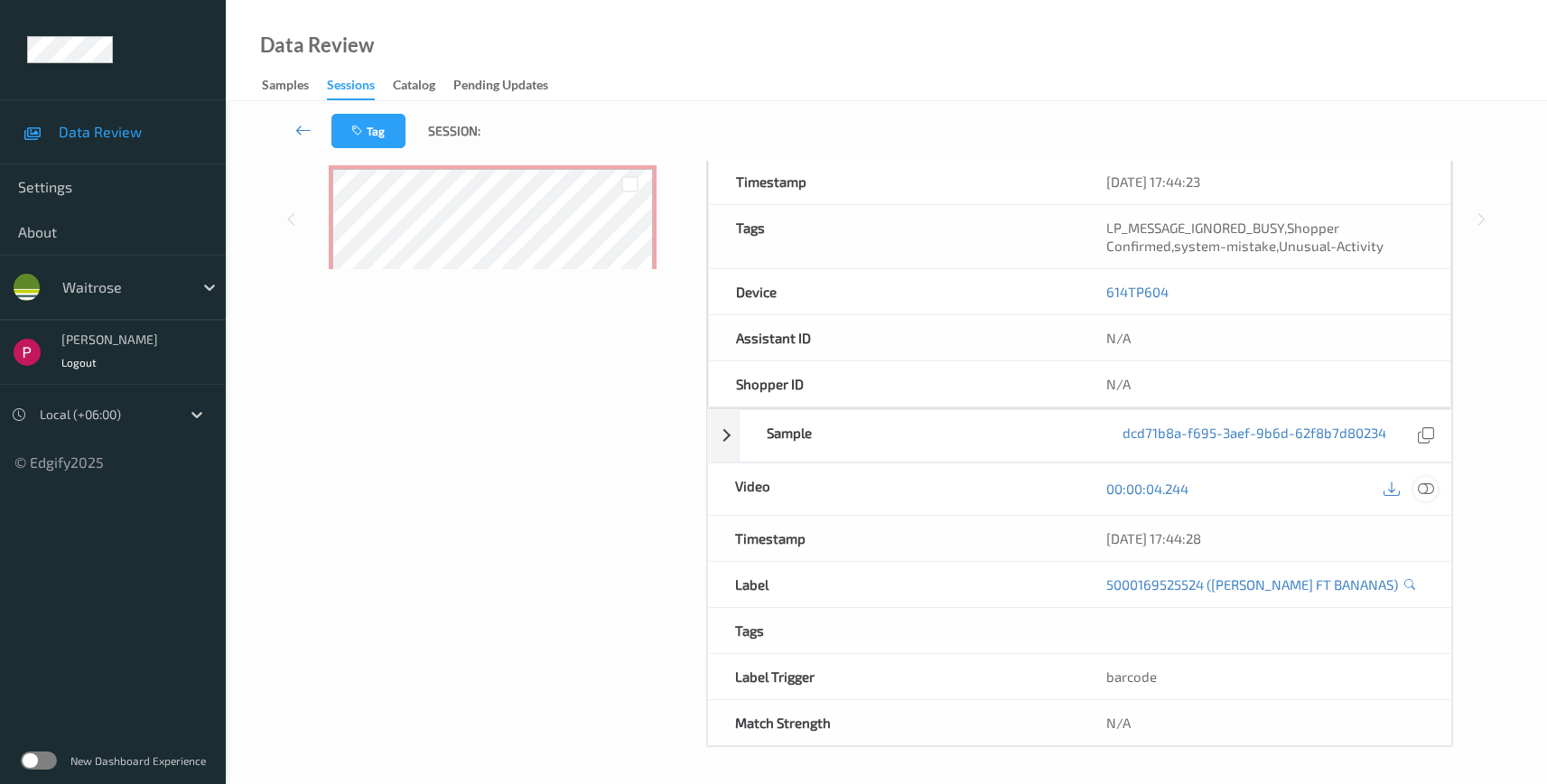
click at [1422, 490] on icon at bounding box center [1426, 489] width 16 height 16
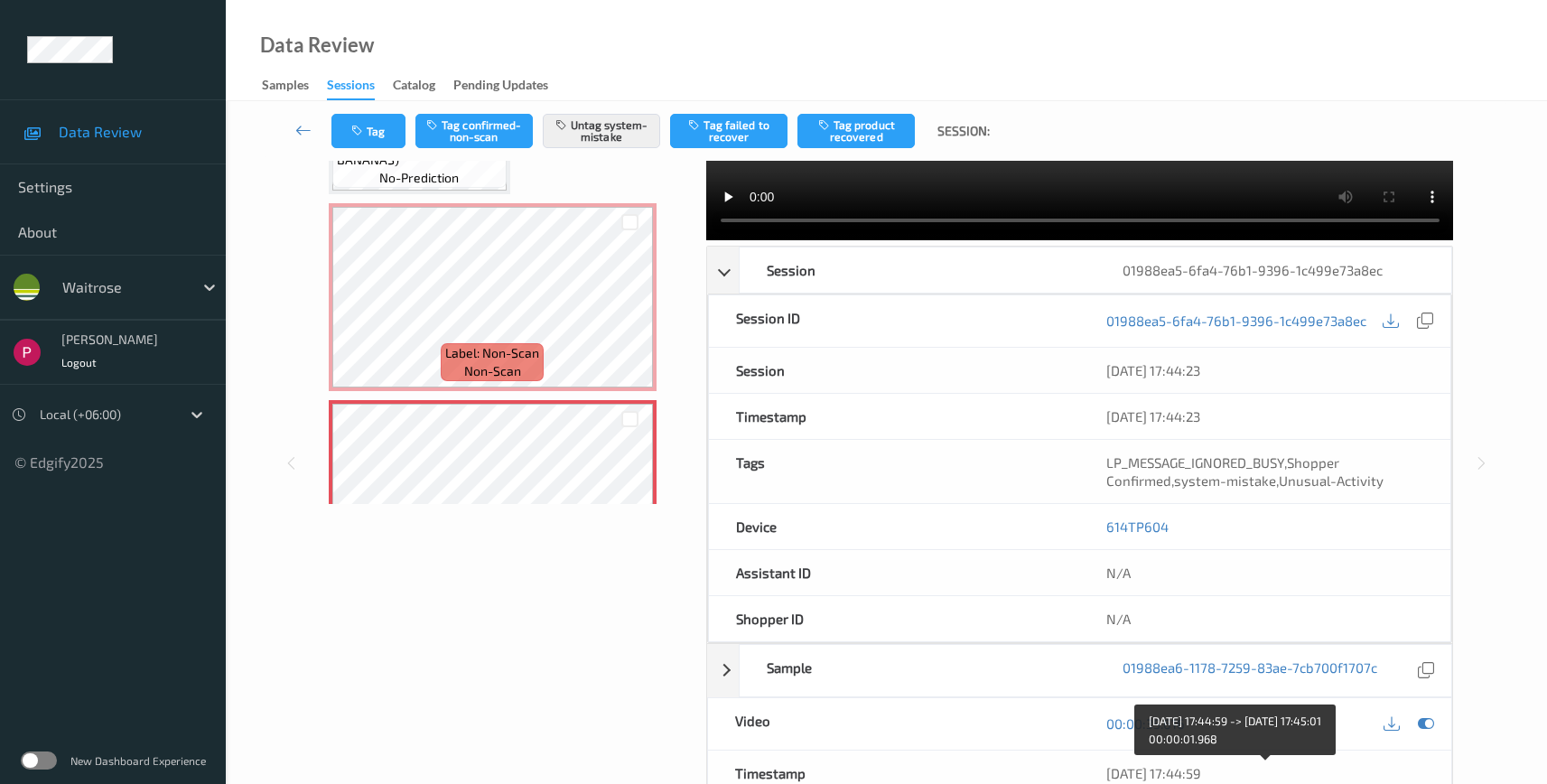
scroll to position [235, 0]
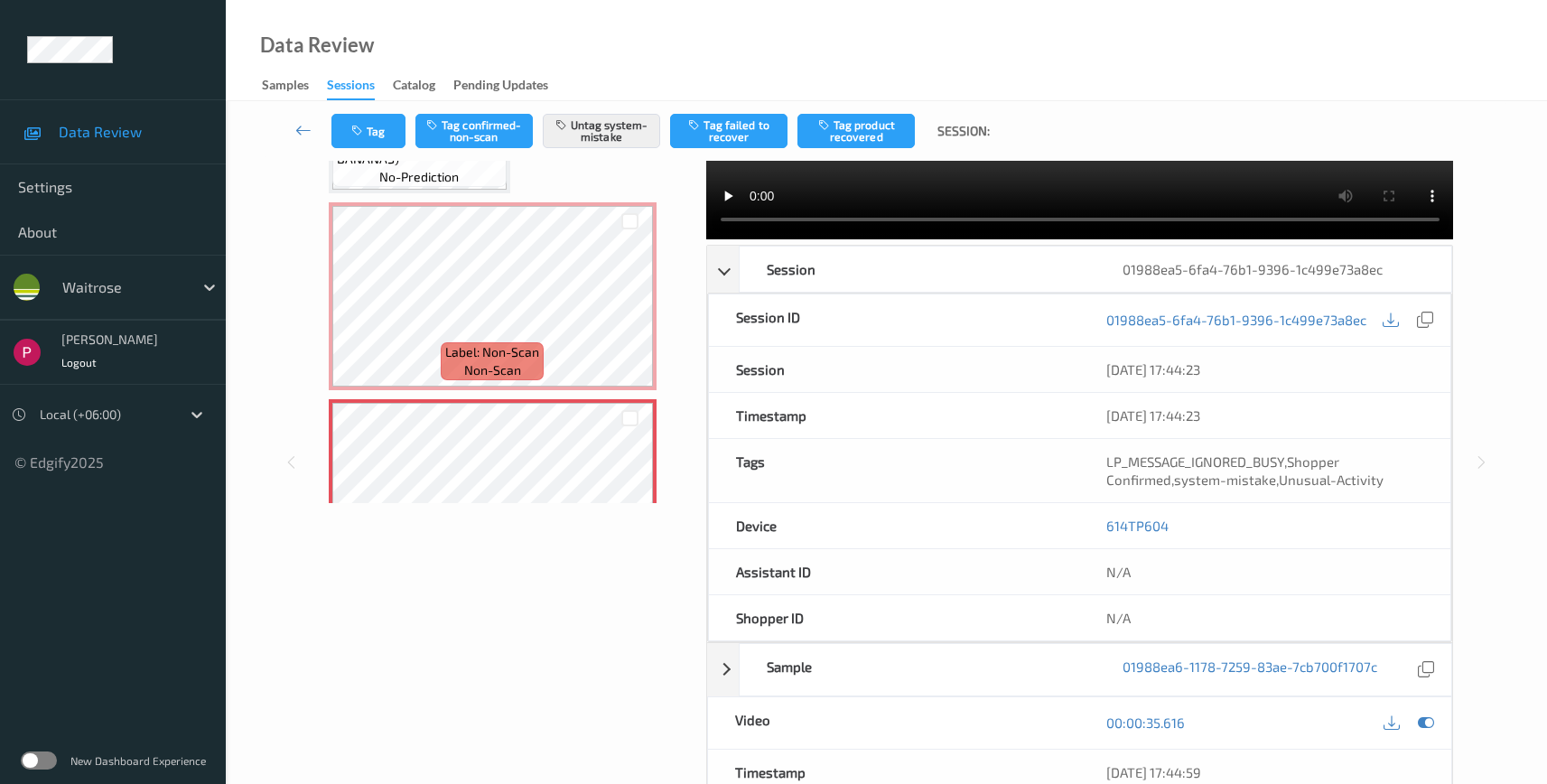
drag, startPoint x: 1239, startPoint y: 774, endPoint x: 1102, endPoint y: 760, distance: 137.7
click at [1106, 761] on div "09/08/2025 17:44:59" at bounding box center [1265, 772] width 372 height 45
copy div "09/08/2025 17:44:59"
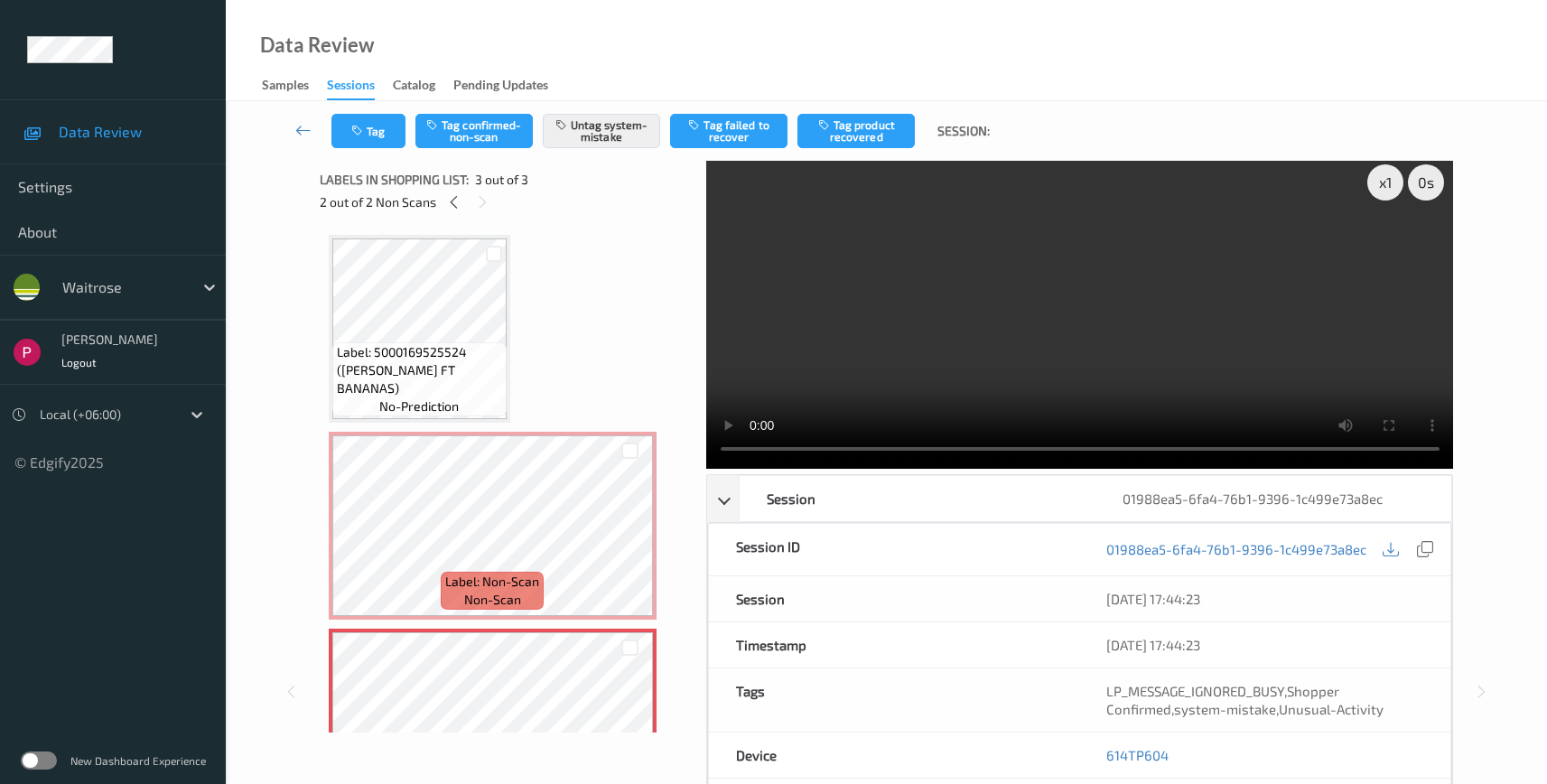
scroll to position [0, 0]
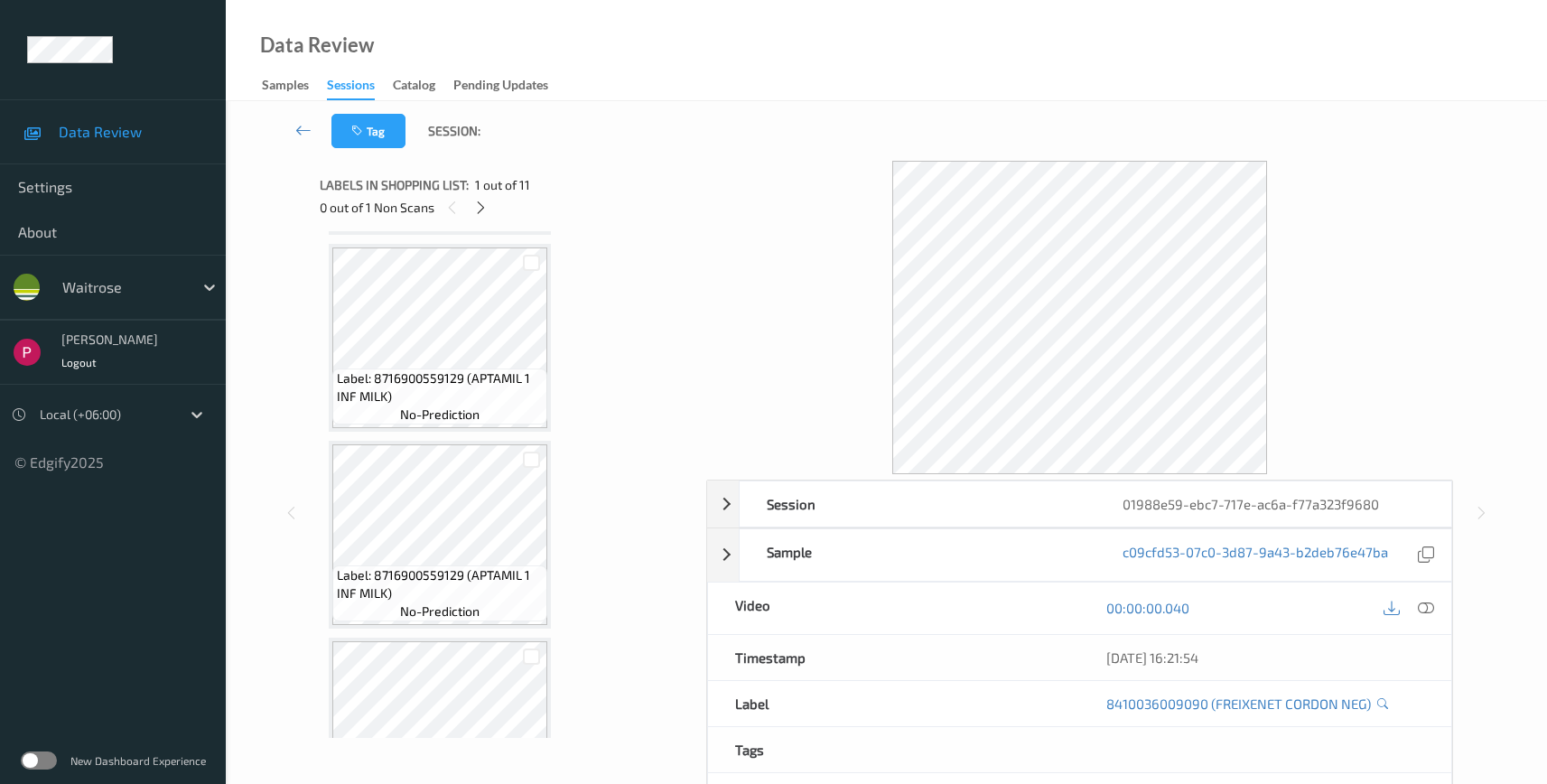
scroll to position [1668, 0]
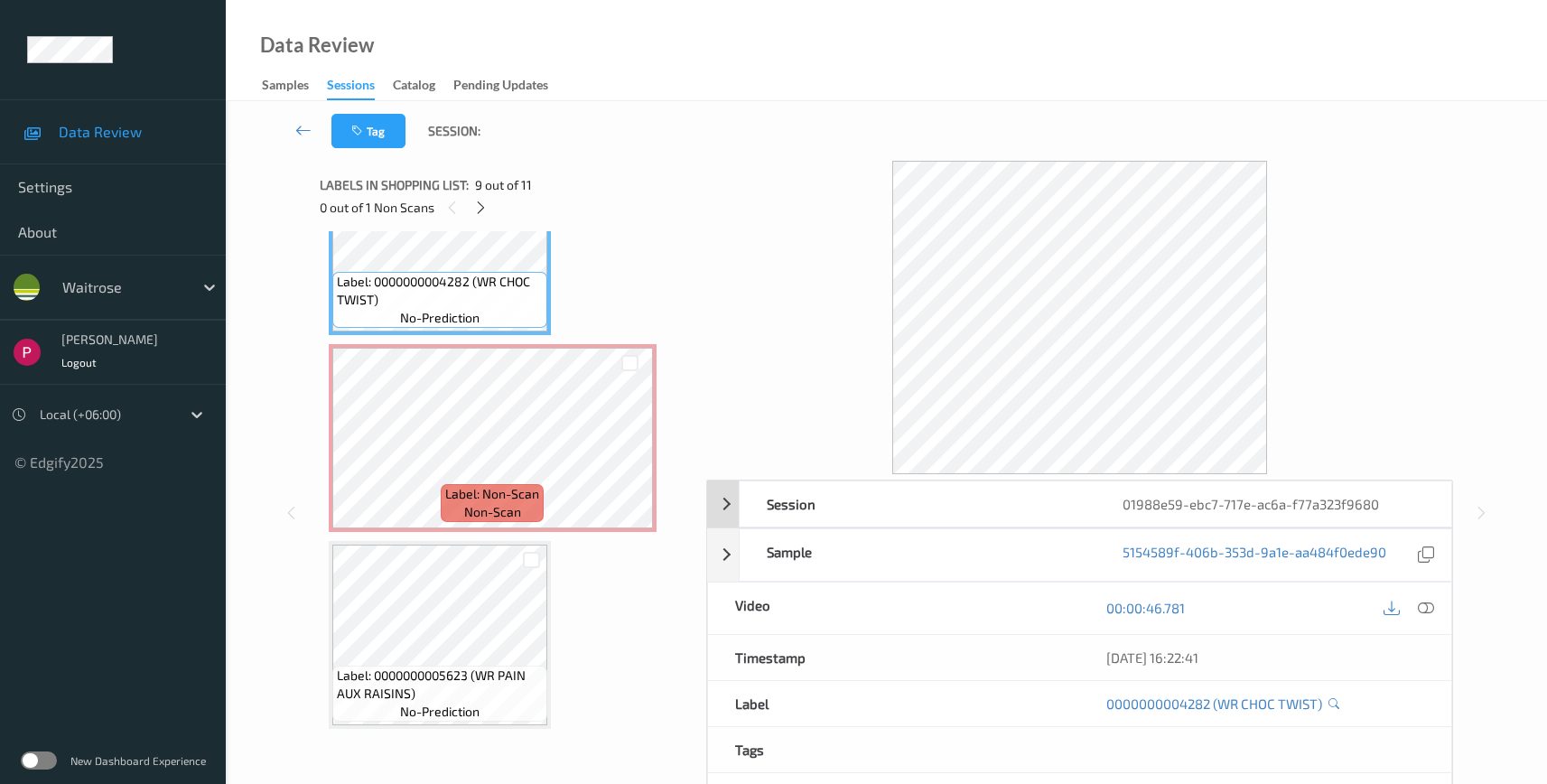
click at [1366, 512] on div "01988e59-ebc7-717e-ac6a-f77a323f9680" at bounding box center [1274, 503] width 356 height 45
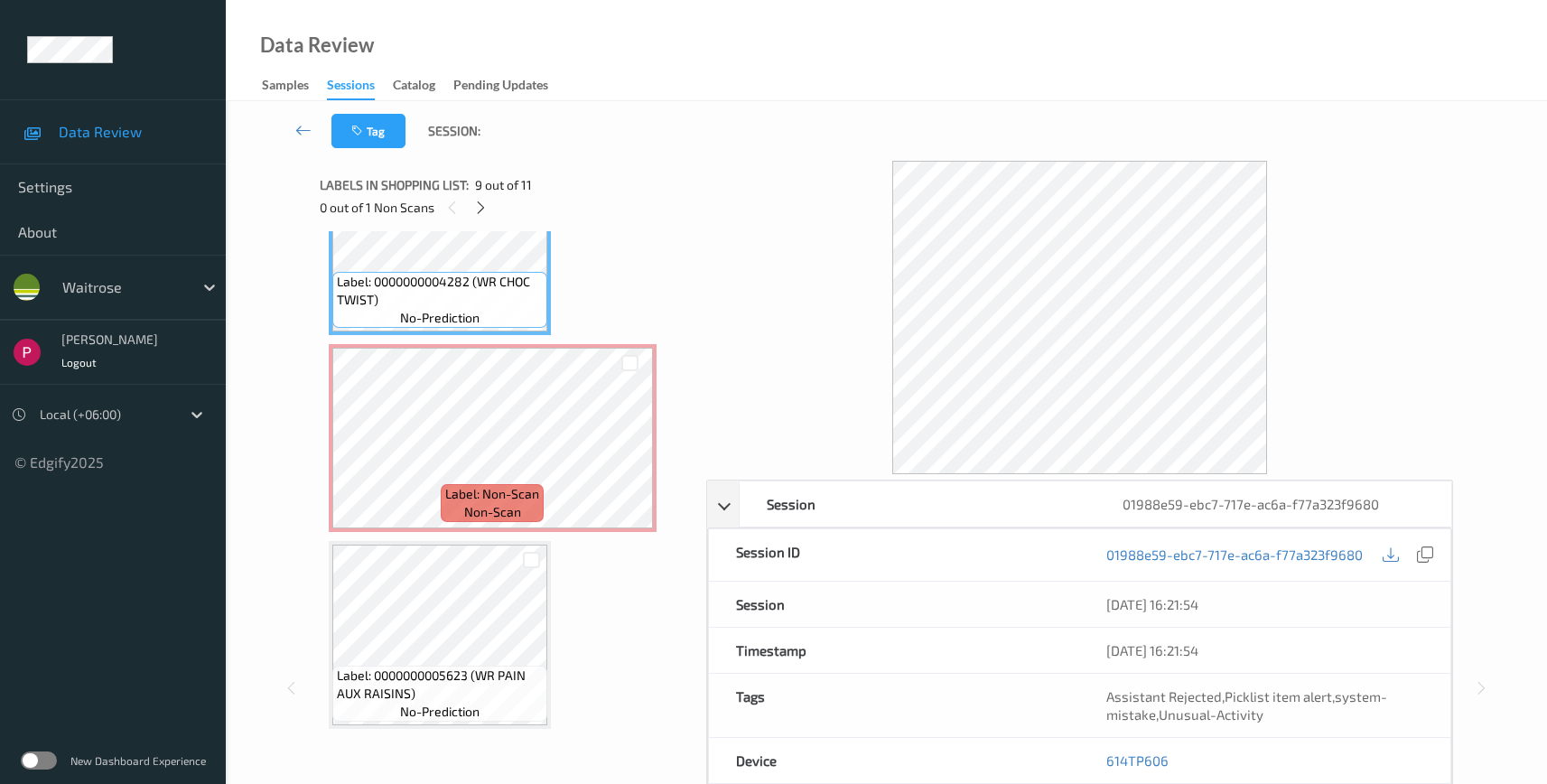
drag, startPoint x: 1428, startPoint y: 555, endPoint x: 708, endPoint y: 74, distance: 865.9
click at [1427, 555] on icon at bounding box center [1425, 554] width 16 height 16
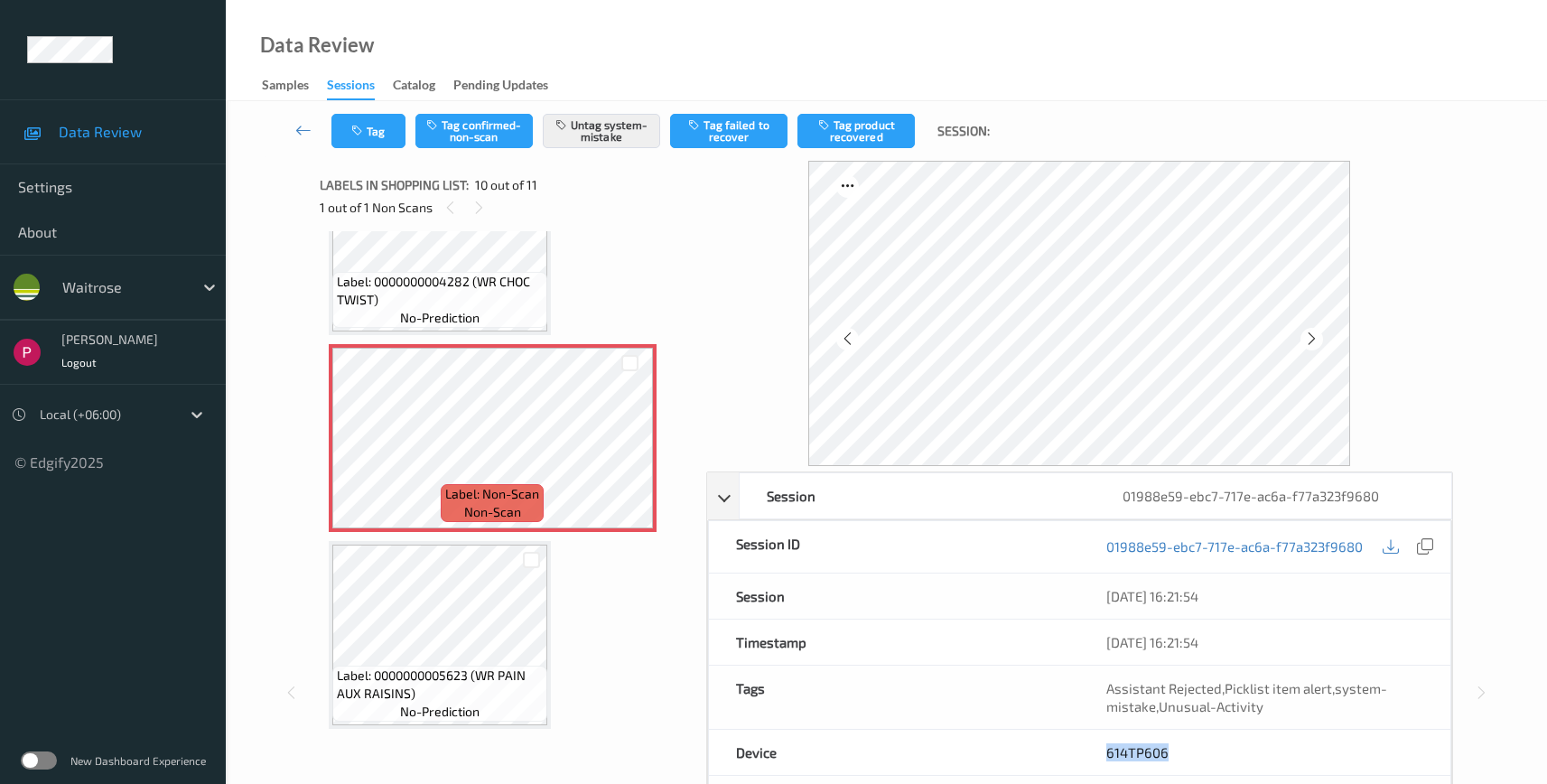
drag, startPoint x: 1185, startPoint y: 758, endPoint x: 1103, endPoint y: 751, distance: 82.3
click at [1103, 751] on div "614TP606" at bounding box center [1265, 751] width 371 height 45
copy link "614TP606"
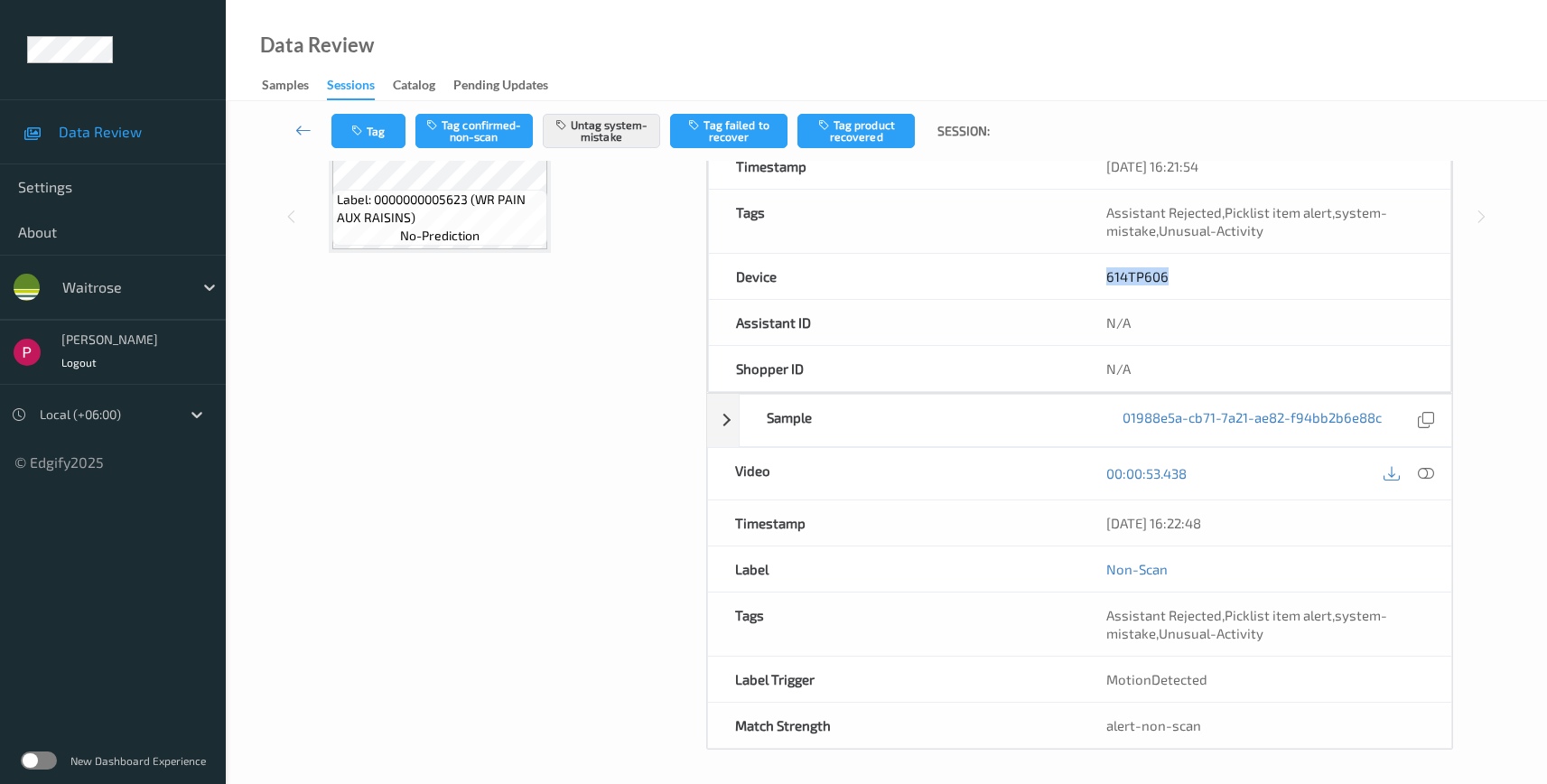
scroll to position [478, 0]
drag, startPoint x: 1248, startPoint y: 522, endPoint x: 1068, endPoint y: 509, distance: 180.5
click at [1068, 509] on div "Timestamp [DATE] 16:22:48" at bounding box center [1080, 521] width 746 height 46
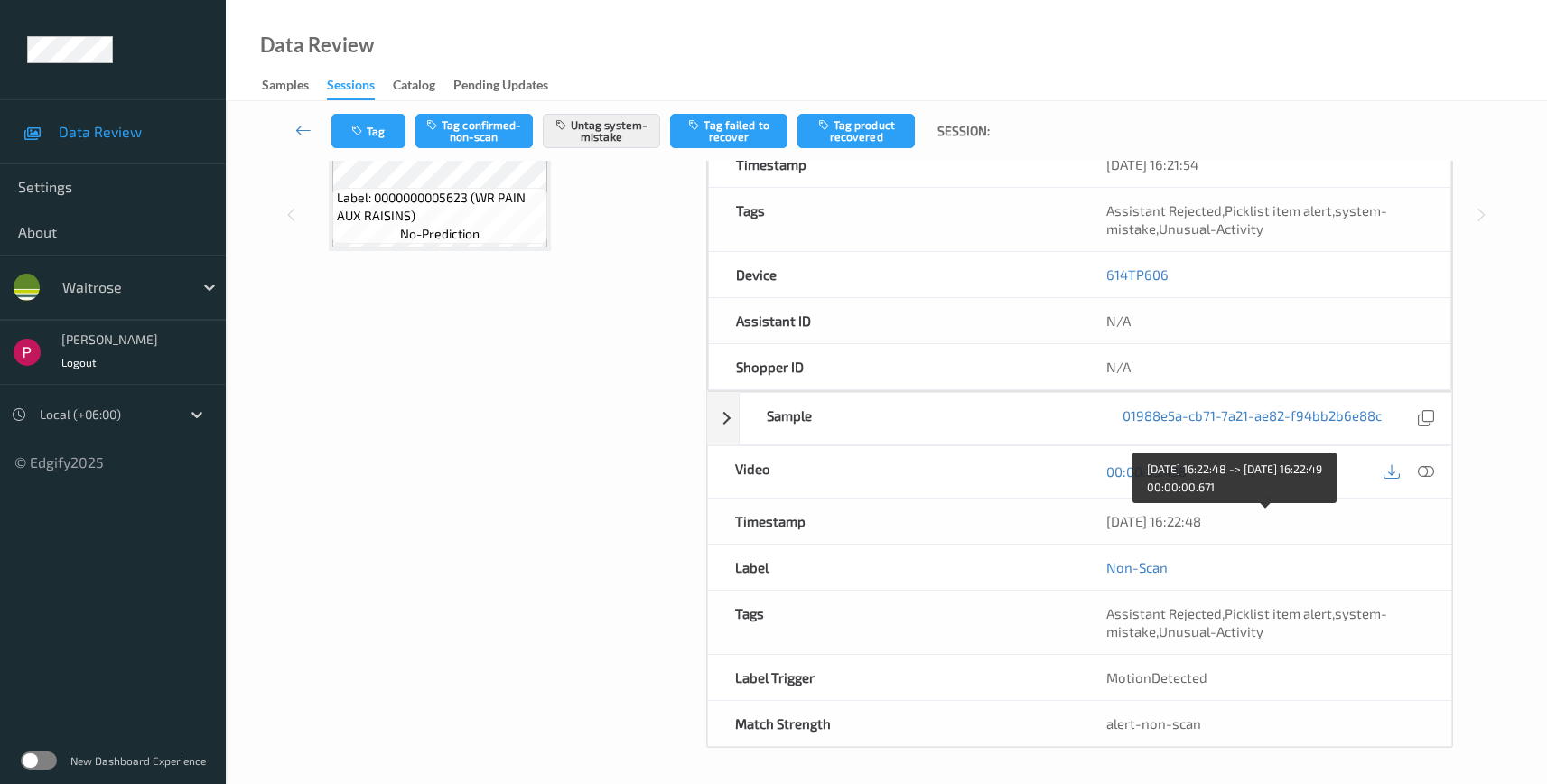
click at [1260, 524] on div "[DATE] 16:22:48" at bounding box center [1265, 521] width 318 height 18
drag, startPoint x: 1236, startPoint y: 524, endPoint x: 1122, endPoint y: 529, distance: 114.1
click at [1093, 520] on div "[DATE] 16:22:48" at bounding box center [1265, 520] width 372 height 45
copy div "[DATE] 16:22:48"
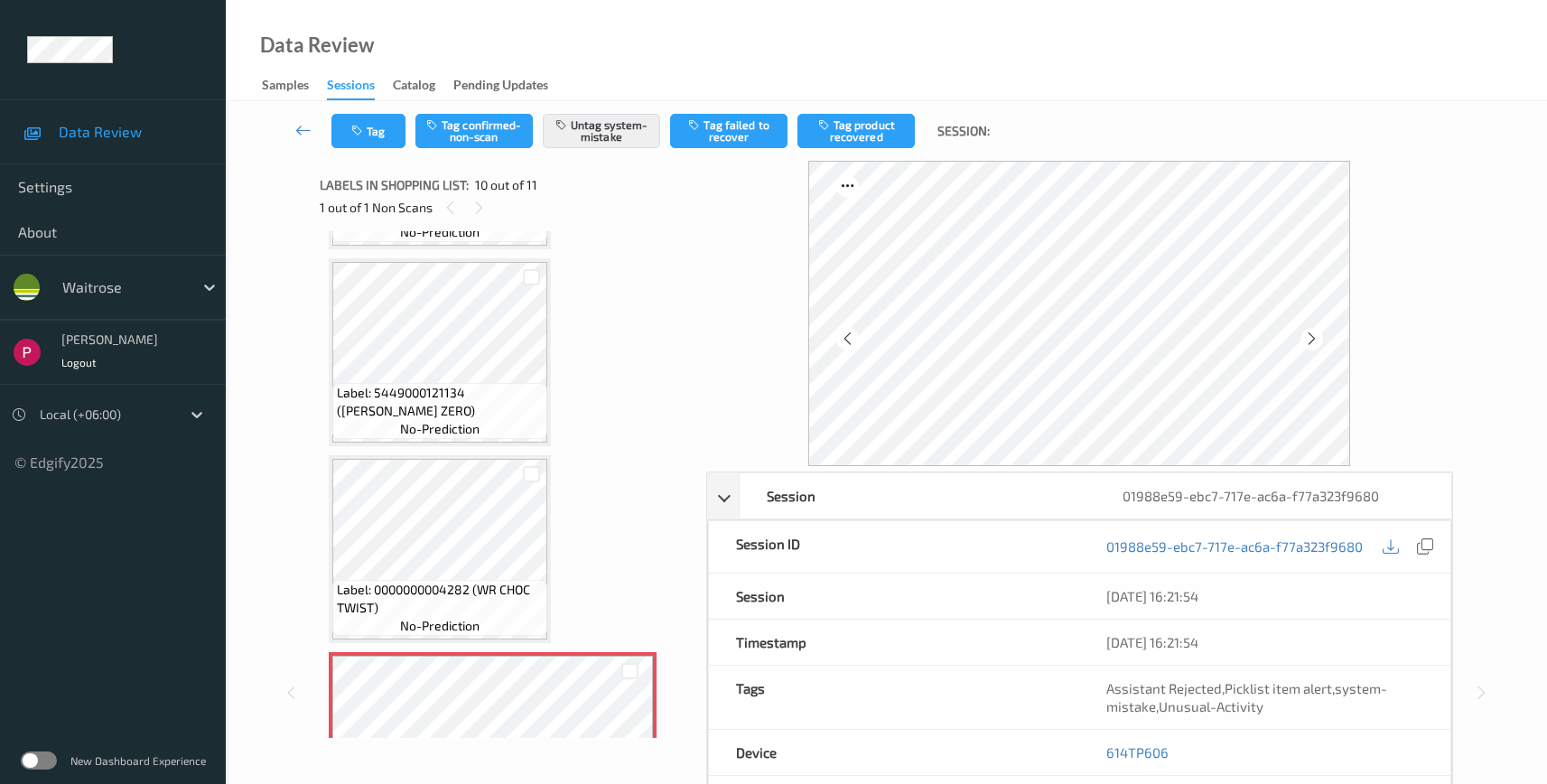
scroll to position [1027, 0]
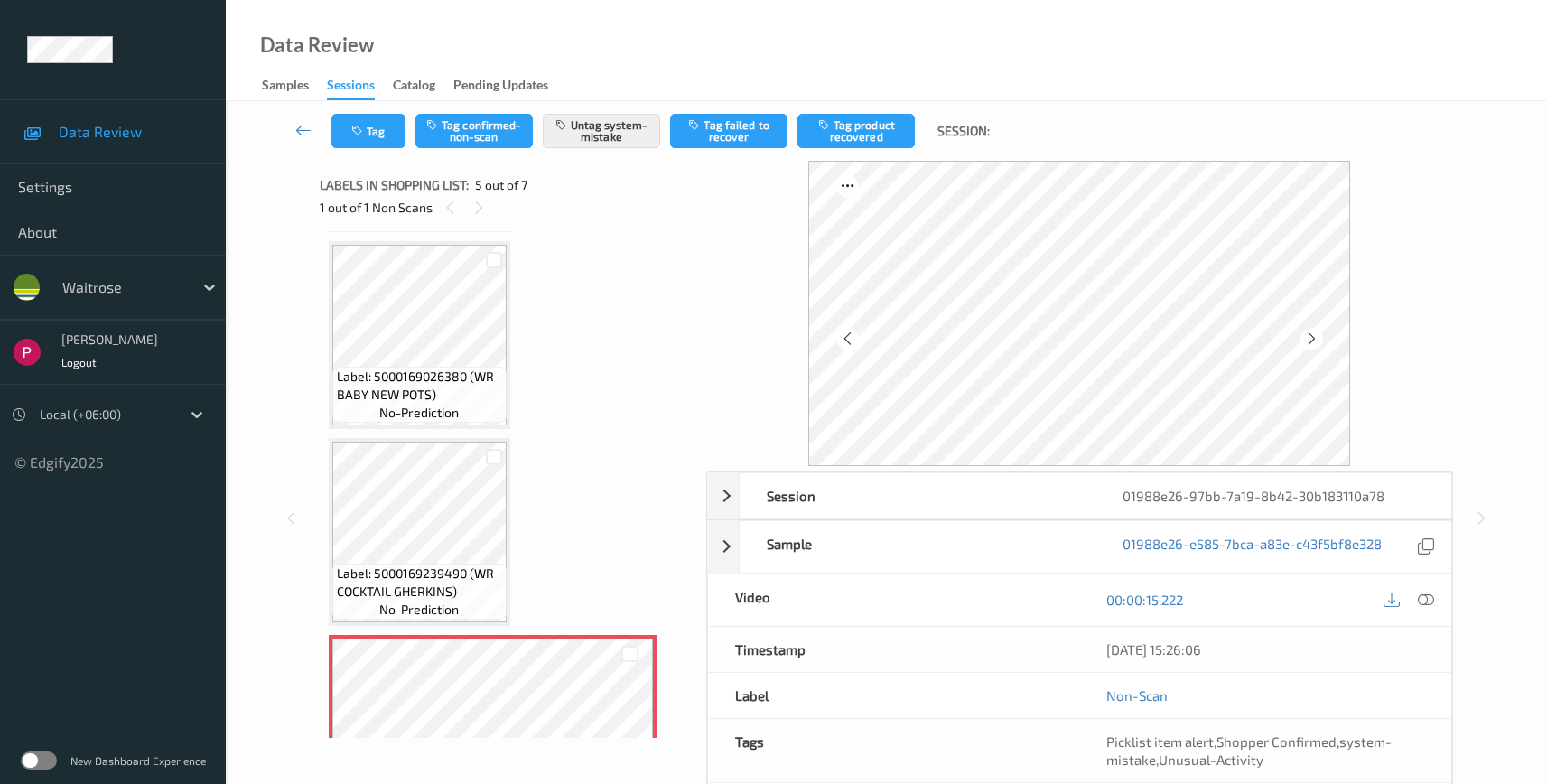
scroll to position [621, 0]
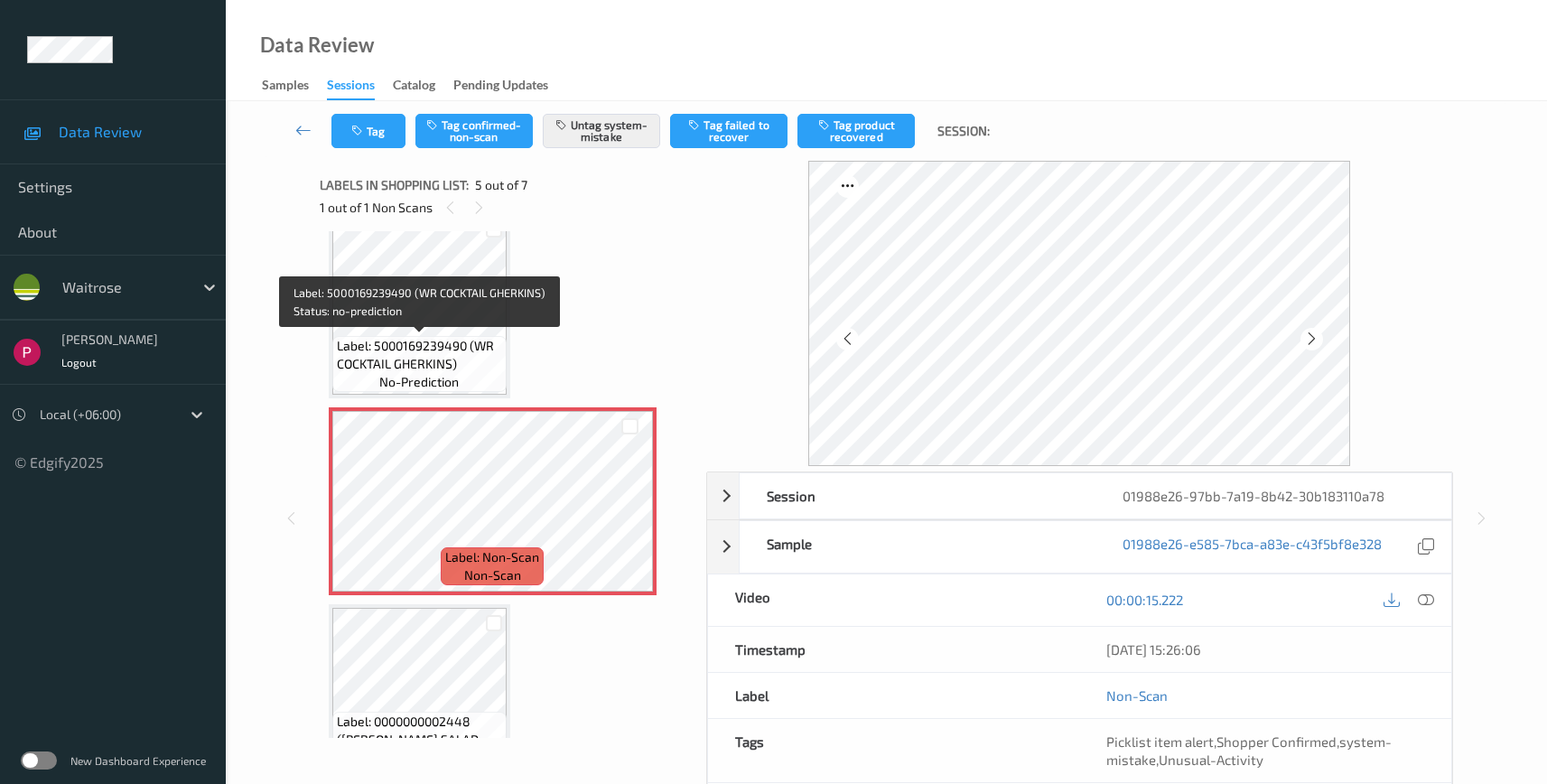
click at [448, 341] on span "Label: 5000169239490 (WR COCKTAIL GHERKINS)" at bounding box center [419, 355] width 165 height 36
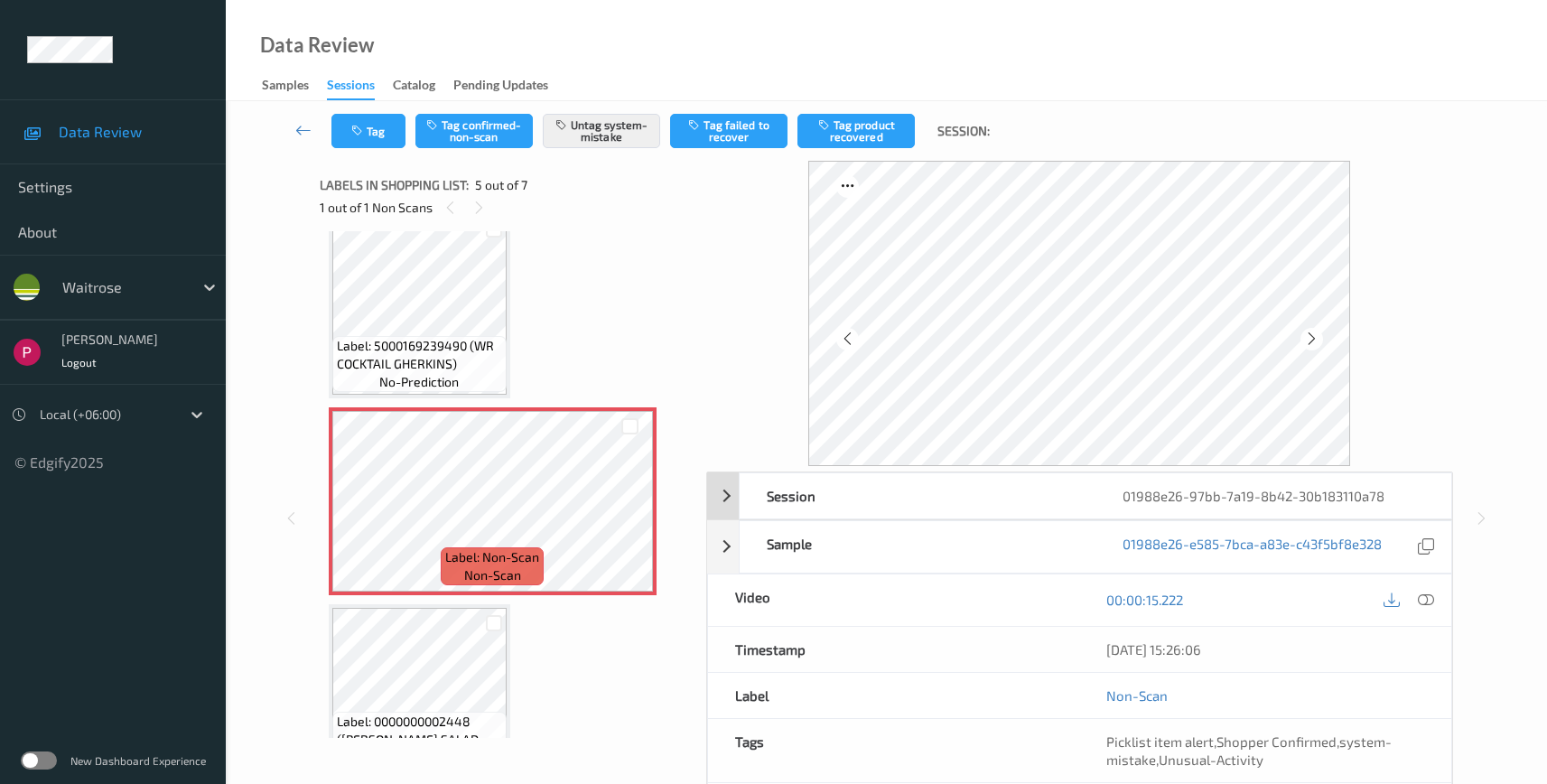
click at [1282, 490] on div "01988e26-97bb-7a19-8b42-30b183110a78" at bounding box center [1274, 495] width 356 height 45
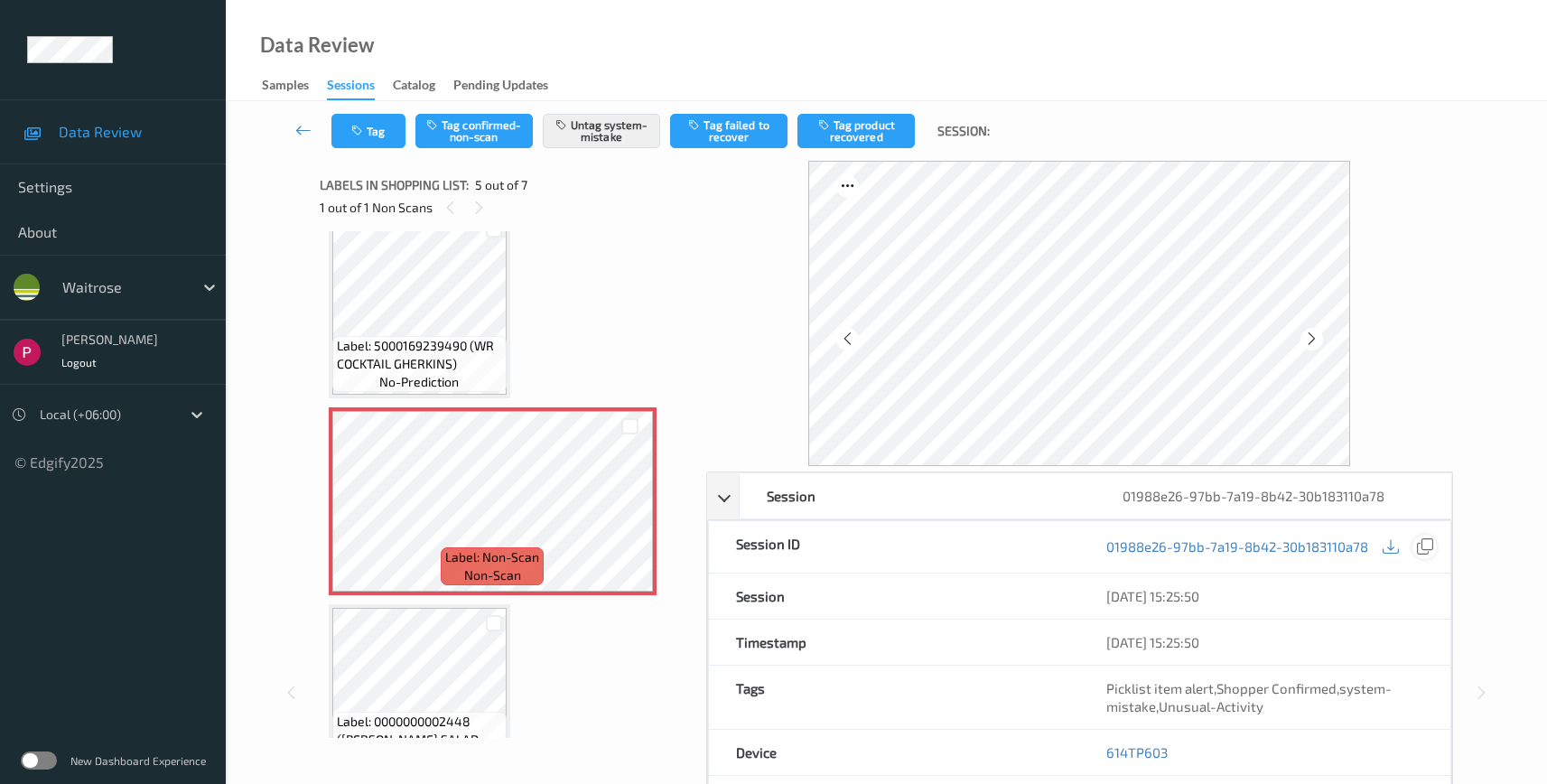
click at [1424, 549] on icon at bounding box center [1425, 546] width 16 height 16
drag, startPoint x: 1187, startPoint y: 749, endPoint x: 1109, endPoint y: 743, distance: 78.2
click at [1109, 743] on div "614TP603" at bounding box center [1265, 751] width 371 height 45
copy link "614TP603"
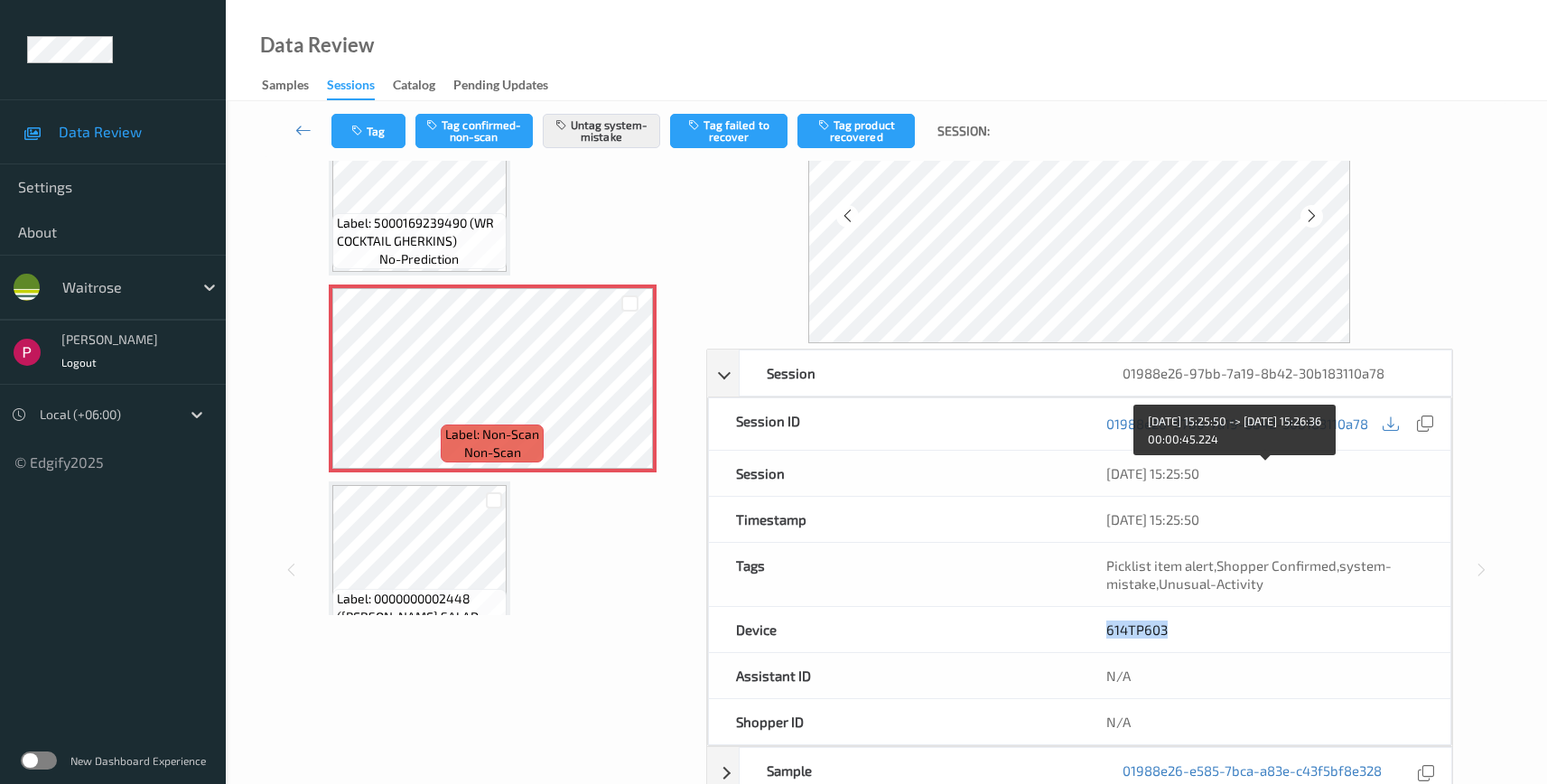
scroll to position [383, 0]
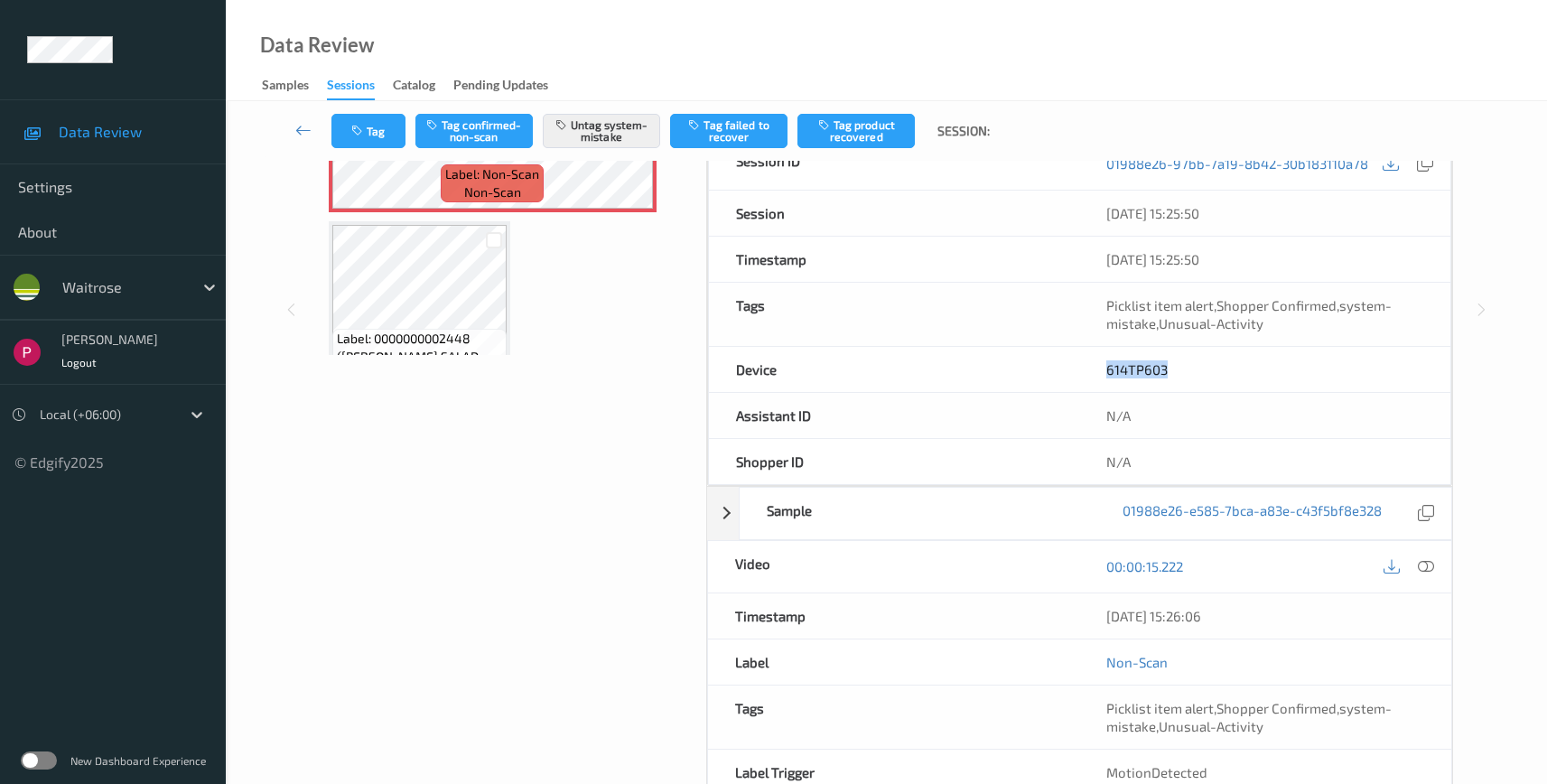
drag, startPoint x: 1256, startPoint y: 611, endPoint x: 1122, endPoint y: 639, distance: 136.9
click at [1093, 601] on div "09/08/2025 15:26:06" at bounding box center [1265, 616] width 372 height 45
copy div "09/08/2025 15:26:06"
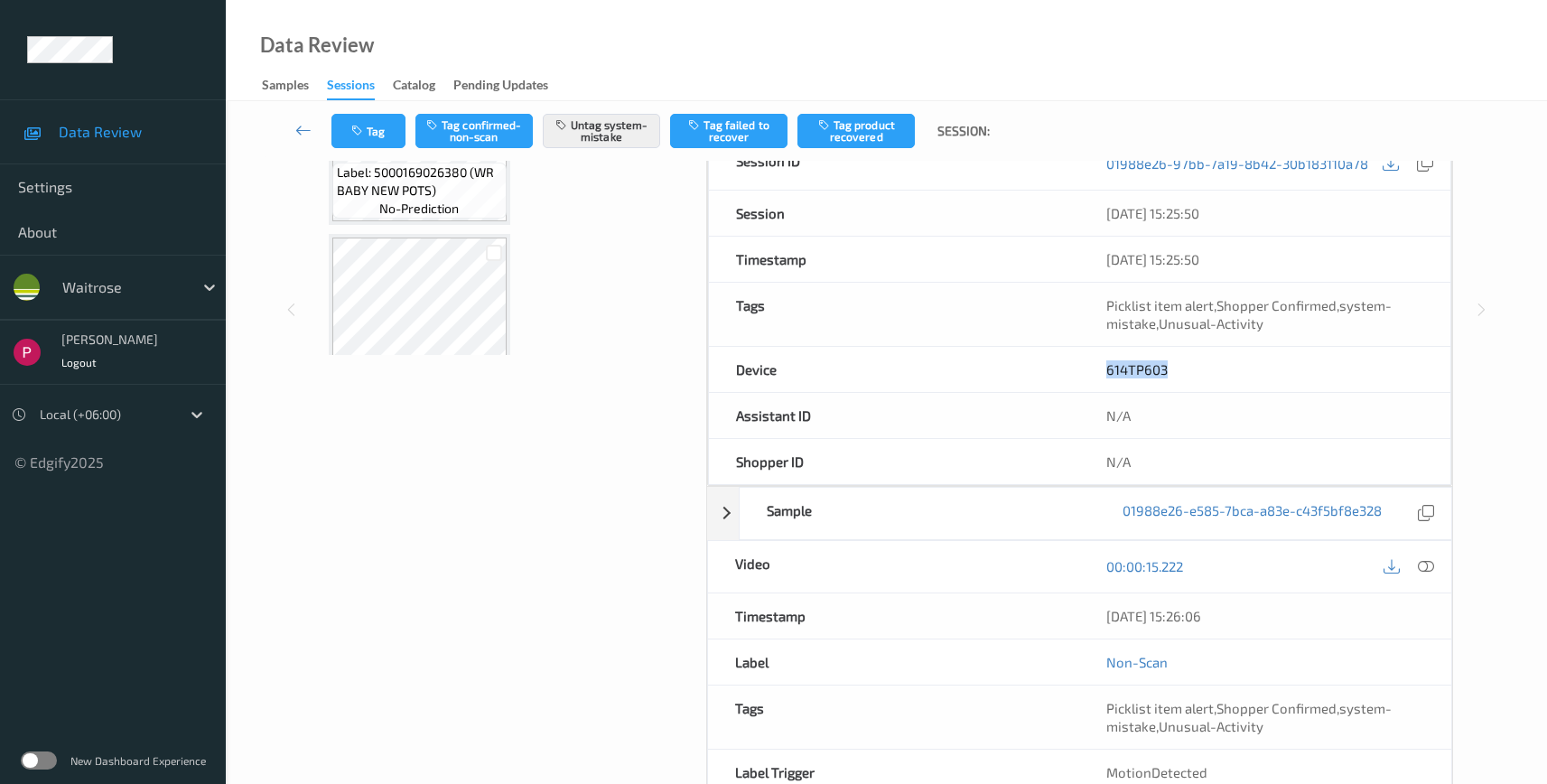
scroll to position [165, 0]
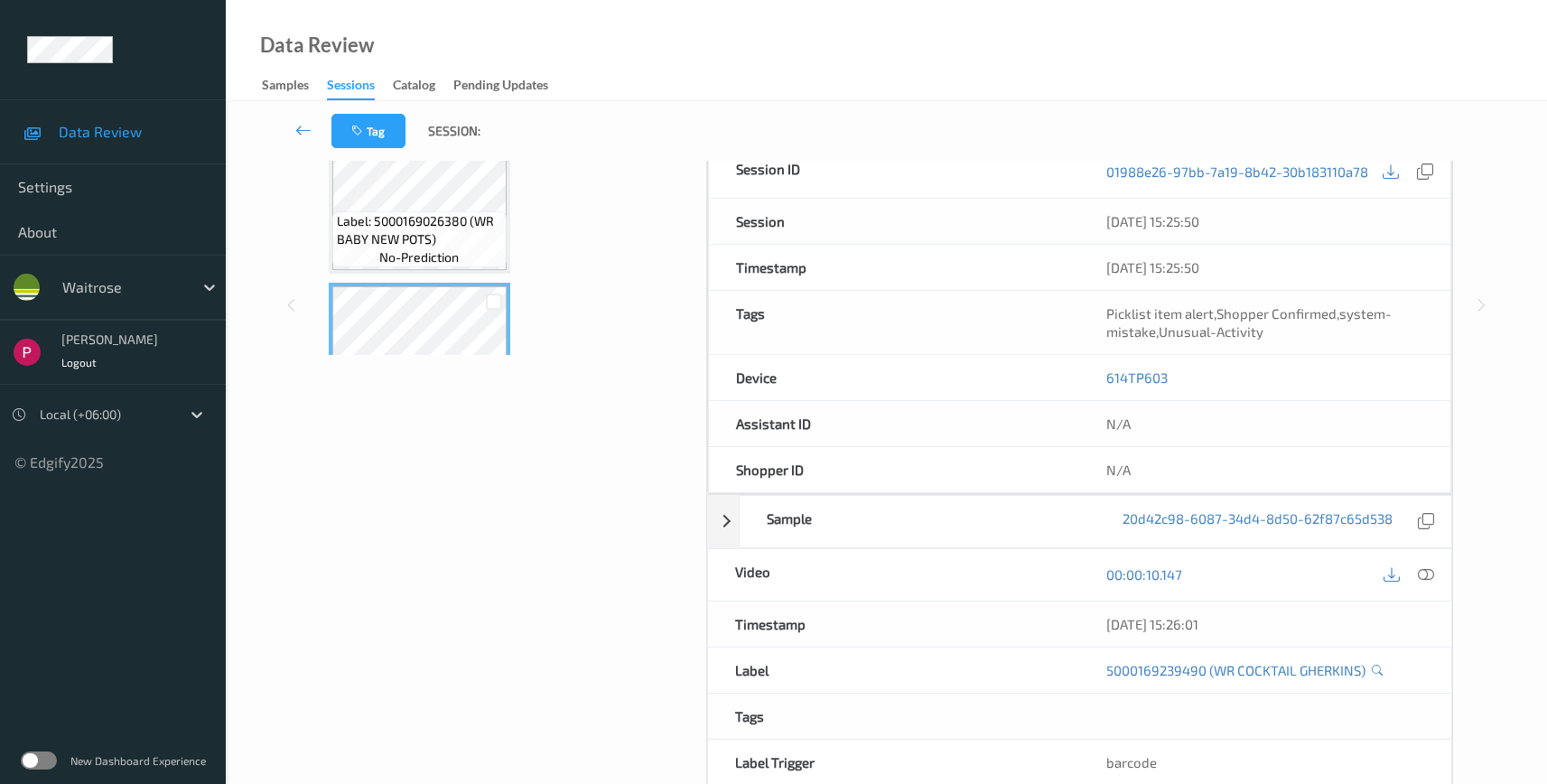
click at [1430, 581] on icon at bounding box center [1426, 574] width 16 height 16
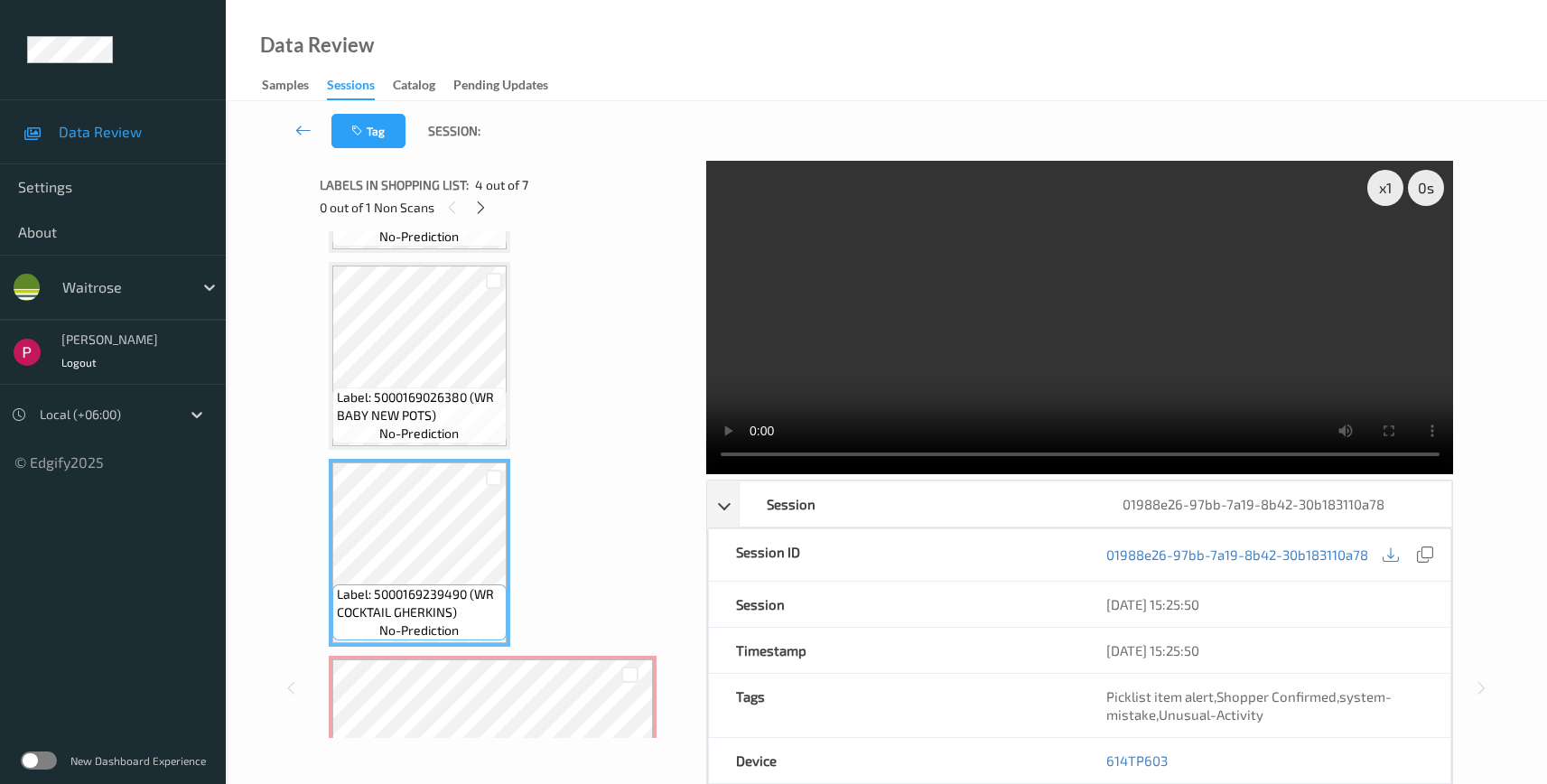
scroll to position [756, 0]
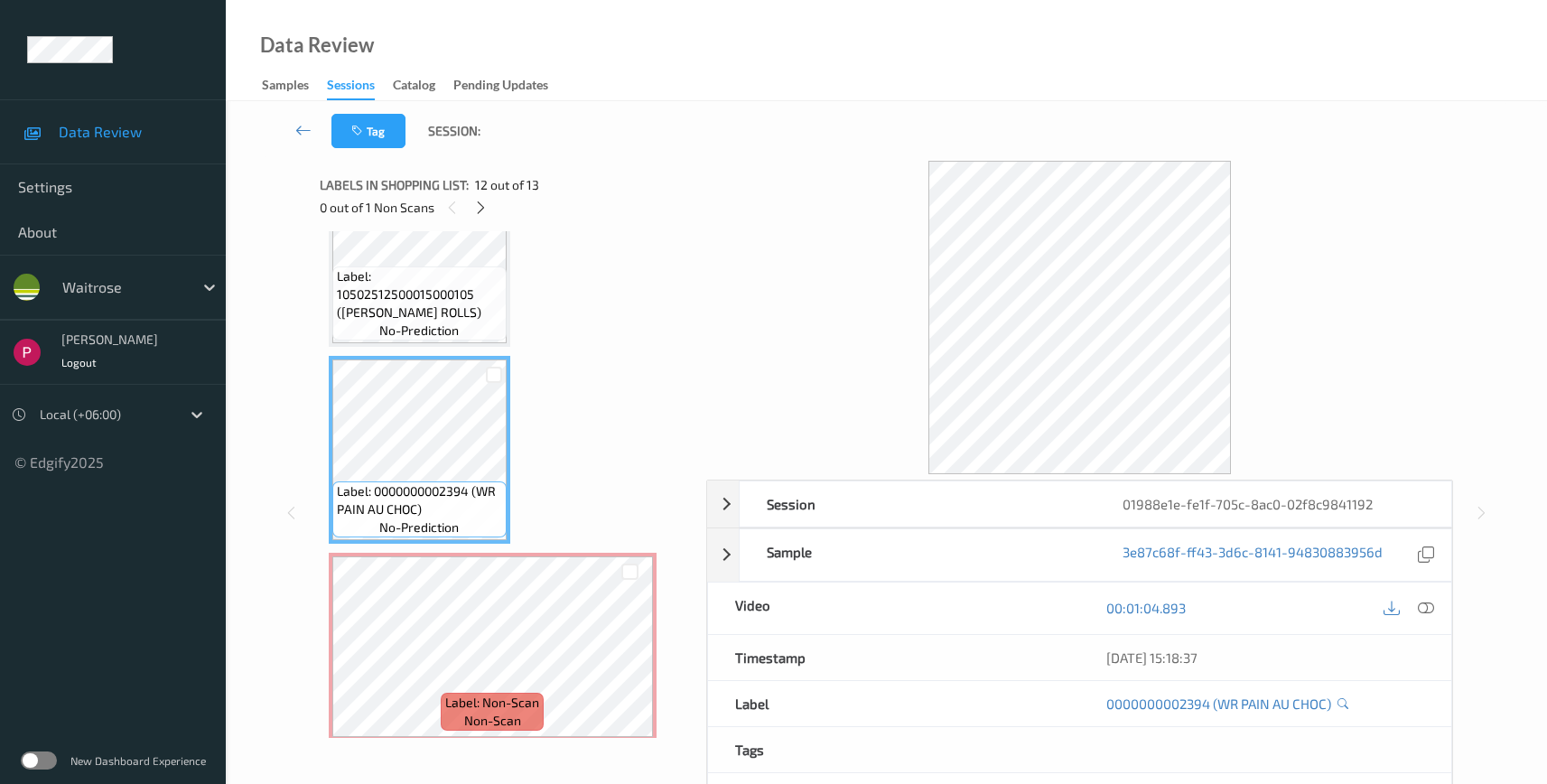
scroll to position [2062, 0]
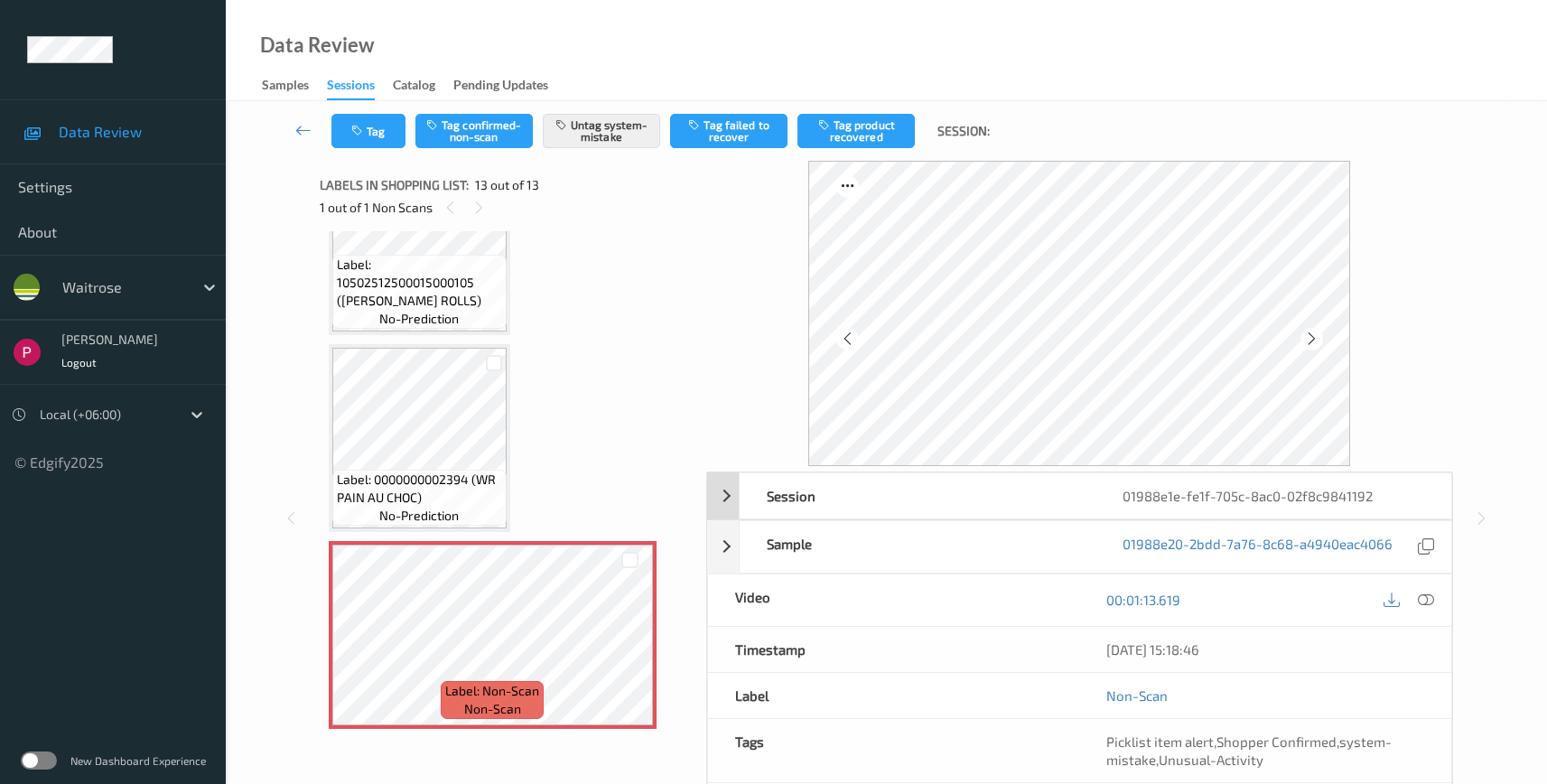
click at [1380, 500] on div "01988e1e-fe1f-705c-8ac0-02f8c9841192" at bounding box center [1274, 495] width 356 height 45
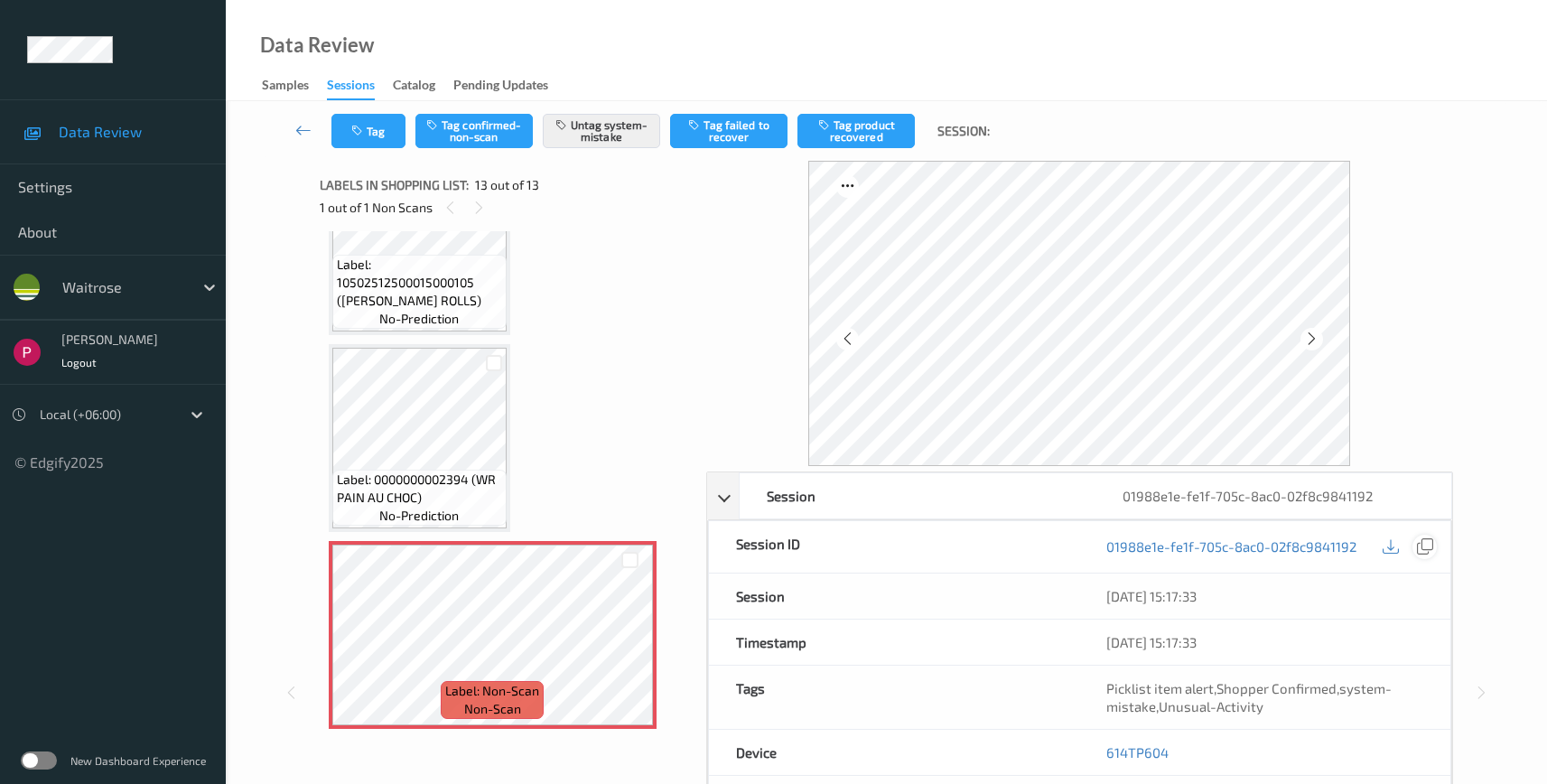
click at [1428, 550] on icon at bounding box center [1425, 546] width 16 height 16
drag, startPoint x: 1180, startPoint y: 748, endPoint x: 1104, endPoint y: 750, distance: 76.0
click at [1104, 750] on div "614TP604" at bounding box center [1265, 751] width 371 height 45
copy link "614TP604"
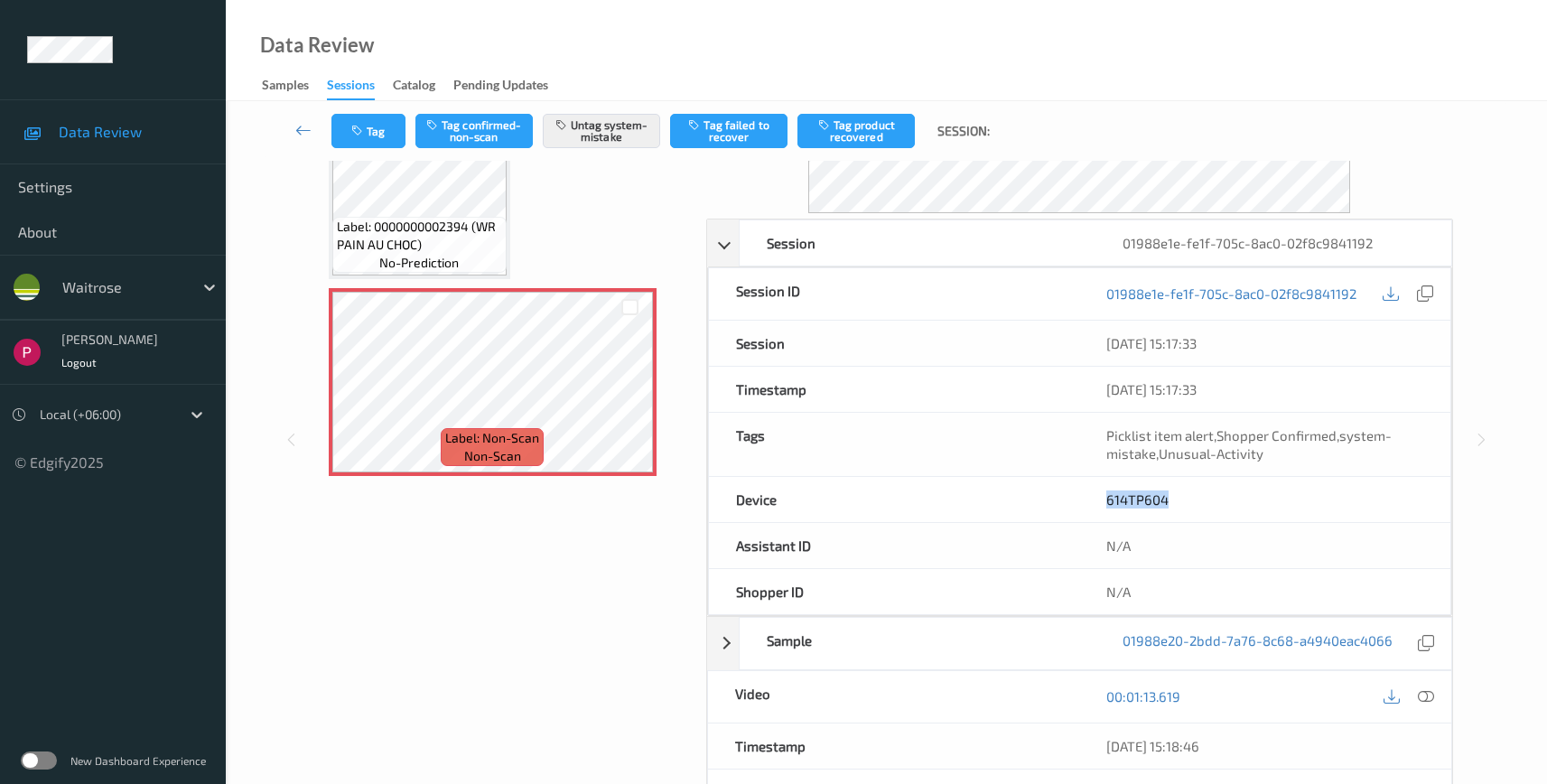
scroll to position [478, 0]
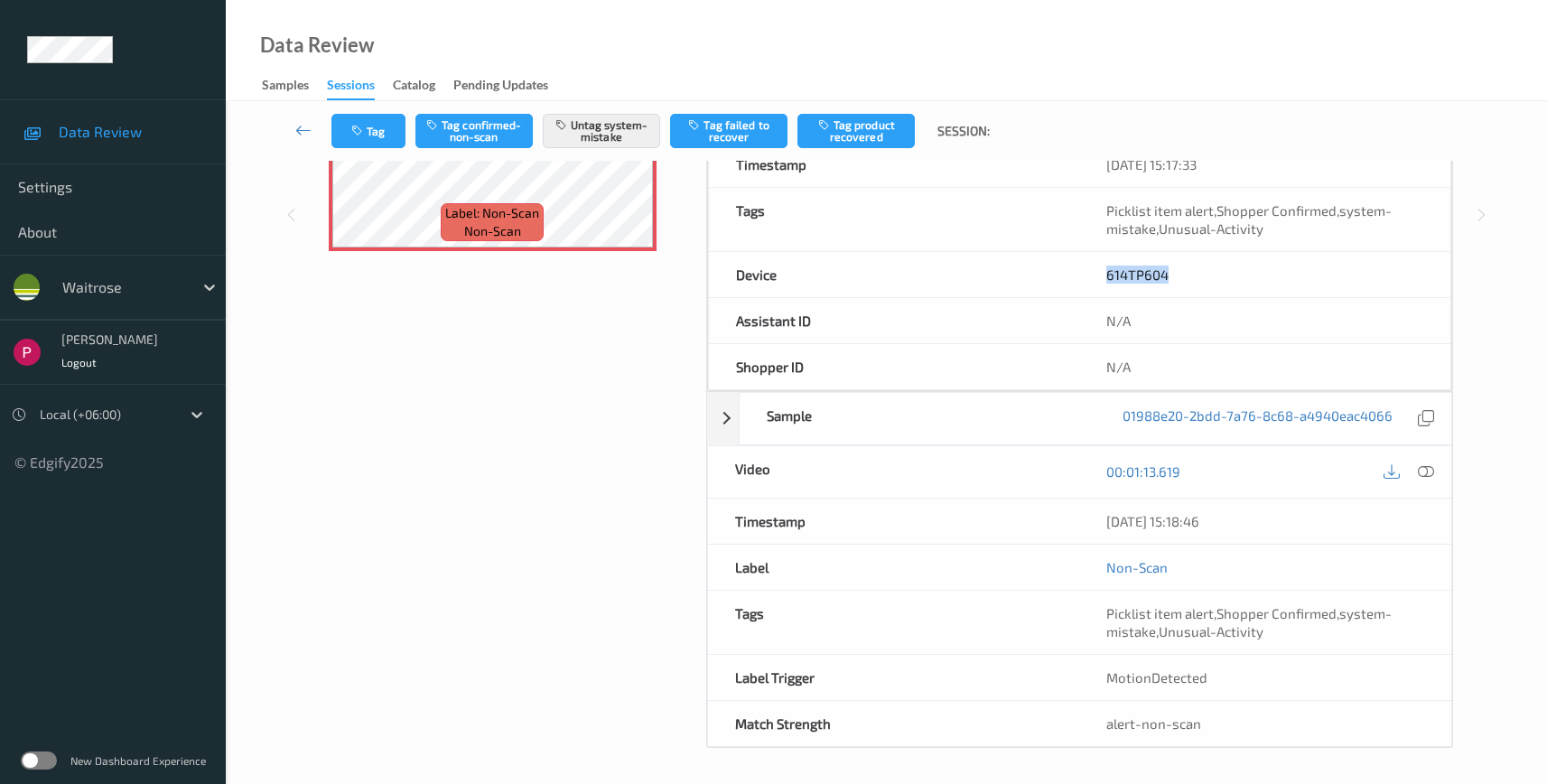
drag, startPoint x: 1251, startPoint y: 520, endPoint x: 1023, endPoint y: 506, distance: 228.4
click at [1023, 506] on div "Timestamp 09/08/2025 15:18:46" at bounding box center [1080, 521] width 746 height 46
click at [1332, 525] on div "09/08/2025 15:18:46" at bounding box center [1265, 521] width 318 height 18
drag, startPoint x: 1298, startPoint y: 529, endPoint x: 1029, endPoint y: 515, distance: 269.4
click at [1029, 515] on div "Timestamp 09/08/2025 15:18:46" at bounding box center [1080, 521] width 746 height 46
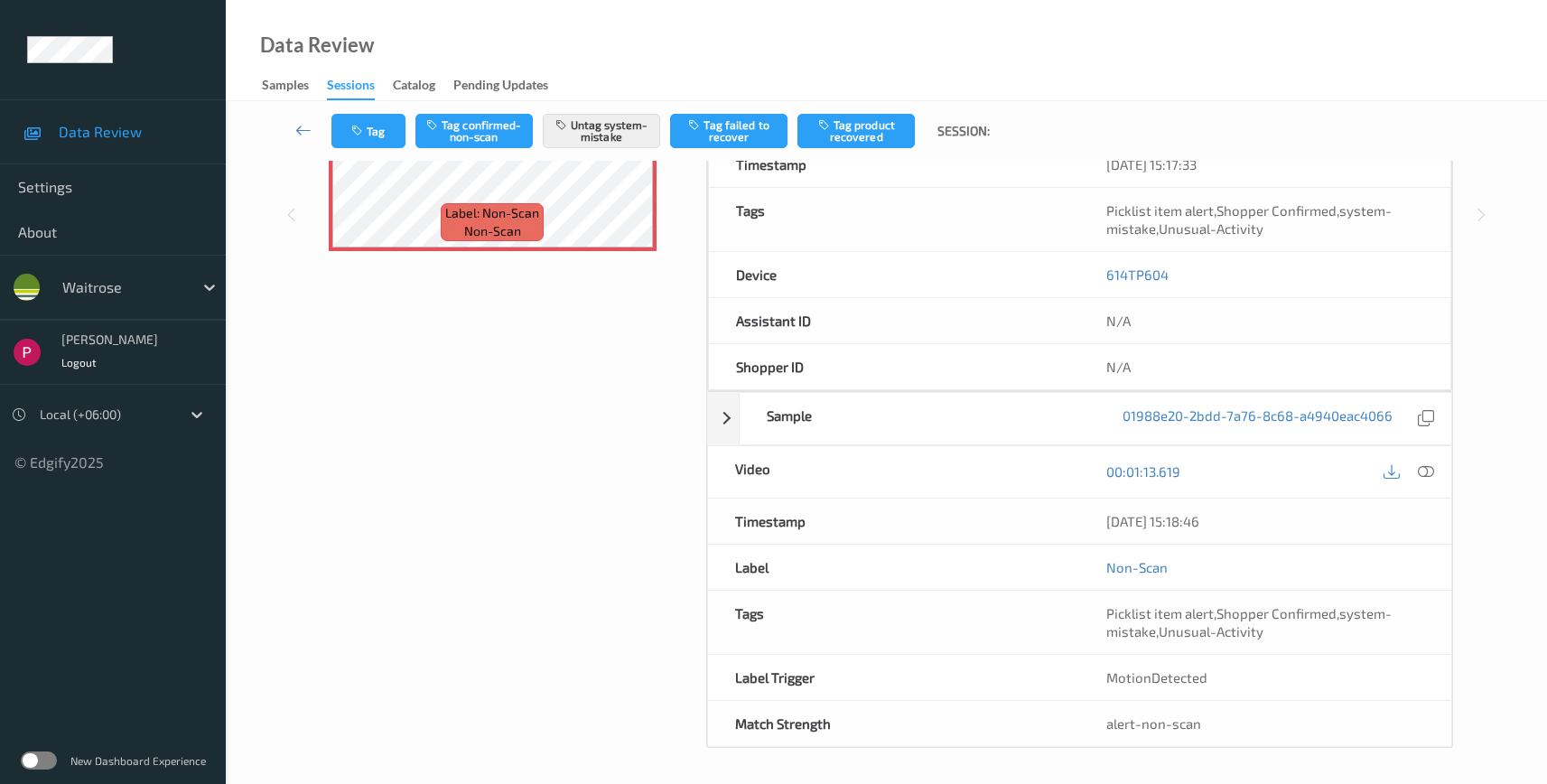
copy div "09/08/2025 15:18:46"
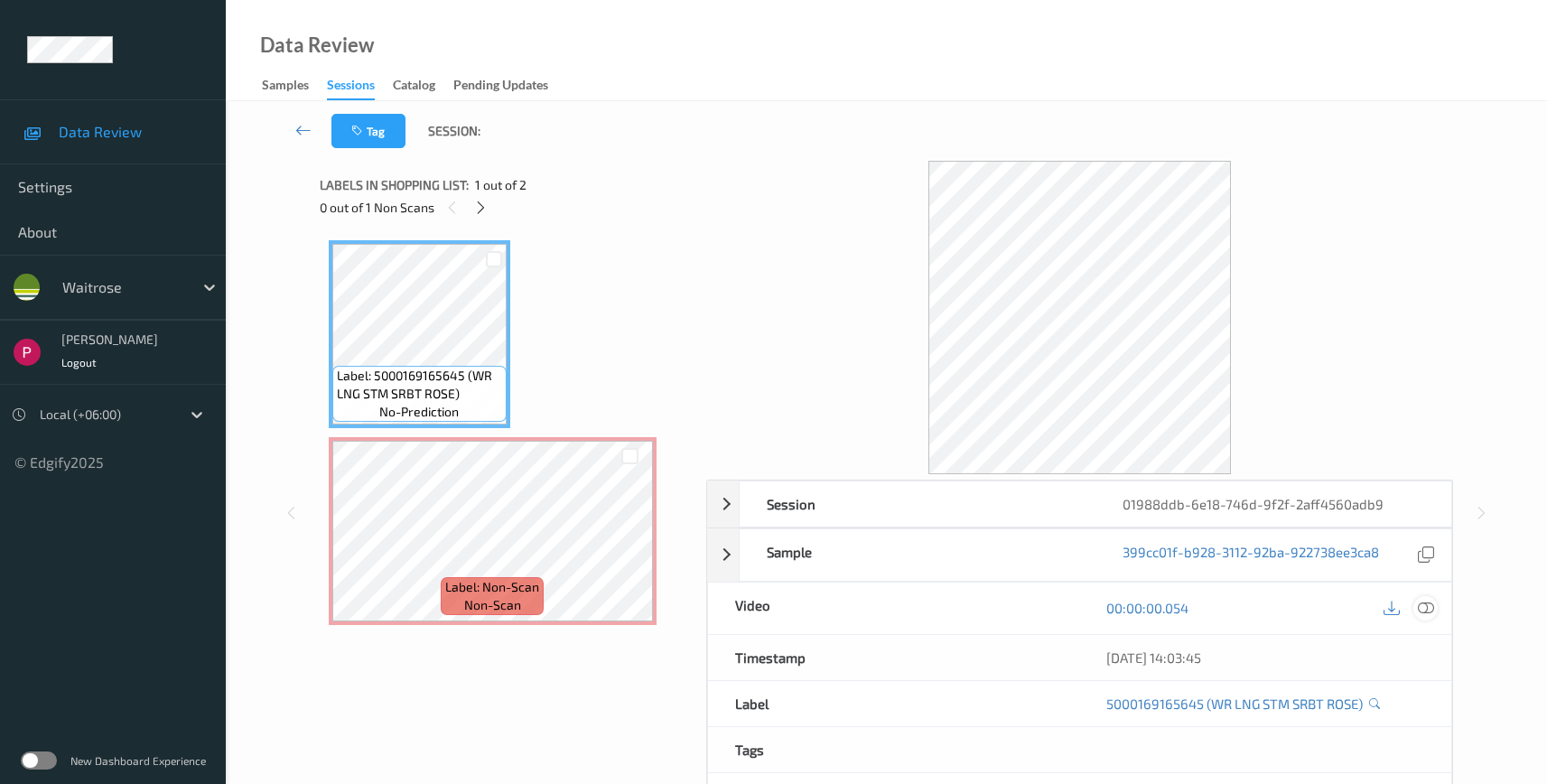
click at [1435, 609] on div at bounding box center [1426, 608] width 25 height 25
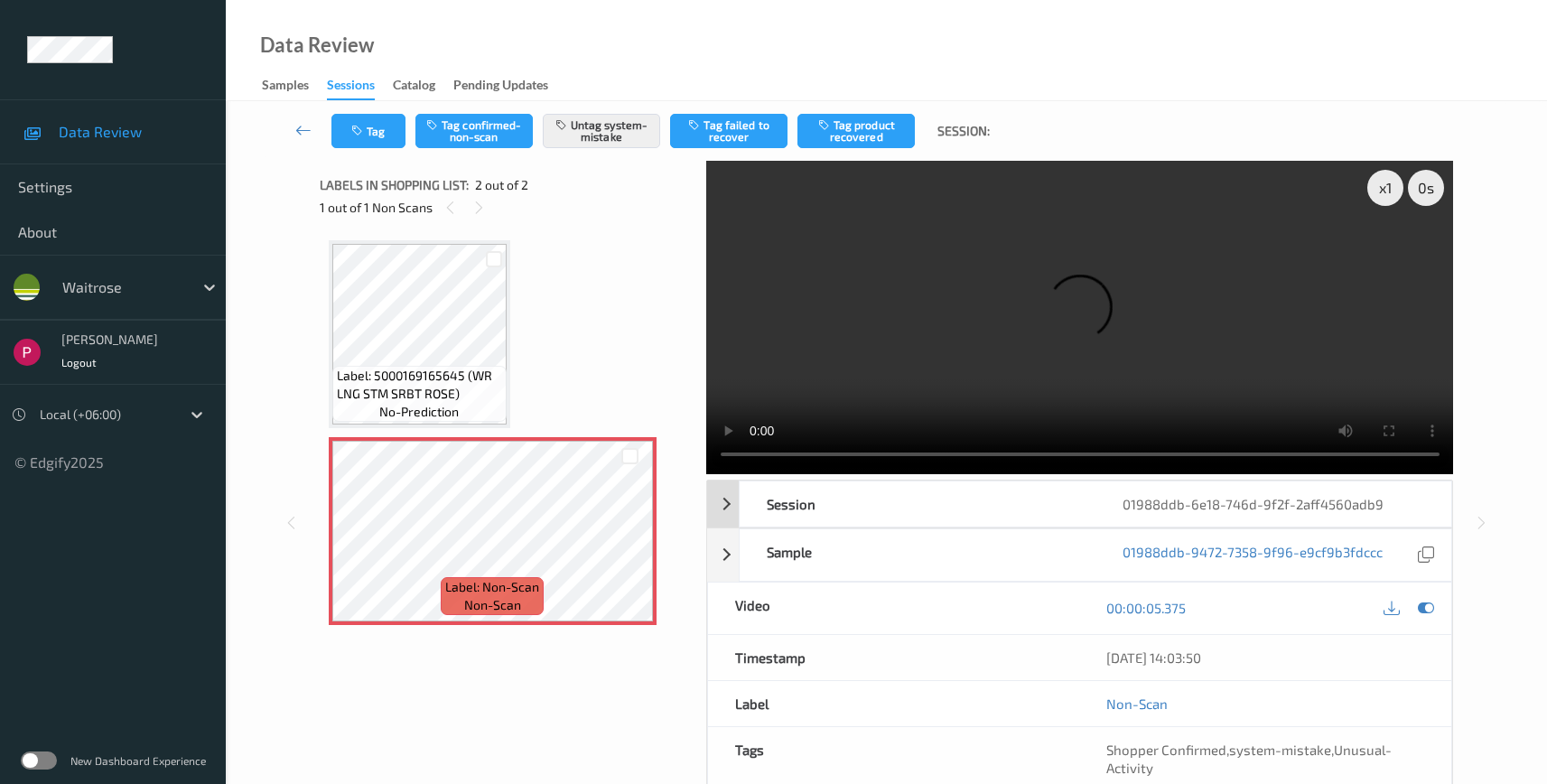
click at [1397, 507] on div "01988ddb-6e18-746d-9f2f-2aff4560adb9" at bounding box center [1274, 503] width 356 height 45
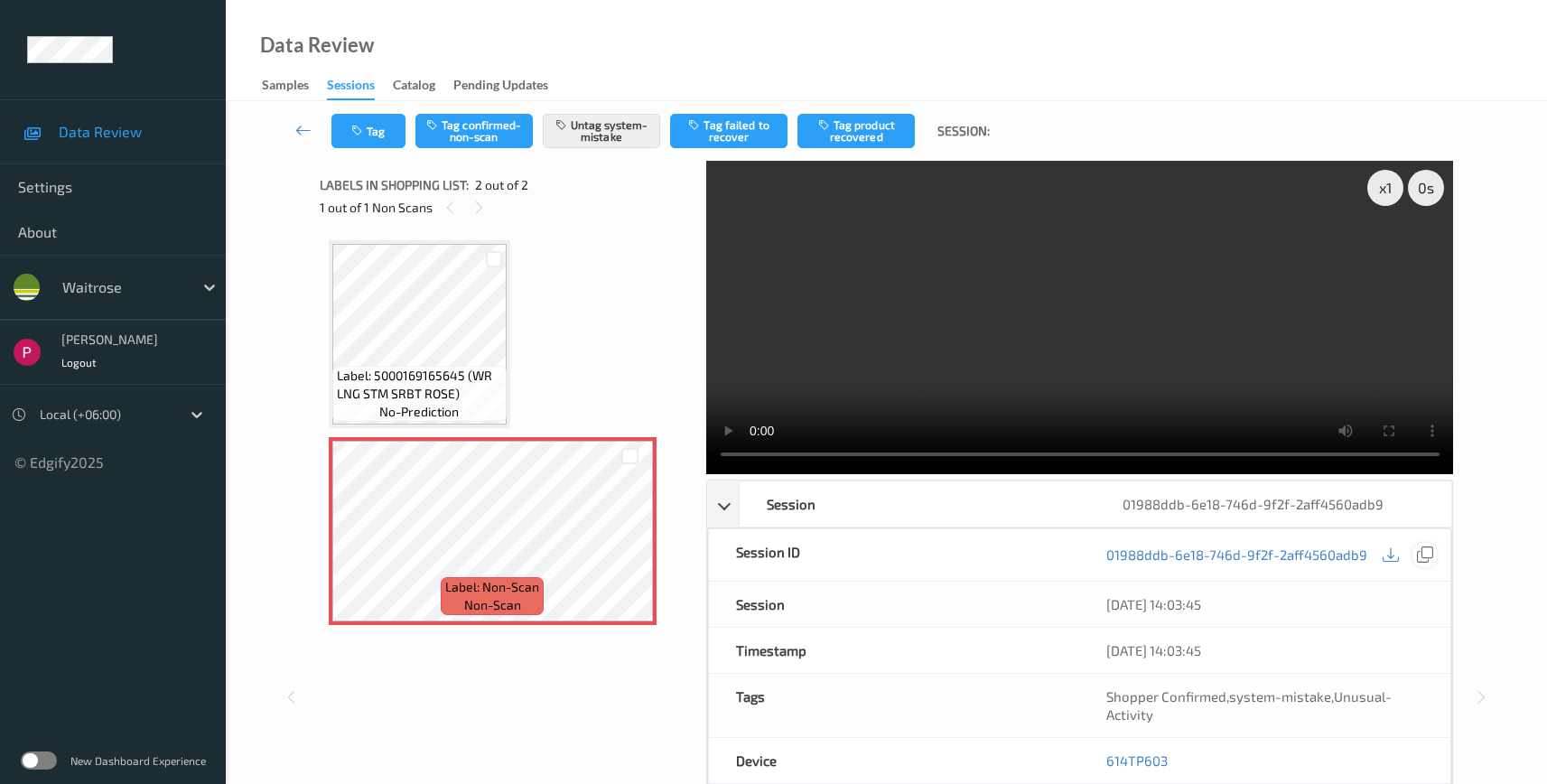
click at [1428, 556] on icon at bounding box center [1425, 554] width 16 height 16
drag, startPoint x: 1189, startPoint y: 766, endPoint x: 1110, endPoint y: 763, distance: 79.1
click at [1110, 763] on div "614TP603" at bounding box center [1265, 760] width 371 height 45
copy link "614TP603"
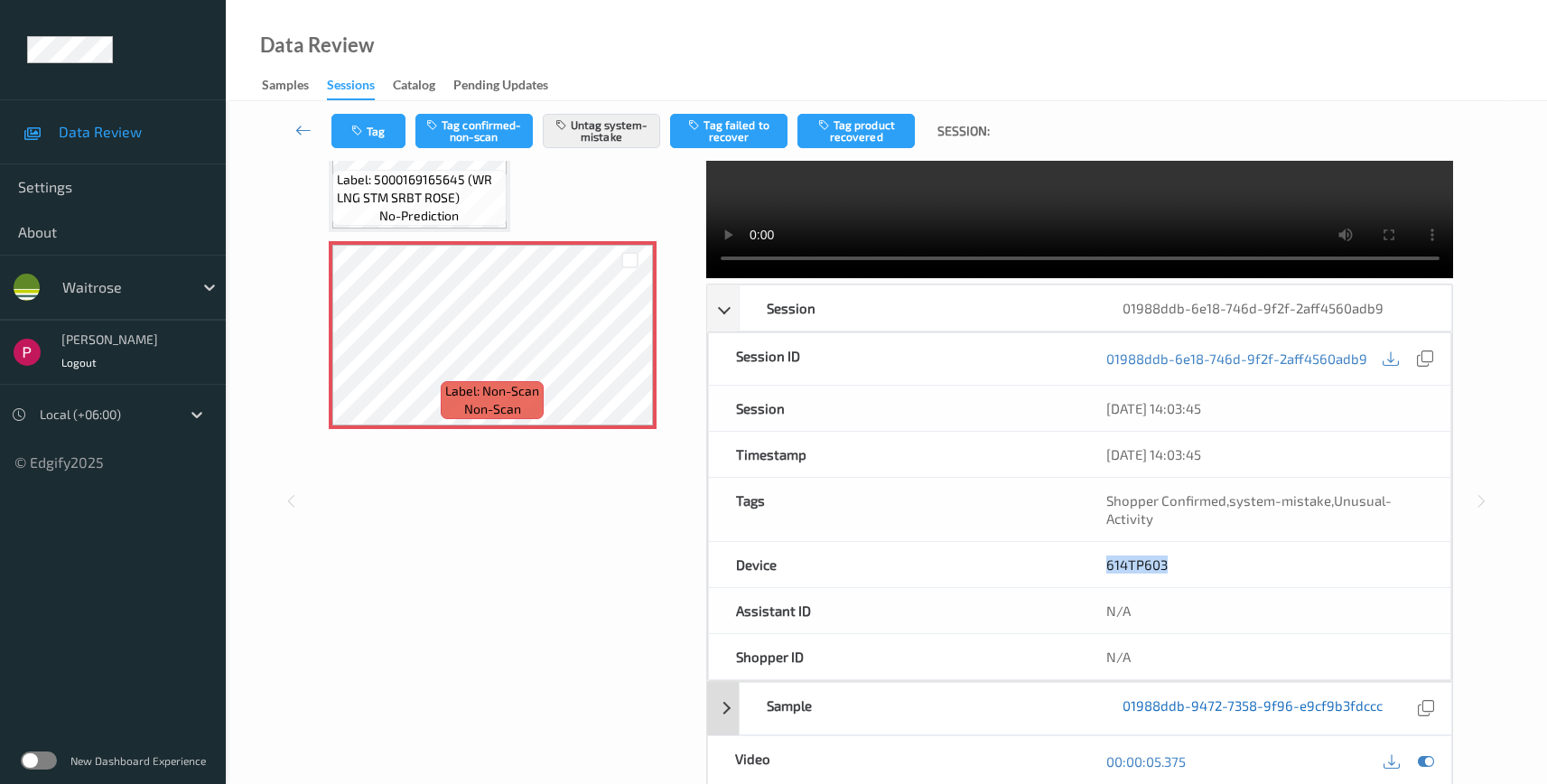
scroll to position [318, 0]
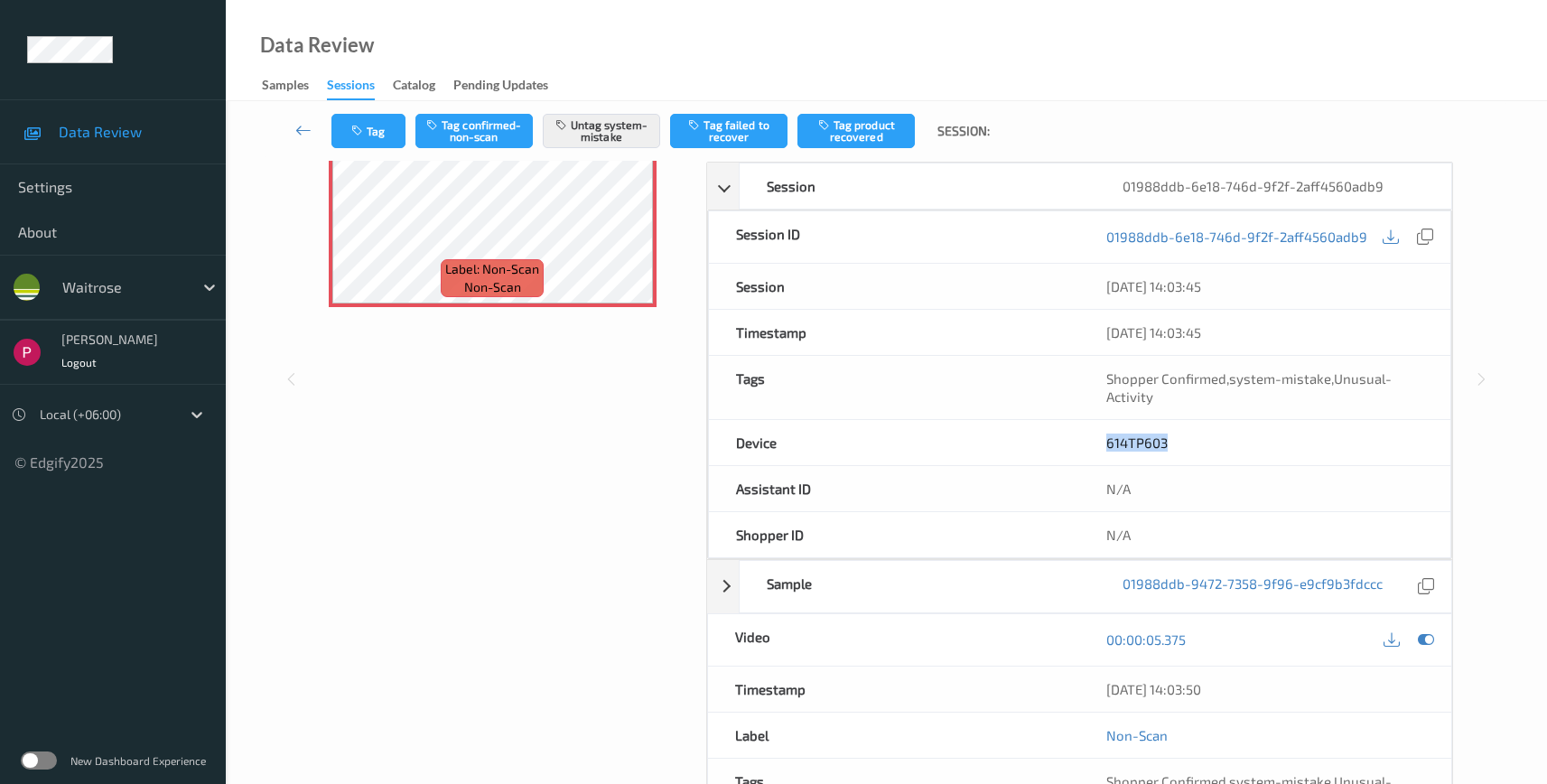
drag, startPoint x: 1254, startPoint y: 698, endPoint x: 1094, endPoint y: 693, distance: 160.1
click at [1094, 693] on div "[DATE] 14:03:50" at bounding box center [1265, 688] width 372 height 45
copy div "[DATE] 14:03:50"
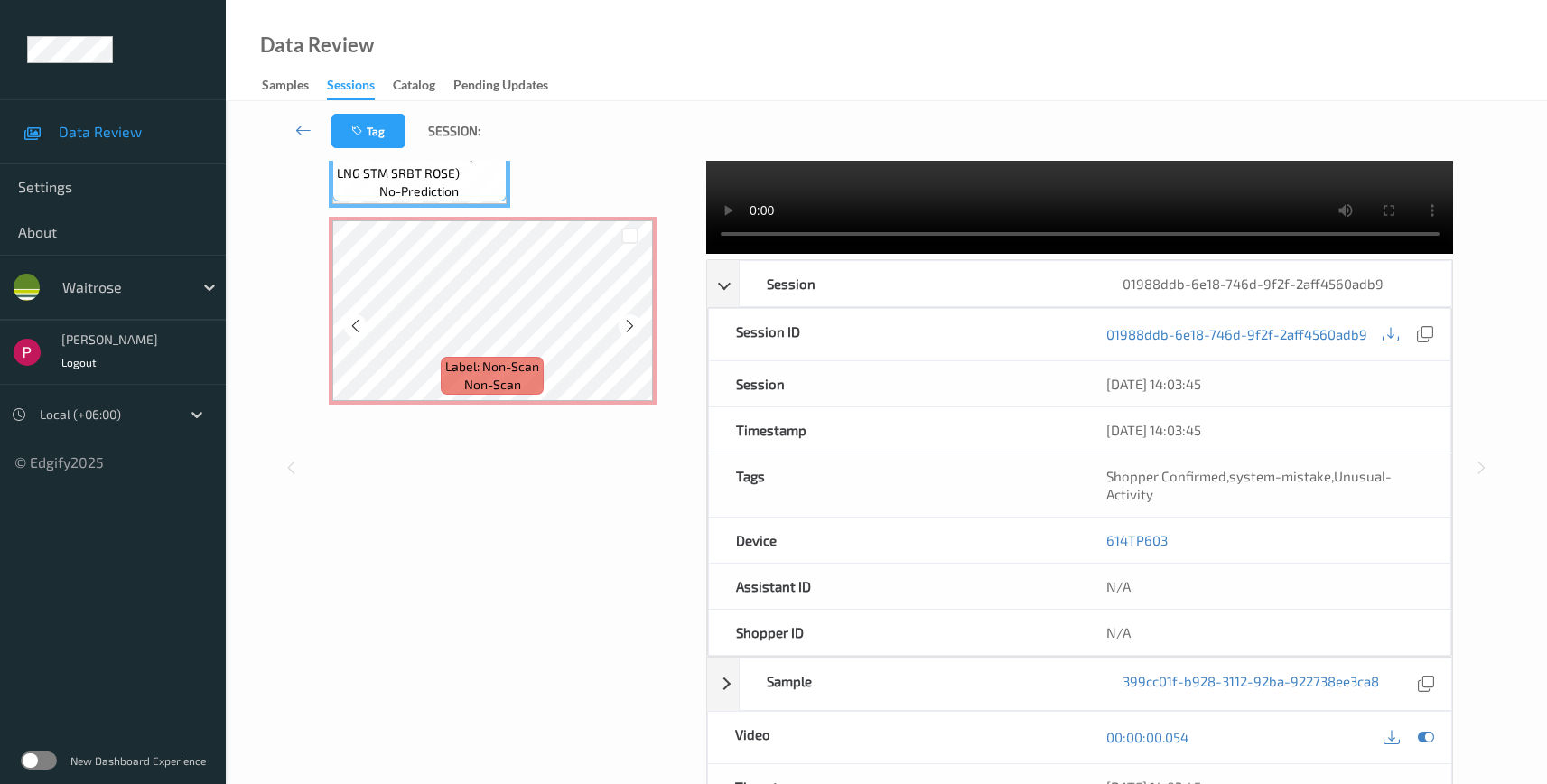
scroll to position [386, 0]
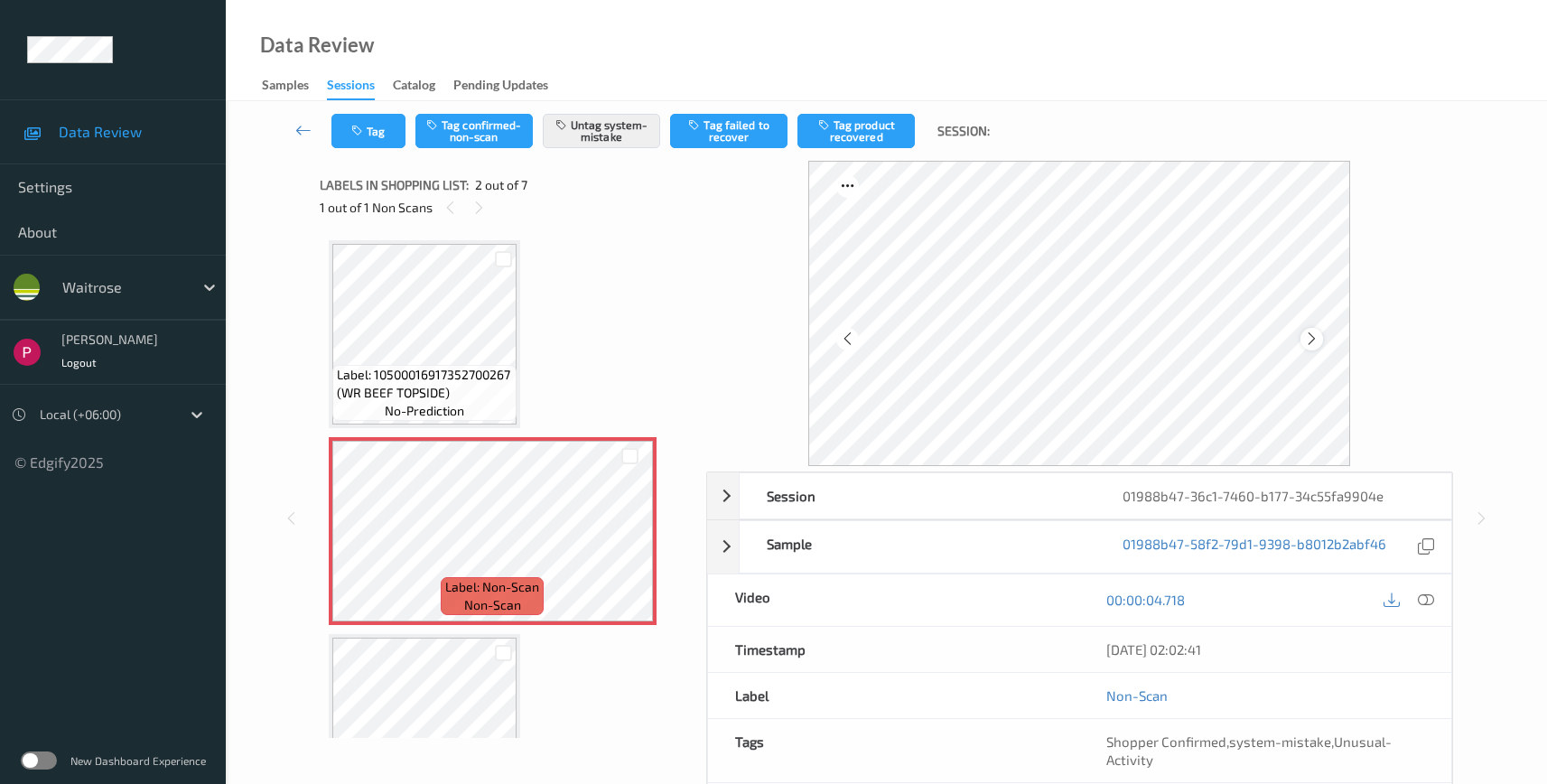
click at [1313, 337] on icon at bounding box center [1312, 338] width 15 height 16
click at [1404, 497] on div "01988b47-36c1-7460-b177-34c55fa9904e" at bounding box center [1274, 495] width 356 height 45
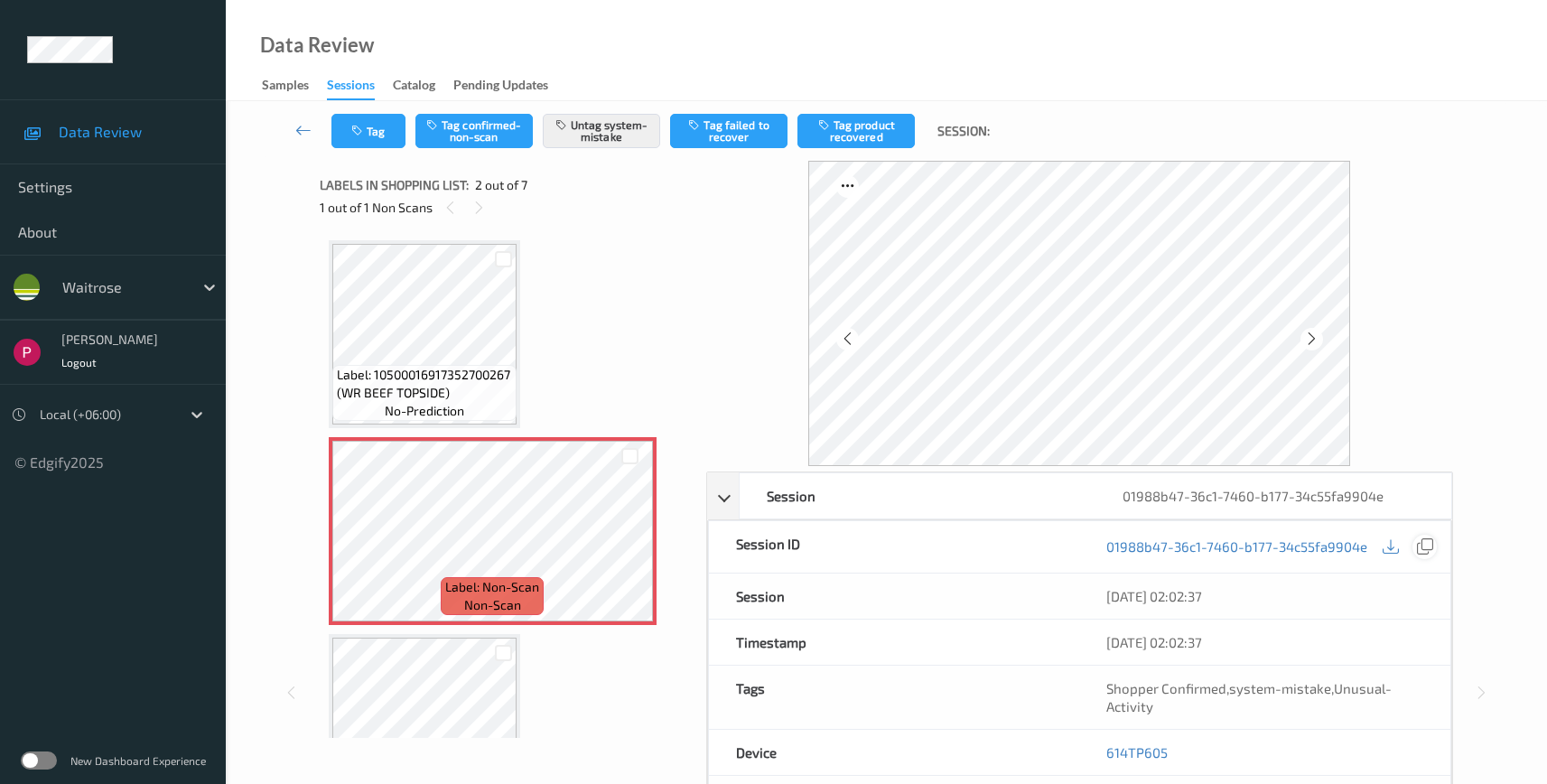
click at [1427, 555] on div at bounding box center [1425, 547] width 25 height 25
drag, startPoint x: 1184, startPoint y: 750, endPoint x: 1107, endPoint y: 744, distance: 77.2
click at [1107, 746] on div "614TP605" at bounding box center [1265, 751] width 371 height 45
copy link "614TP605"
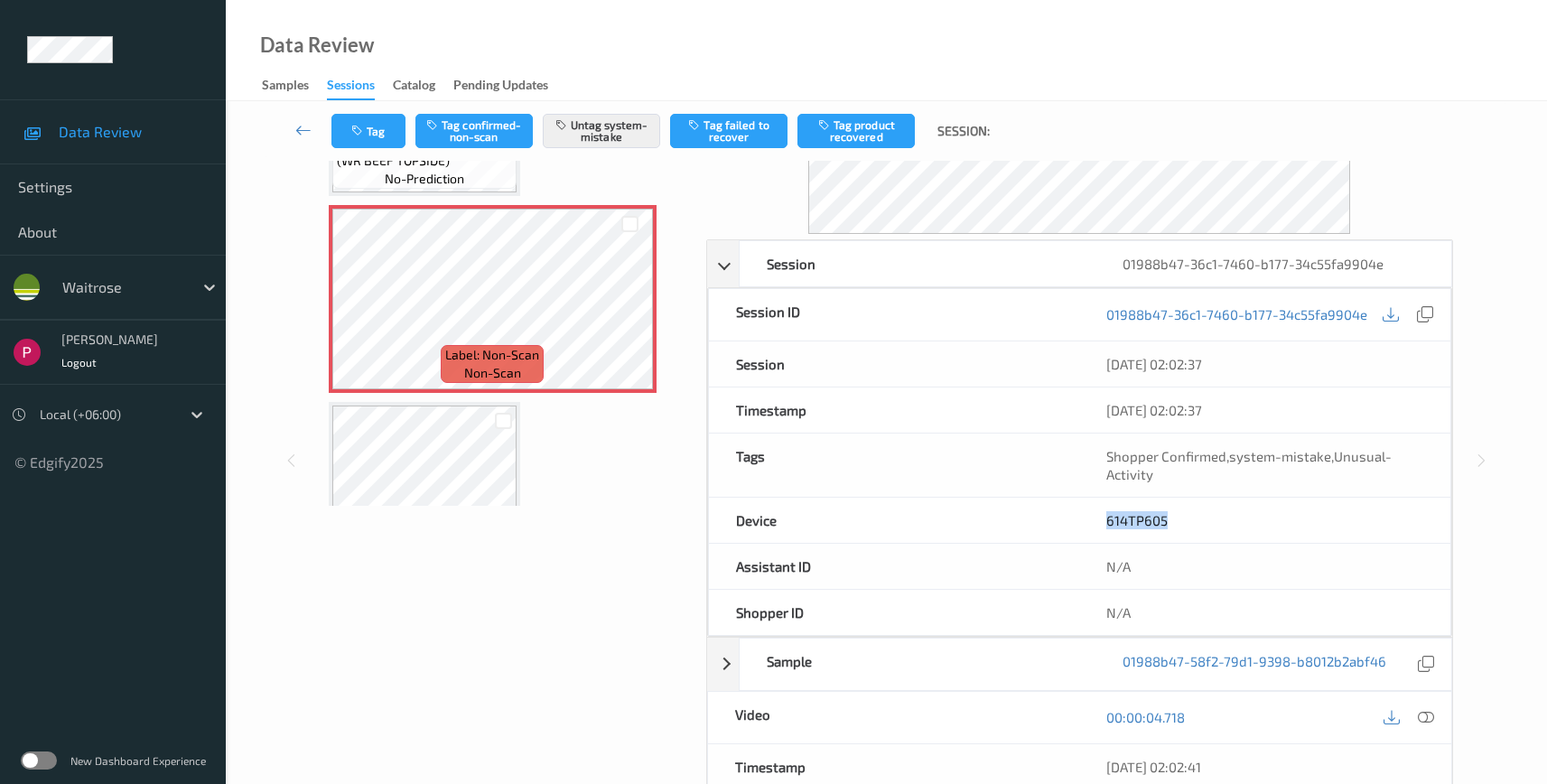
scroll to position [299, 0]
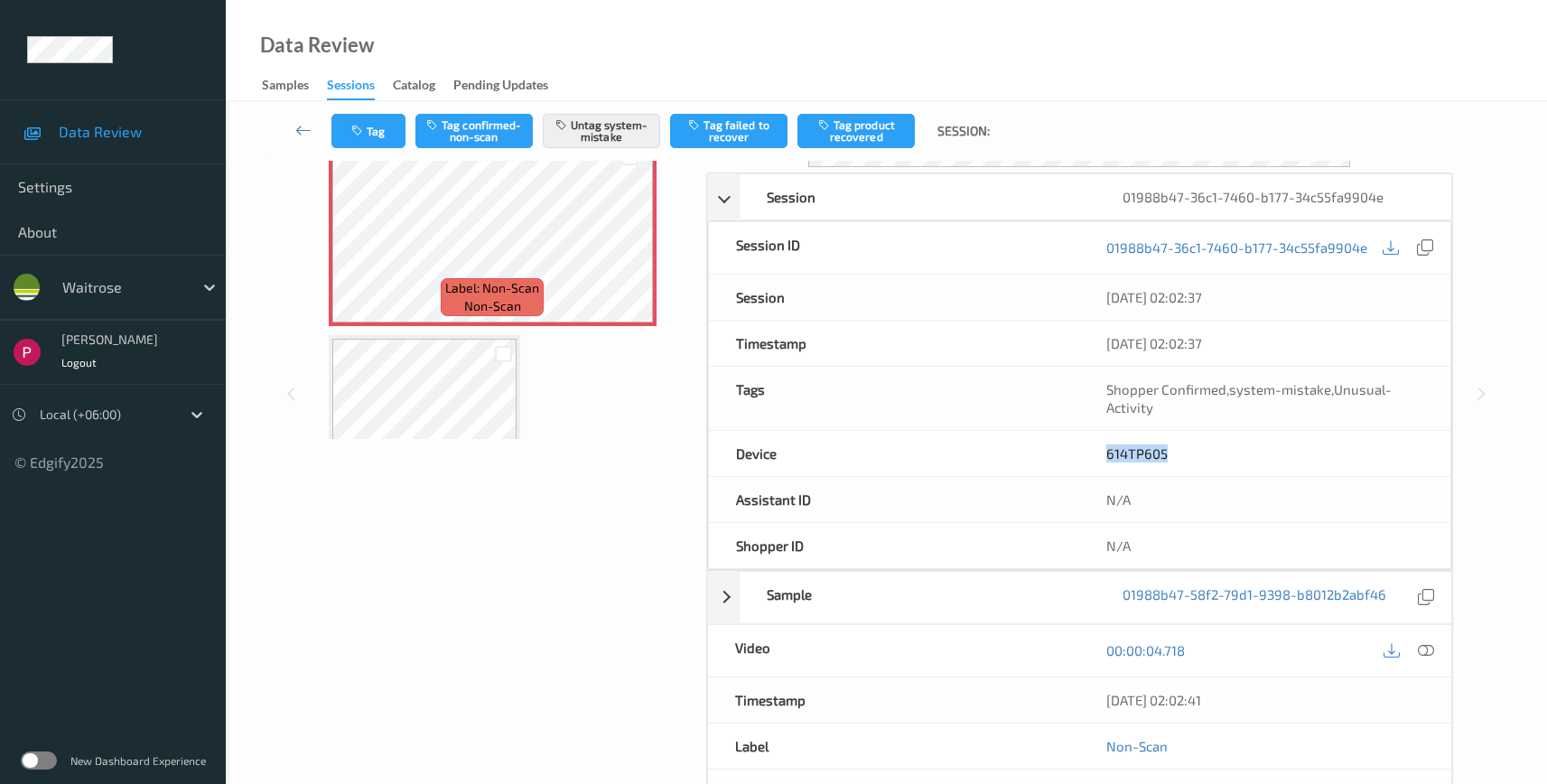
drag, startPoint x: 1243, startPoint y: 691, endPoint x: 1119, endPoint y: 685, distance: 124.1
click at [1119, 686] on div "09/08/2025 02:02:41" at bounding box center [1265, 699] width 372 height 45
copy div "09/08/2025 02:02:41"
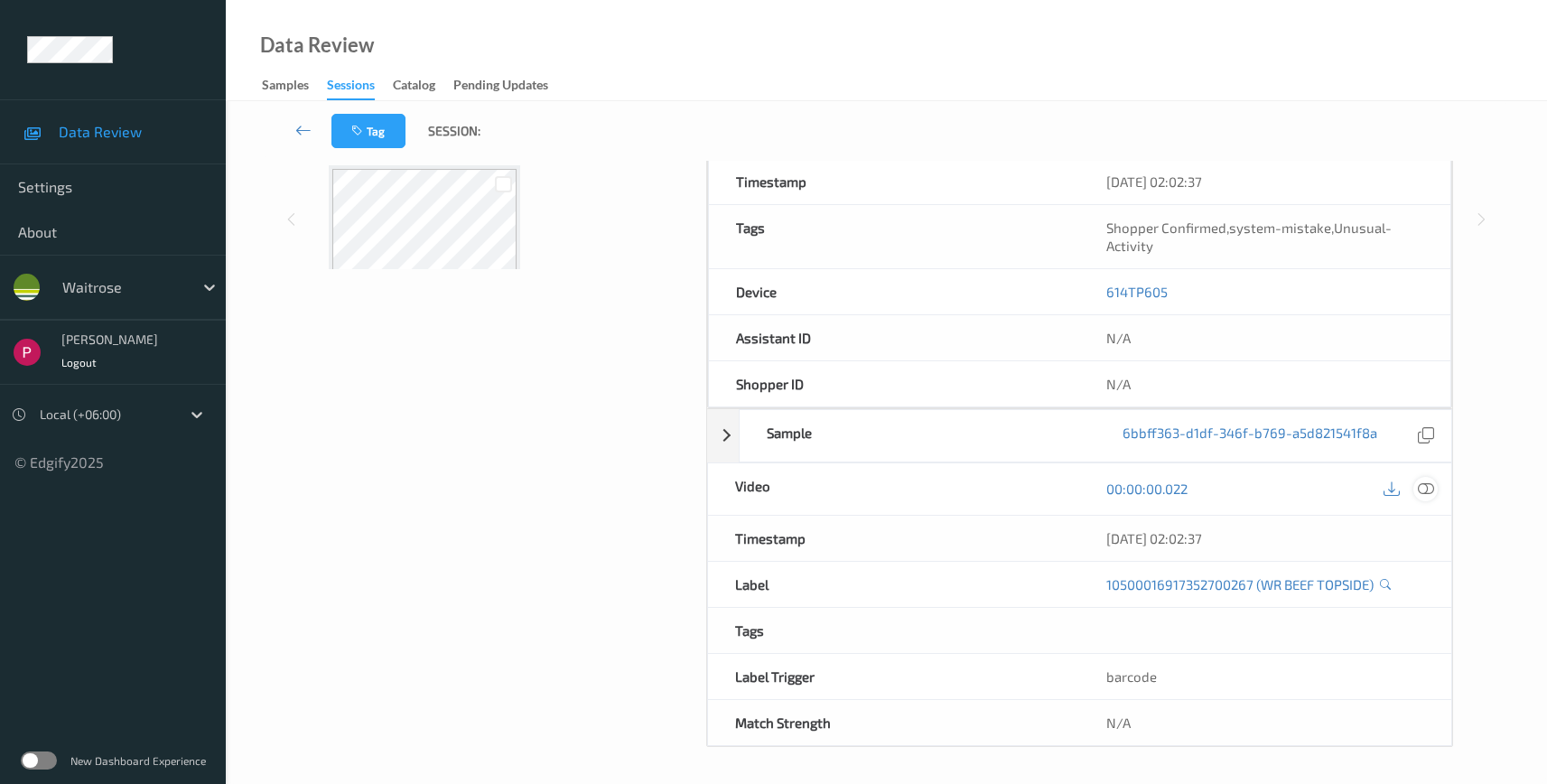
click at [1422, 483] on icon at bounding box center [1426, 489] width 16 height 16
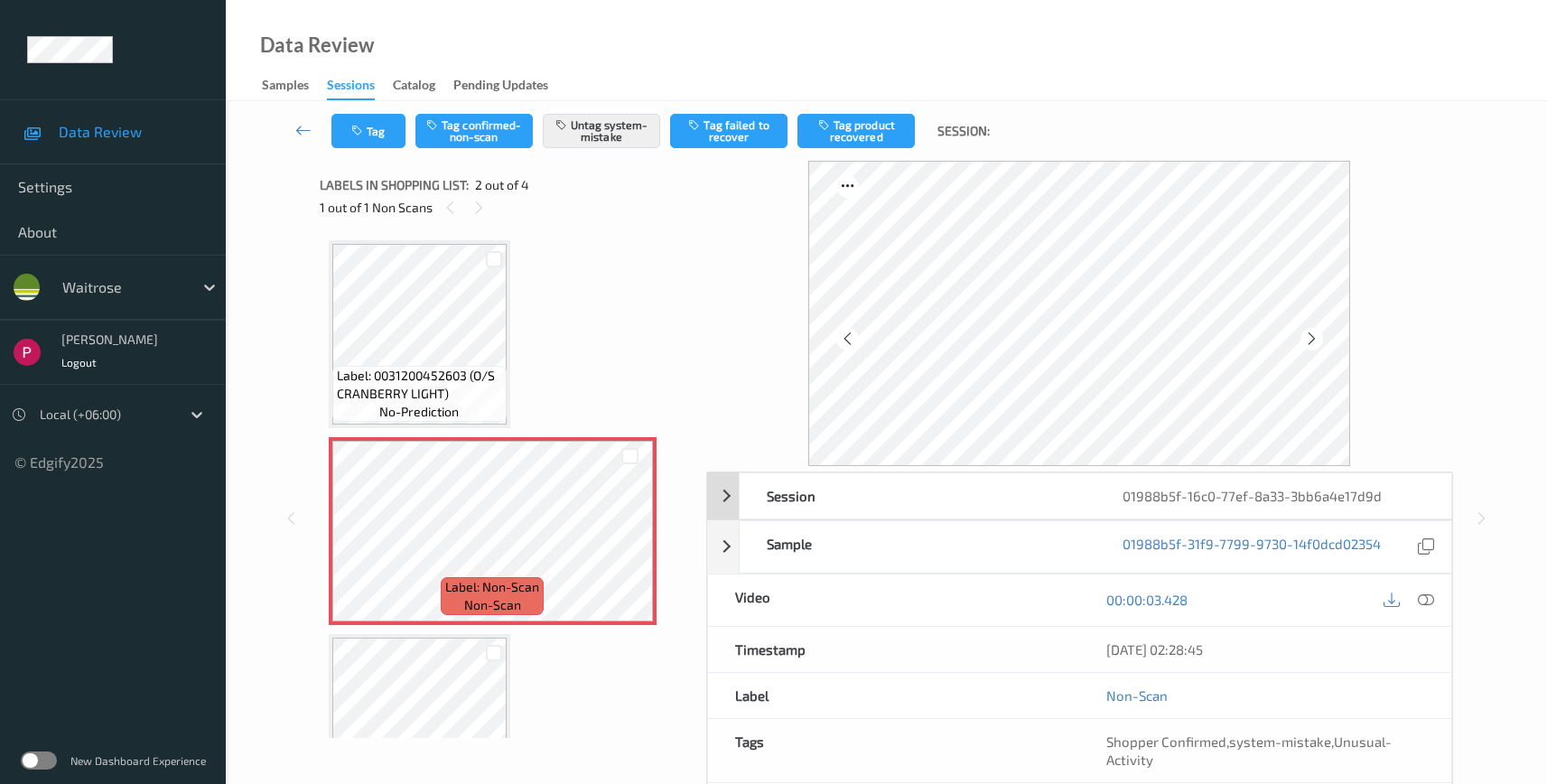
click at [1366, 501] on div "01988b5f-16c0-77ef-8a33-3bb6a4e17d9d" at bounding box center [1274, 495] width 356 height 45
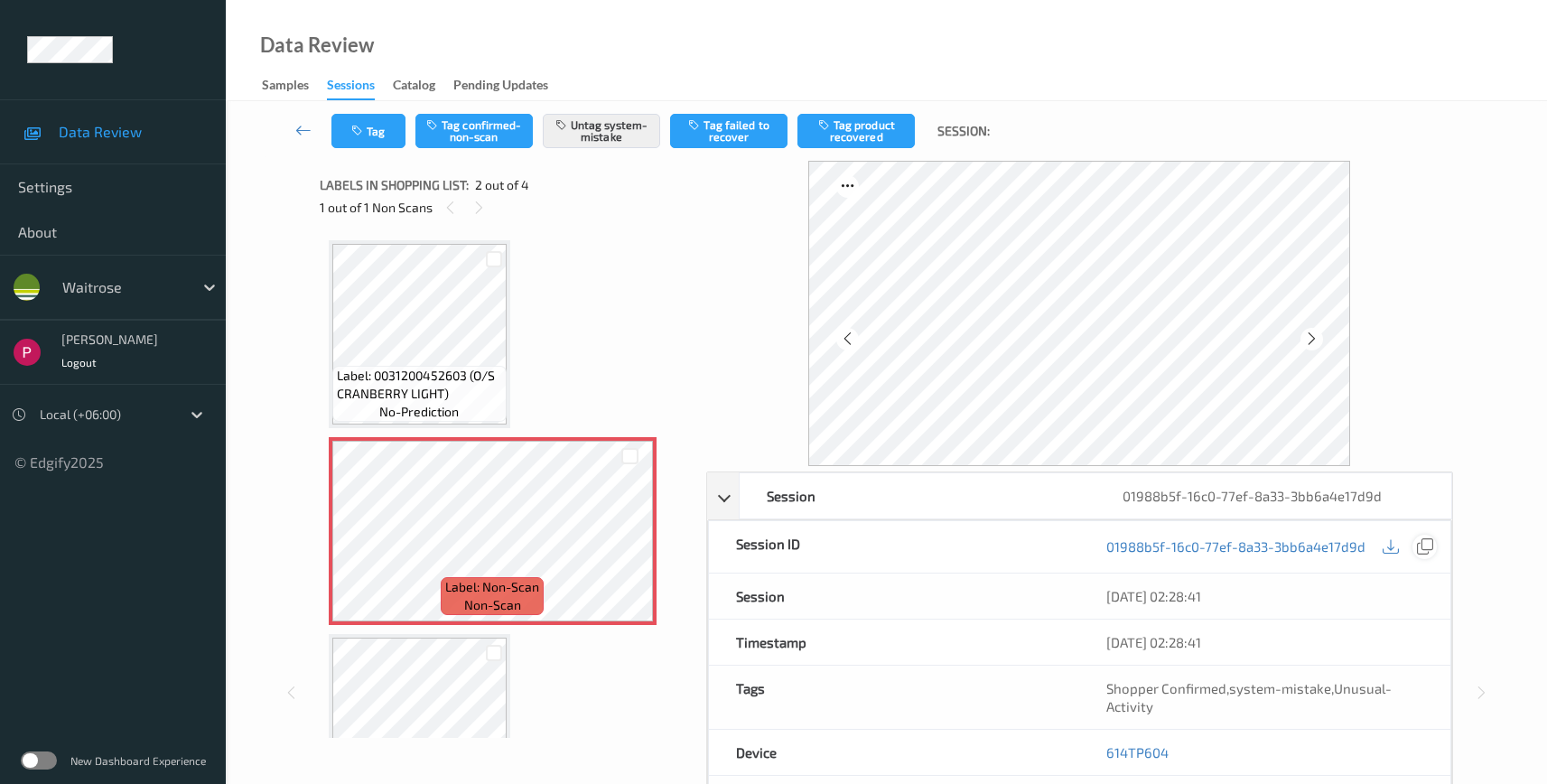
click at [1431, 546] on icon at bounding box center [1425, 546] width 16 height 16
drag, startPoint x: 1173, startPoint y: 758, endPoint x: 1108, endPoint y: 748, distance: 65.8
click at [1108, 748] on div "614TP604" at bounding box center [1265, 751] width 371 height 45
copy link "614TP604"
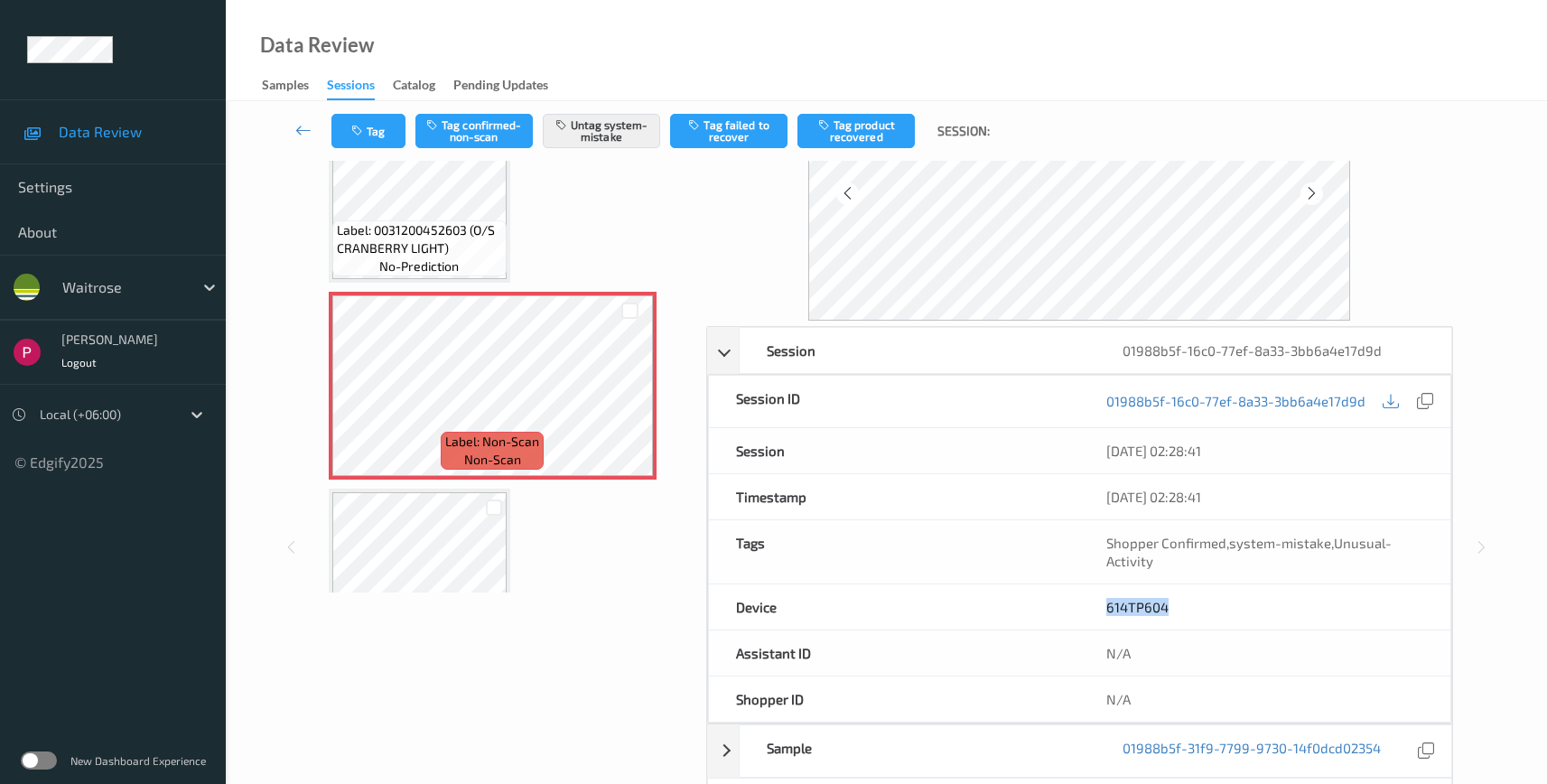
scroll to position [382, 0]
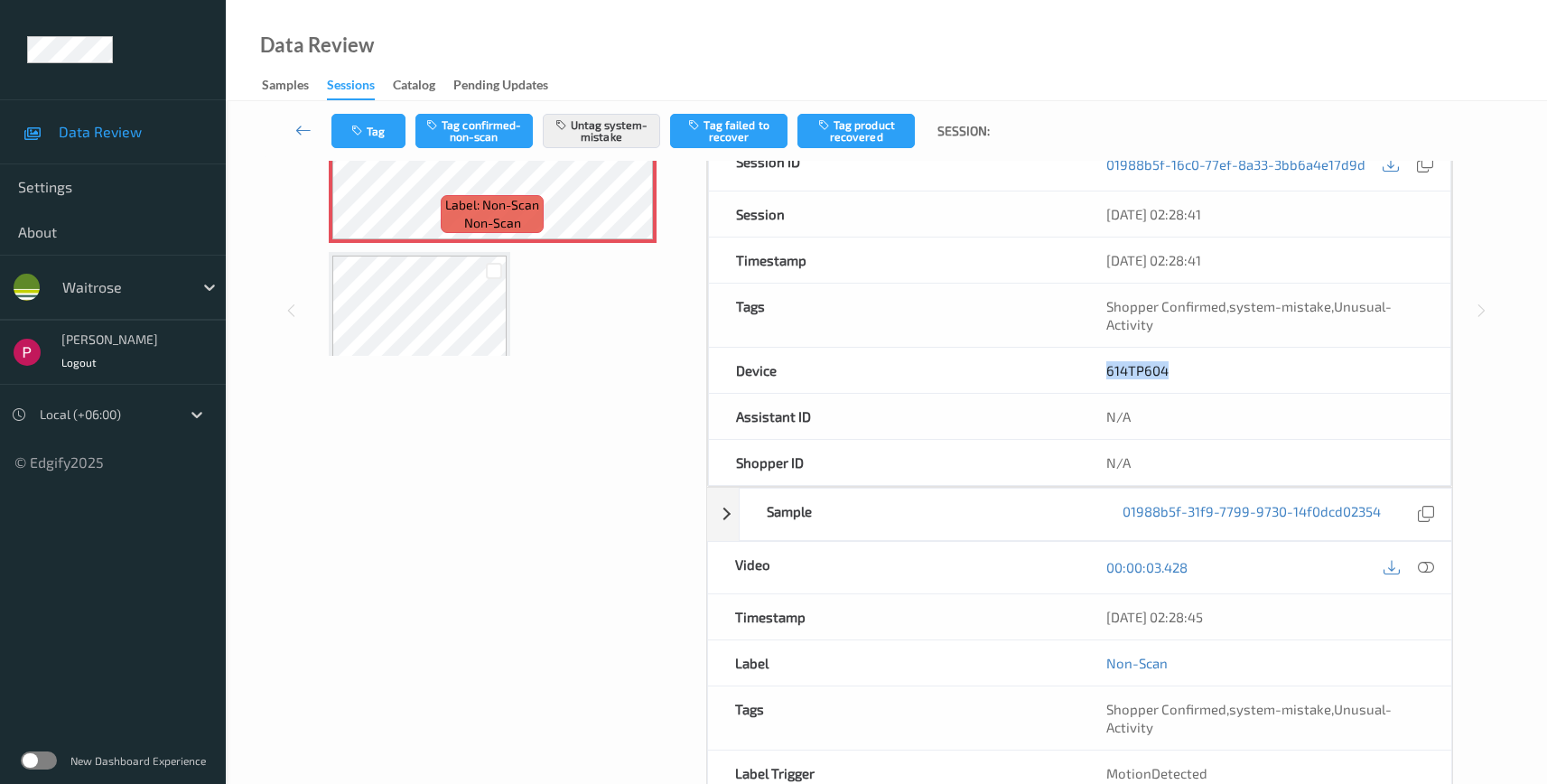
drag, startPoint x: 1251, startPoint y: 622, endPoint x: 1143, endPoint y: 580, distance: 115.9
click at [1091, 606] on div "[DATE] 02:28:45" at bounding box center [1265, 617] width 372 height 45
copy div "[DATE] 02:28:45"
